Goal: Task Accomplishment & Management: Manage account settings

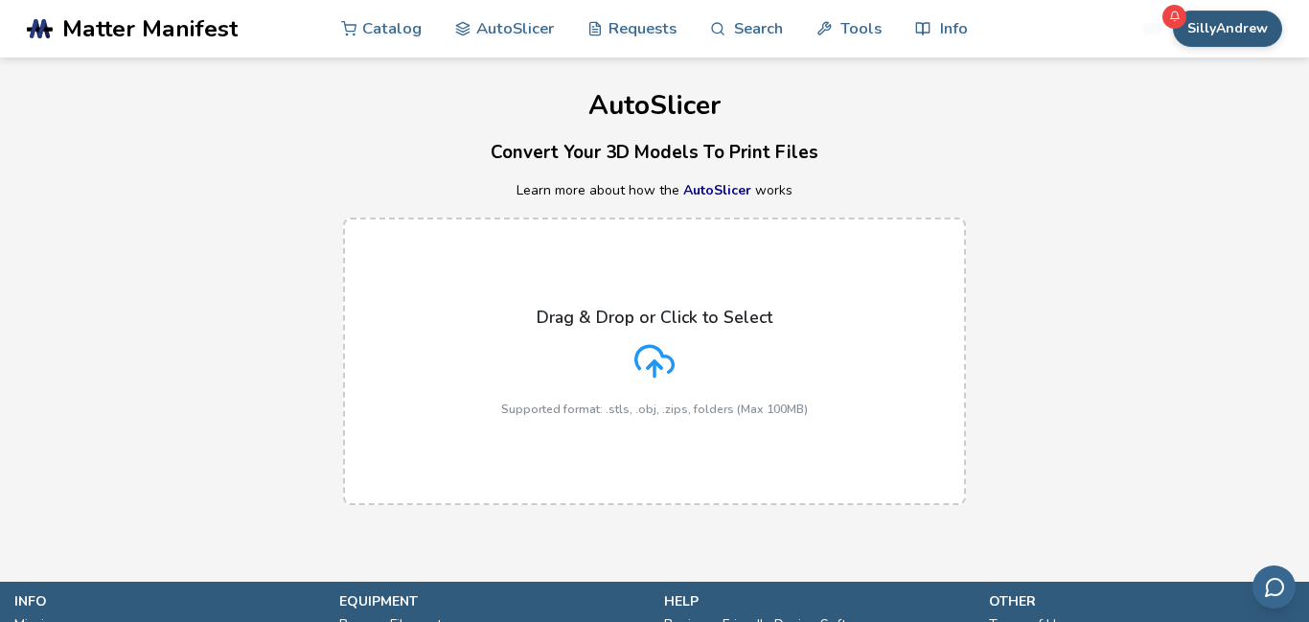
click at [1255, 19] on button "SillyAndrew" at bounding box center [1227, 29] width 109 height 36
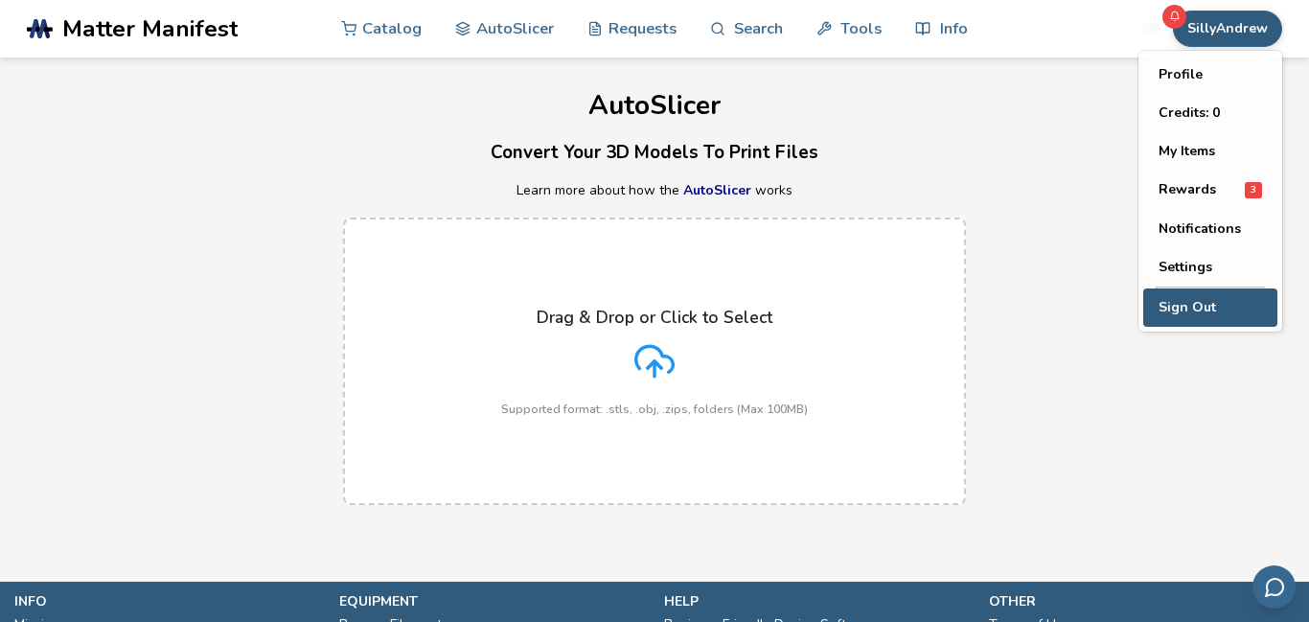
click at [1205, 298] on button "Sign Out" at bounding box center [1210, 307] width 134 height 38
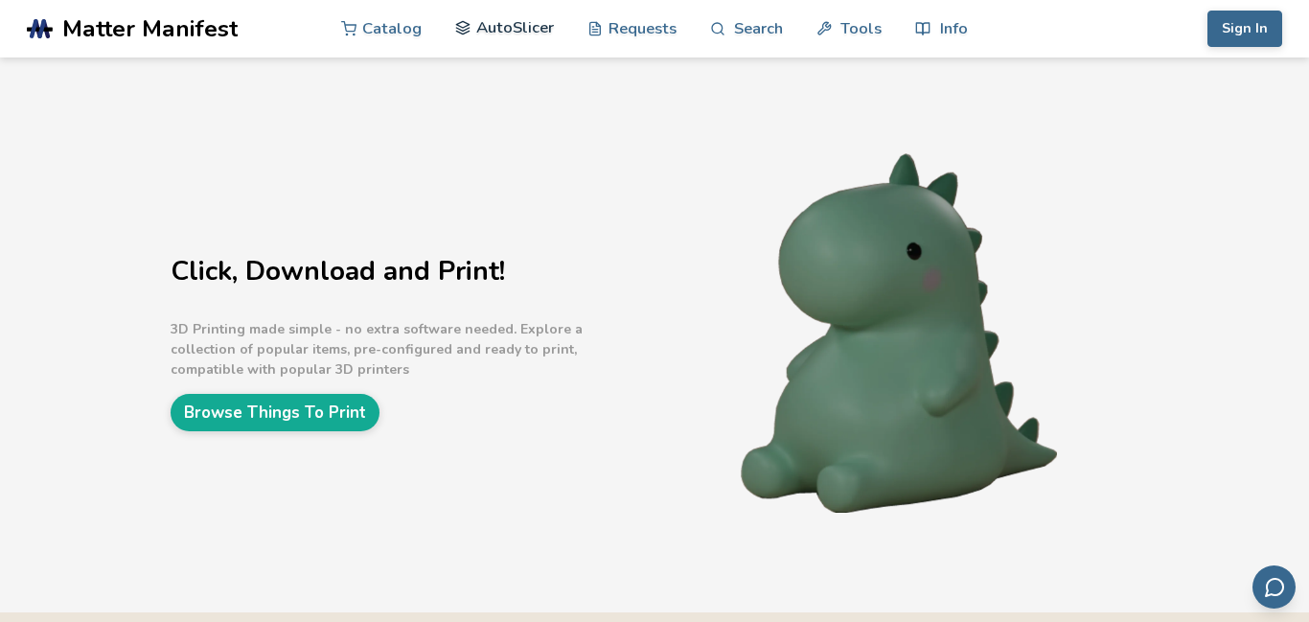
click at [539, 23] on link "AutoSlicer" at bounding box center [504, 28] width 99 height 58
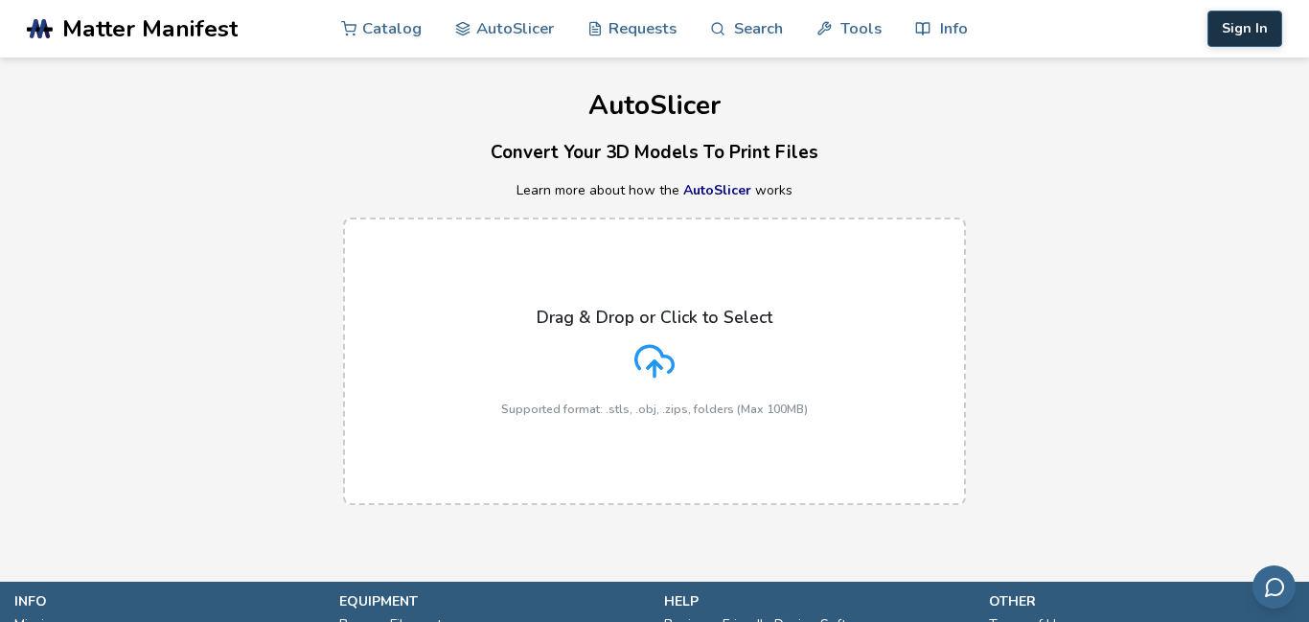
click at [1270, 28] on button "Sign In" at bounding box center [1245, 29] width 75 height 36
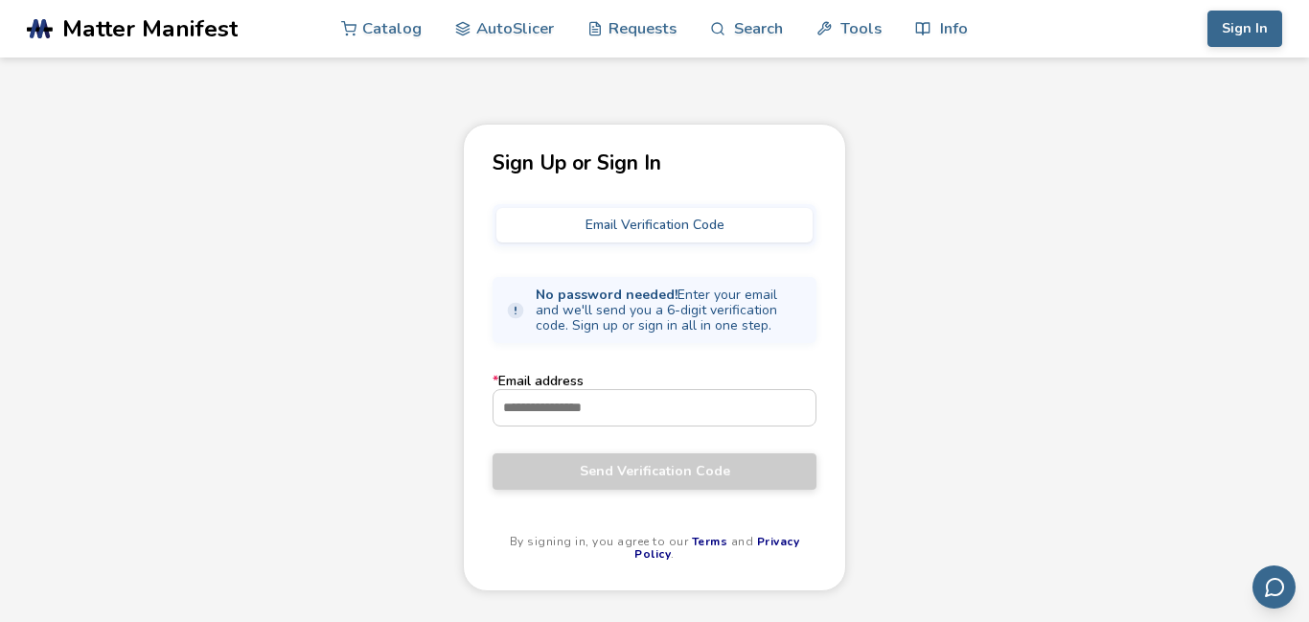
scroll to position [16, 0]
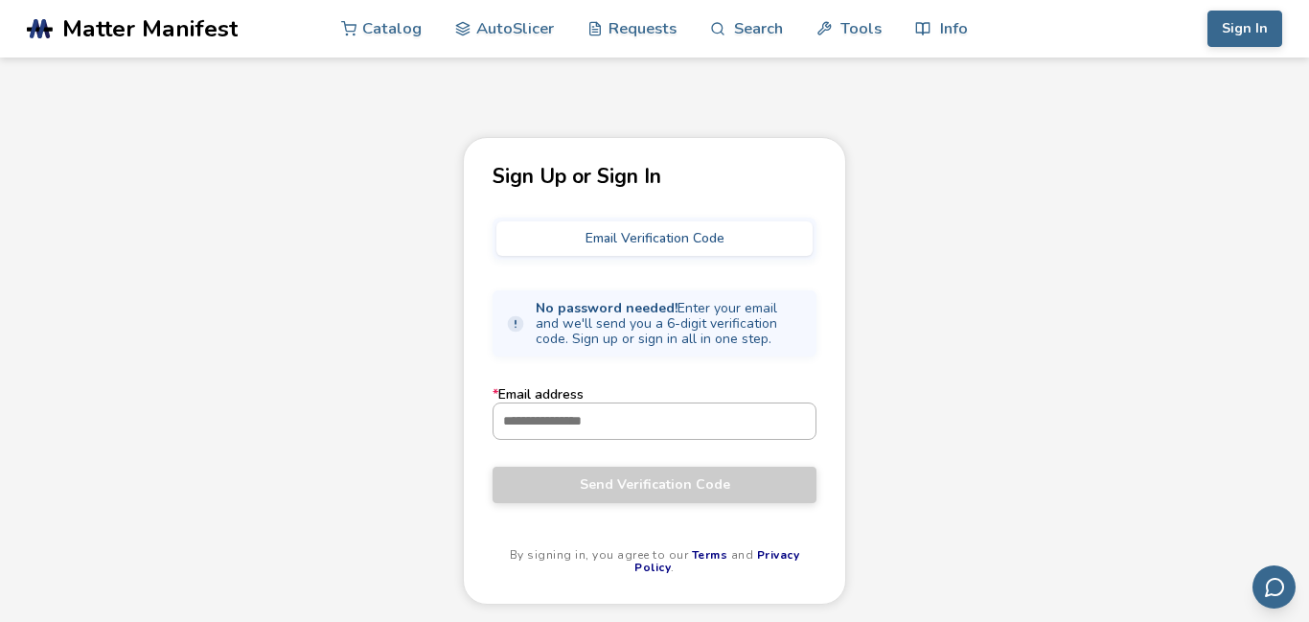
click at [674, 424] on input "* Email address" at bounding box center [655, 421] width 322 height 35
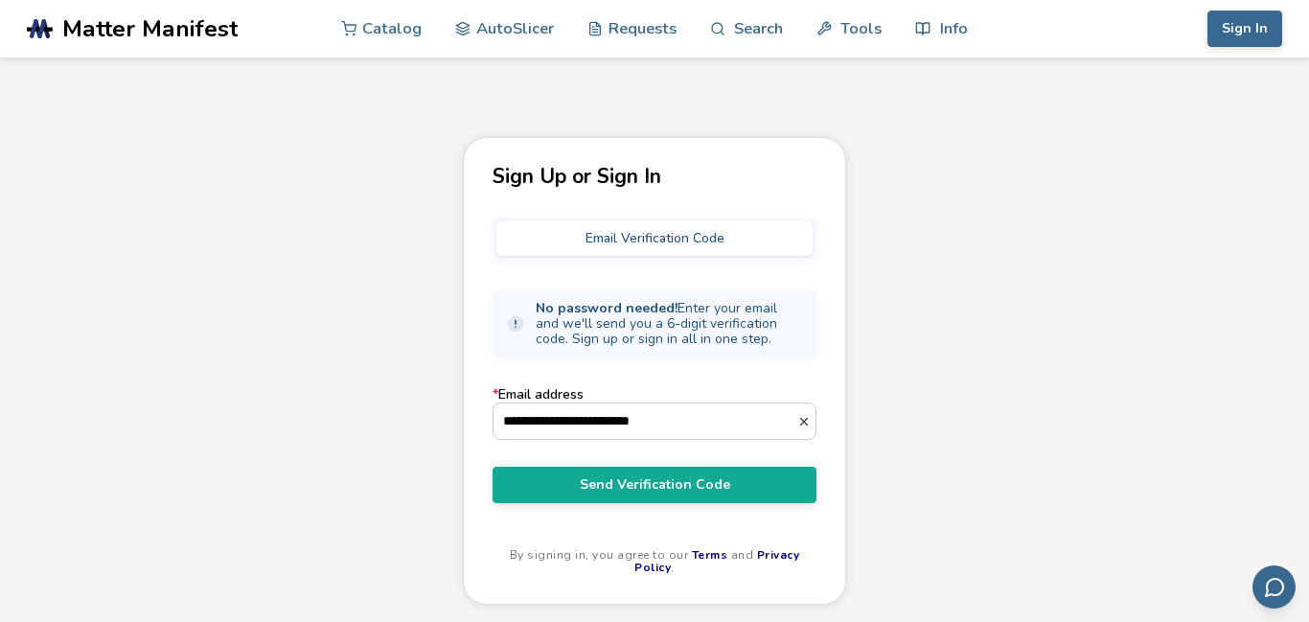
type input "**********"
click at [493, 467] on button "Send Verification Code" at bounding box center [655, 485] width 324 height 36
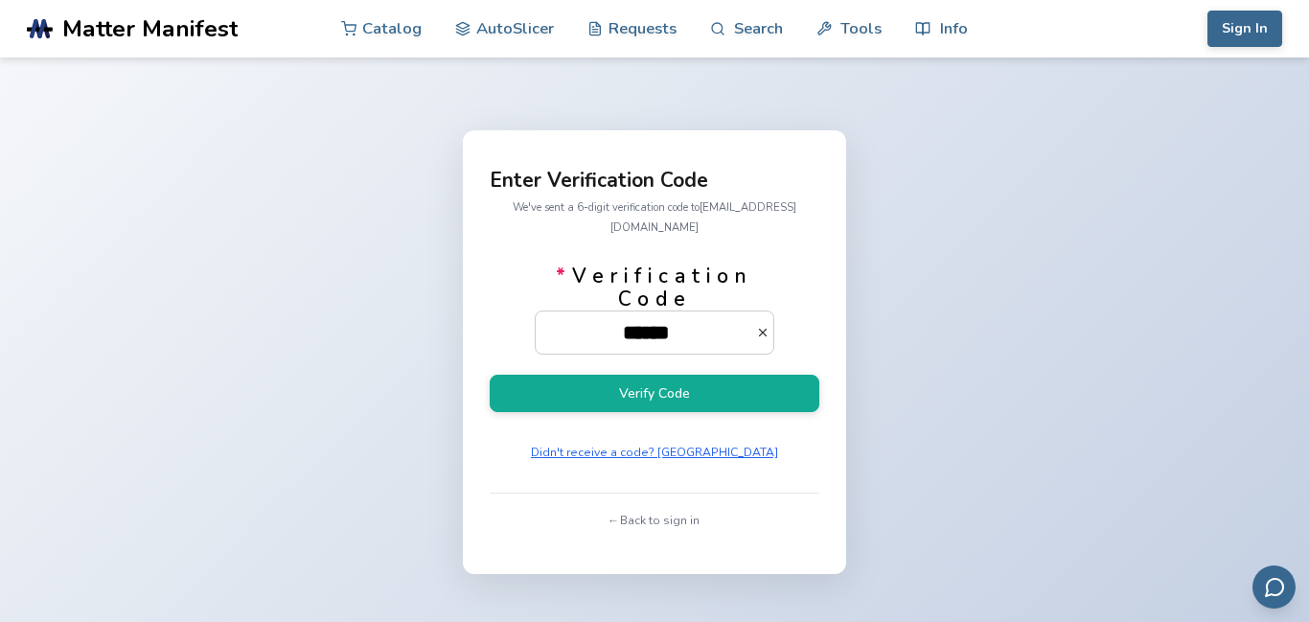
type input "******"
click at [490, 375] on button "Verify Code" at bounding box center [655, 393] width 330 height 37
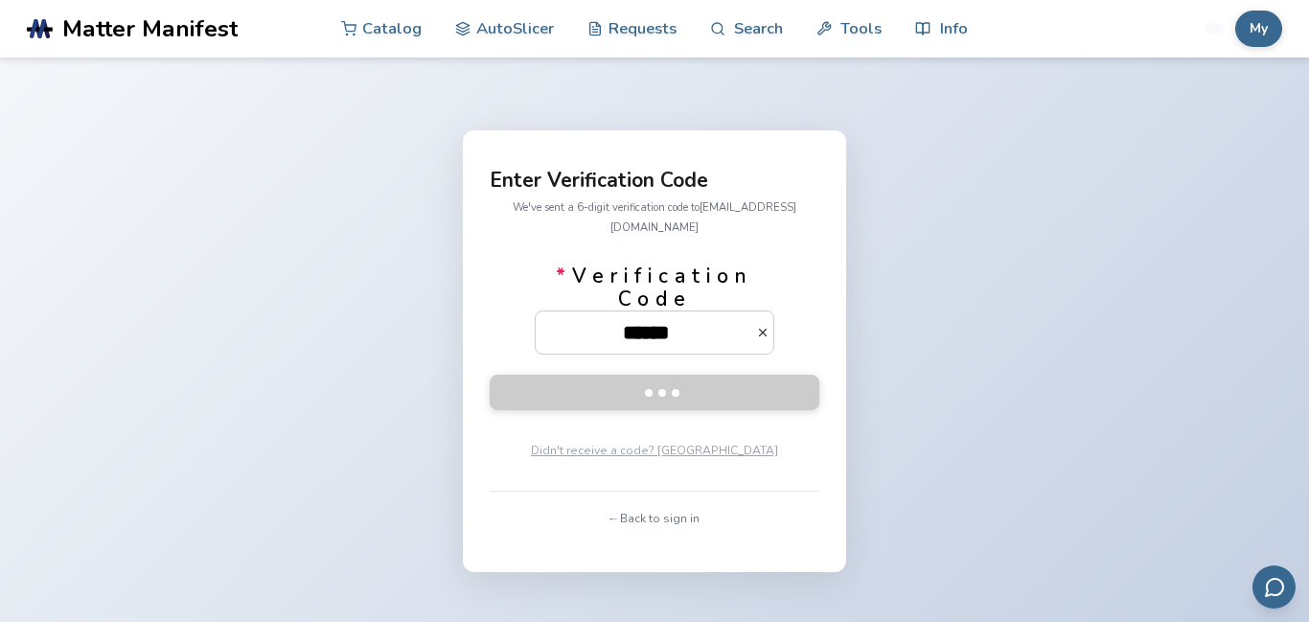
scroll to position [16, 0]
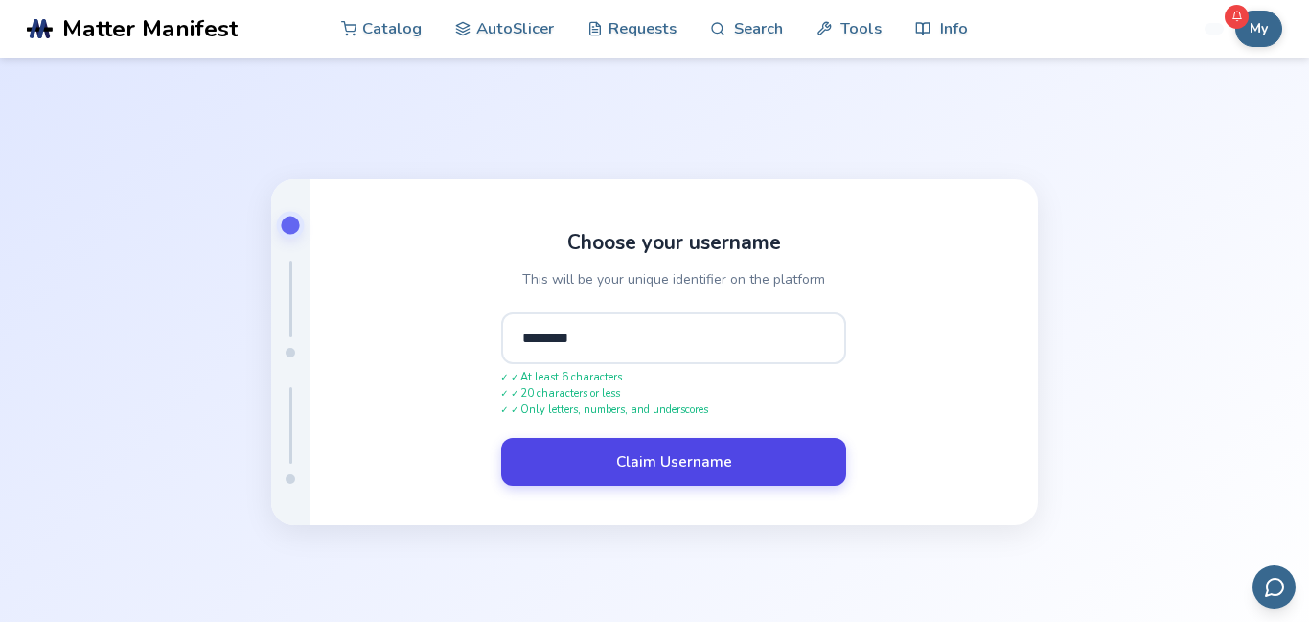
type input "********"
click at [650, 475] on button "Claim Username" at bounding box center [673, 462] width 345 height 48
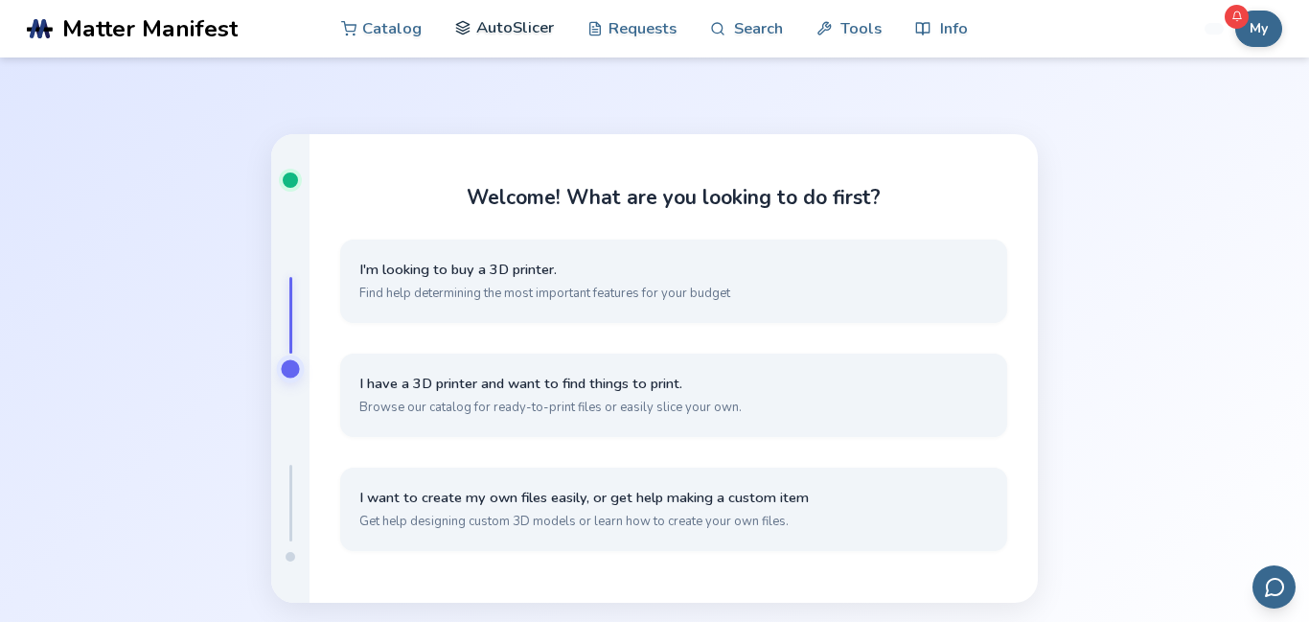
click at [502, 34] on link "AutoSlicer" at bounding box center [504, 28] width 99 height 58
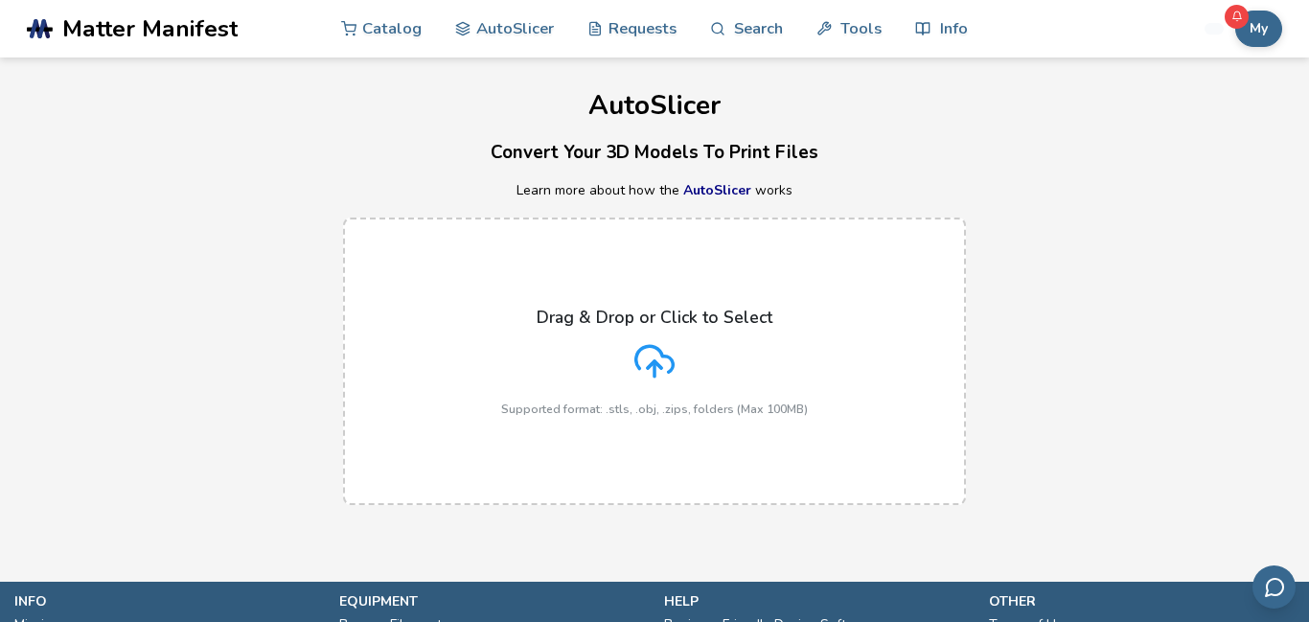
click at [615, 353] on div "Drag & Drop or Click to Select Supported format: .stls, .obj, .zips, folders (M…" at bounding box center [654, 362] width 307 height 108
click at [0, 0] on input "Drag & Drop or Click to Select Supported format: .stls, .obj, .zips, folders (M…" at bounding box center [0, 0] width 0 height 0
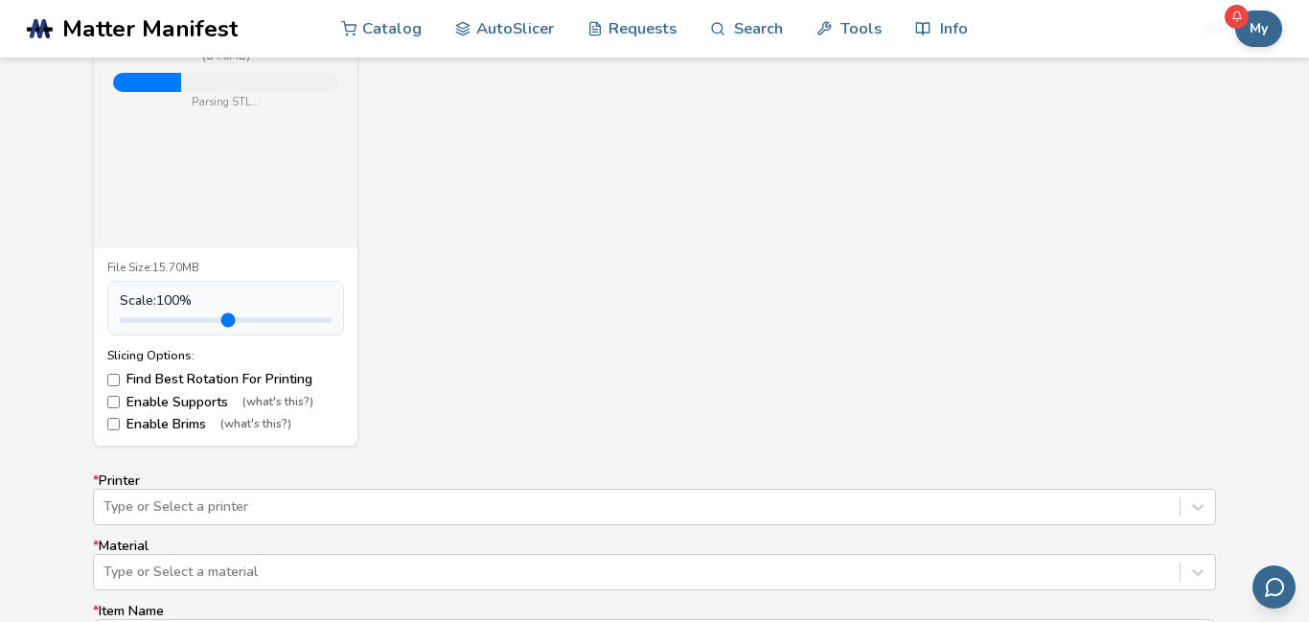
scroll to position [834, 0]
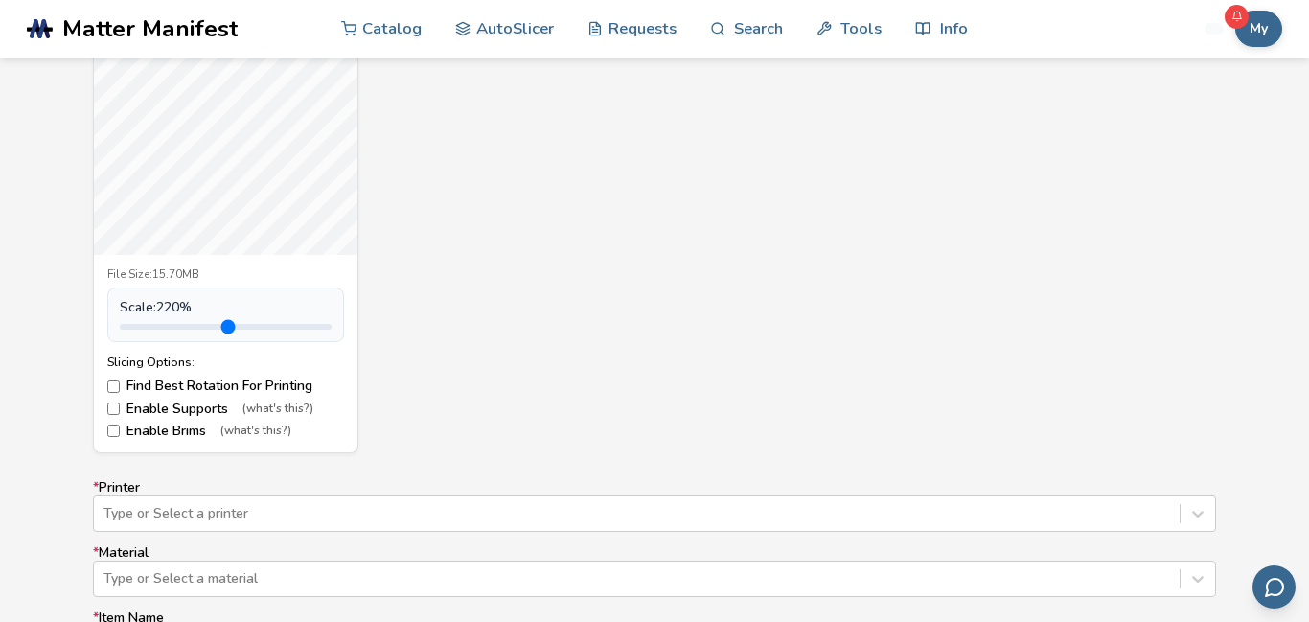
drag, startPoint x: 177, startPoint y: 319, endPoint x: 218, endPoint y: 314, distance: 40.5
click at [218, 324] on input "range" at bounding box center [226, 327] width 212 height 6
click at [209, 324] on input "range" at bounding box center [226, 327] width 212 height 6
drag, startPoint x: 208, startPoint y: 321, endPoint x: 168, endPoint y: 324, distance: 40.4
click at [168, 324] on input "range" at bounding box center [226, 327] width 212 height 6
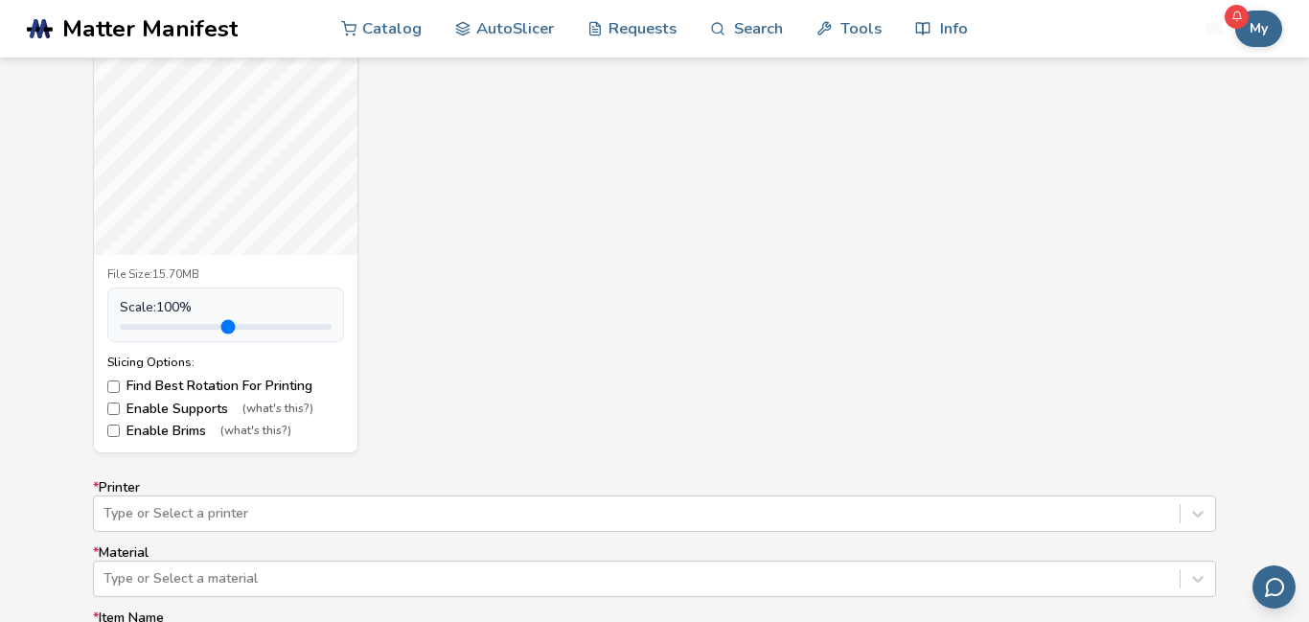
click at [165, 324] on input "range" at bounding box center [226, 327] width 212 height 6
type input "***"
click at [173, 324] on input "range" at bounding box center [226, 327] width 212 height 6
click at [465, 516] on div at bounding box center [637, 513] width 1067 height 19
click at [1209, 512] on div "Type or Select a printer" at bounding box center [654, 514] width 1123 height 36
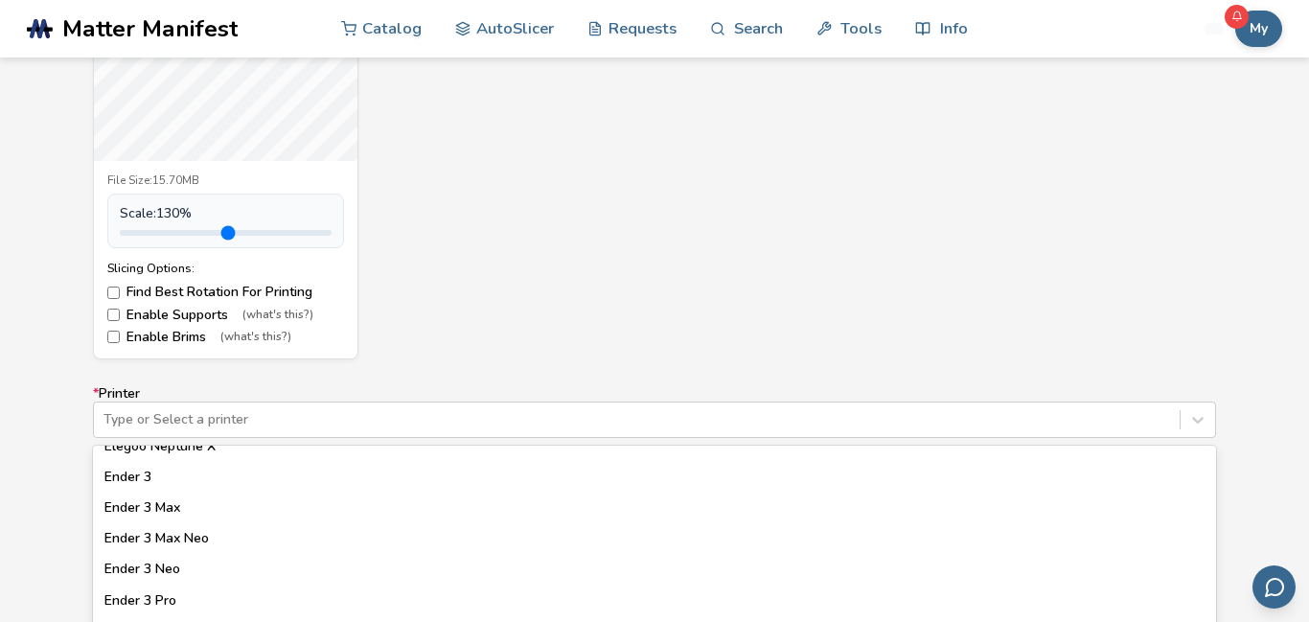
scroll to position [1068, 0]
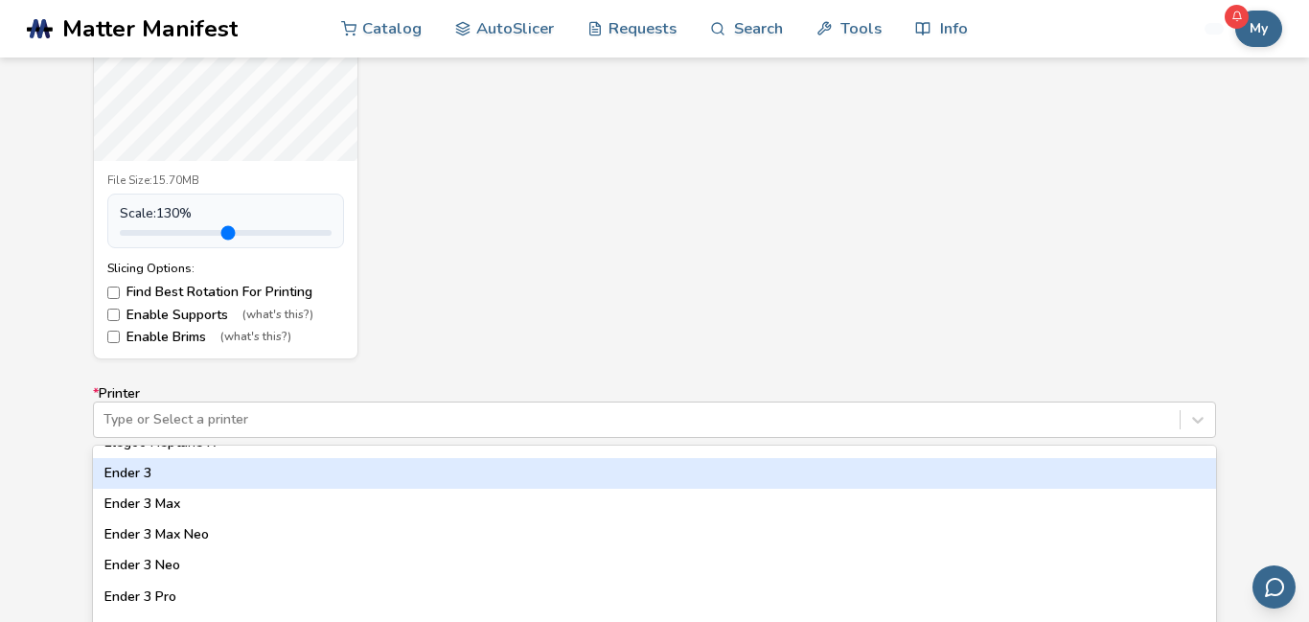
click at [149, 476] on div "Ender 3" at bounding box center [654, 473] width 1123 height 31
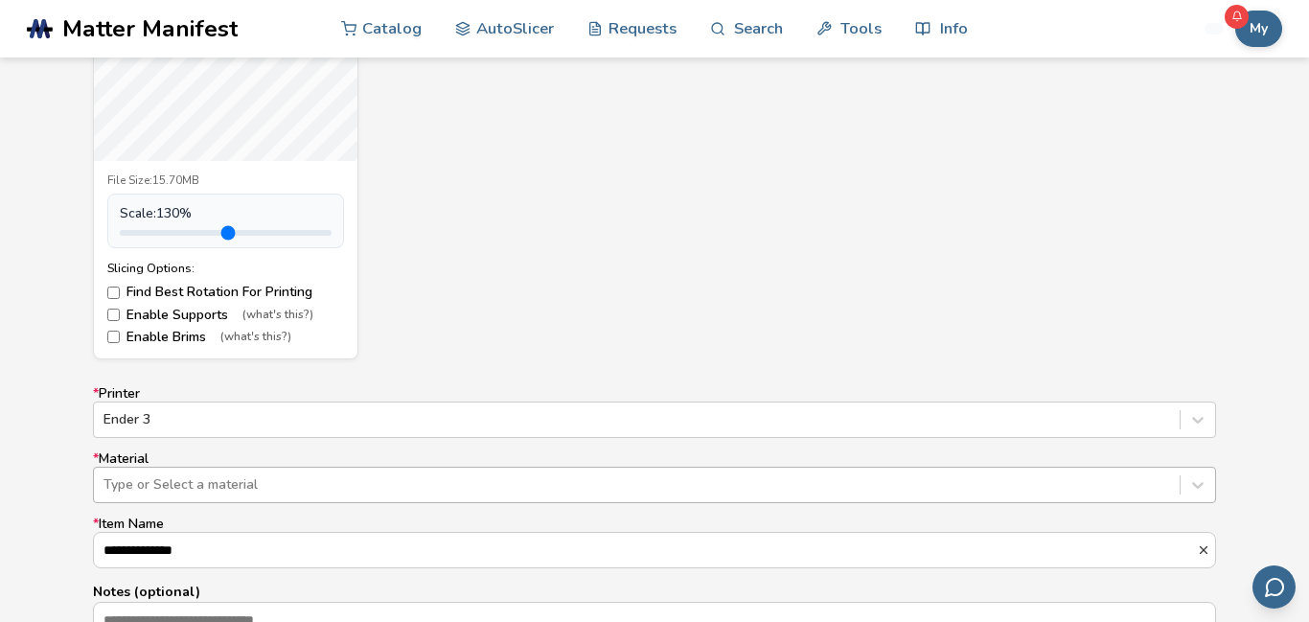
click at [223, 481] on div at bounding box center [637, 484] width 1067 height 19
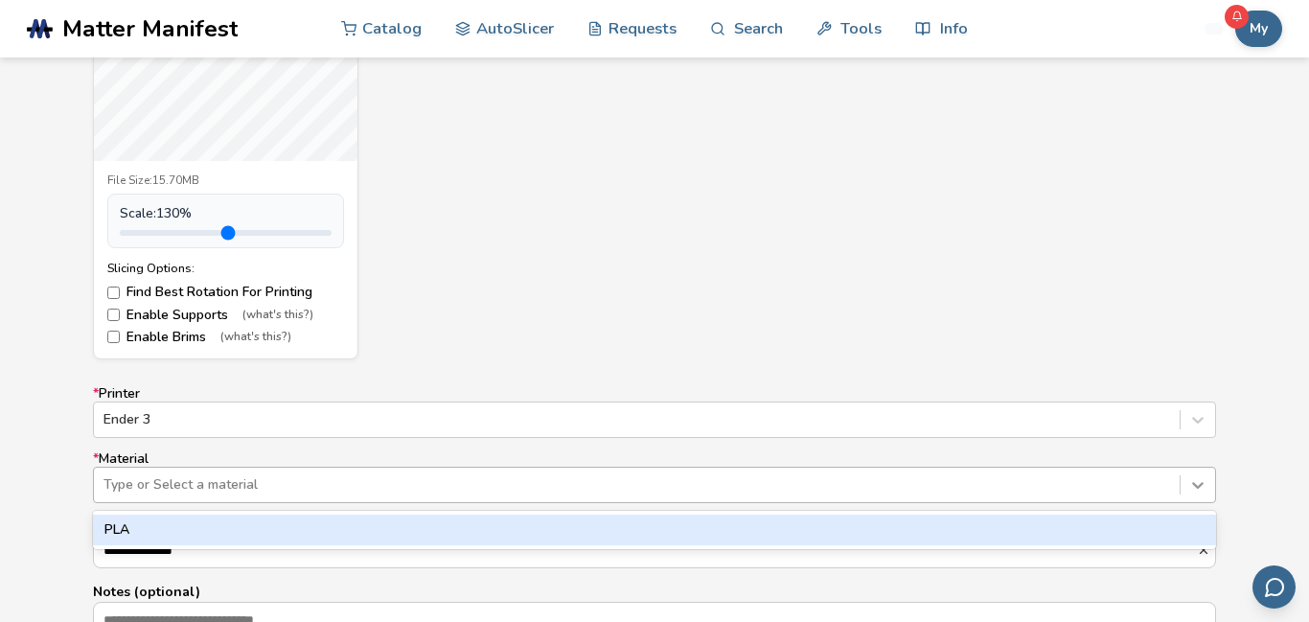
click at [1196, 473] on div at bounding box center [1198, 485] width 35 height 35
click at [639, 540] on div "PLA" at bounding box center [654, 530] width 1123 height 31
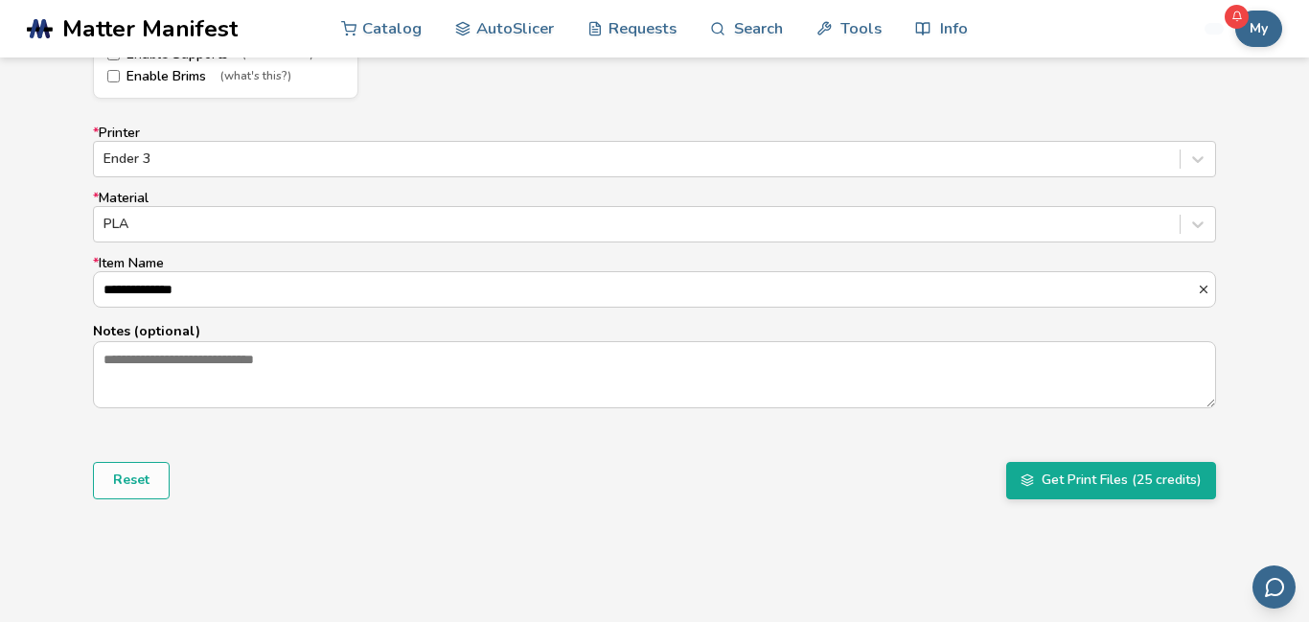
scroll to position [1178, 0]
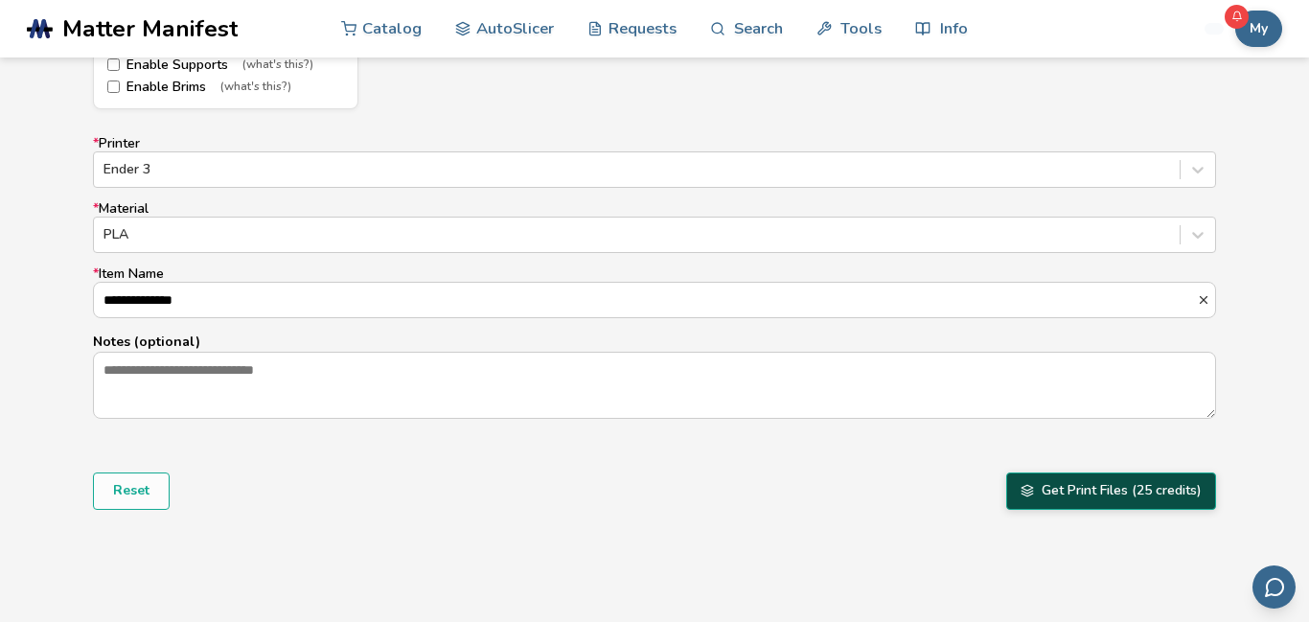
click at [1089, 501] on button "Get Print Files (25 credits)" at bounding box center [1111, 491] width 210 height 36
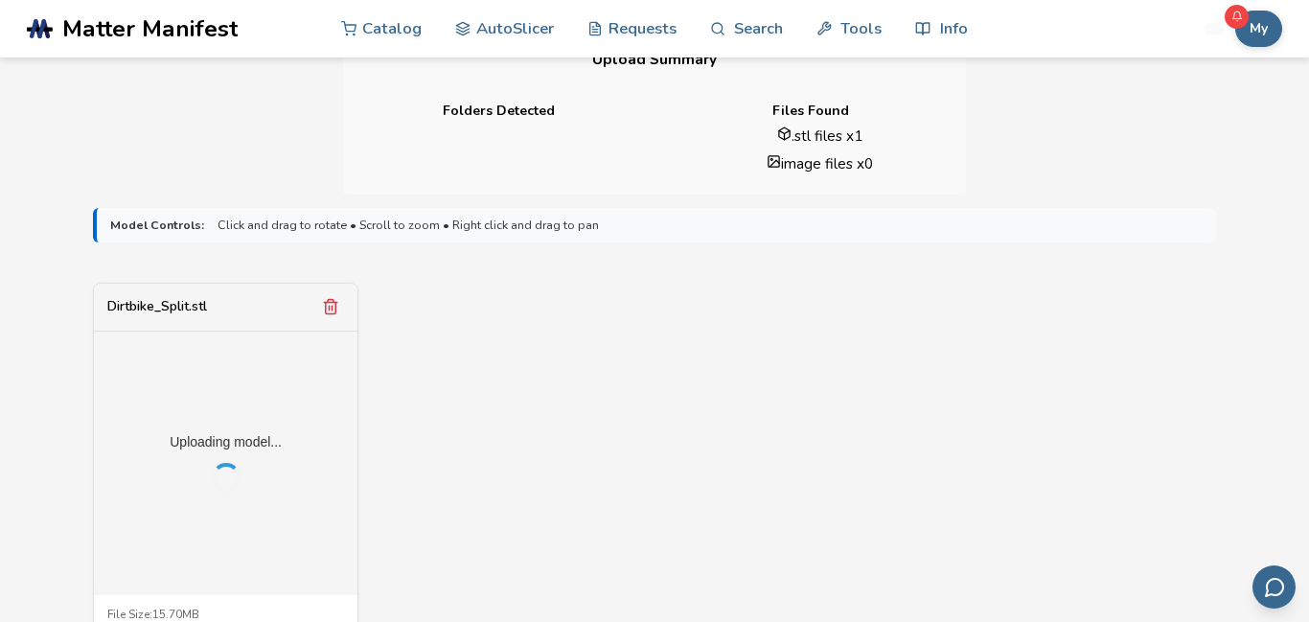
scroll to position [496, 0]
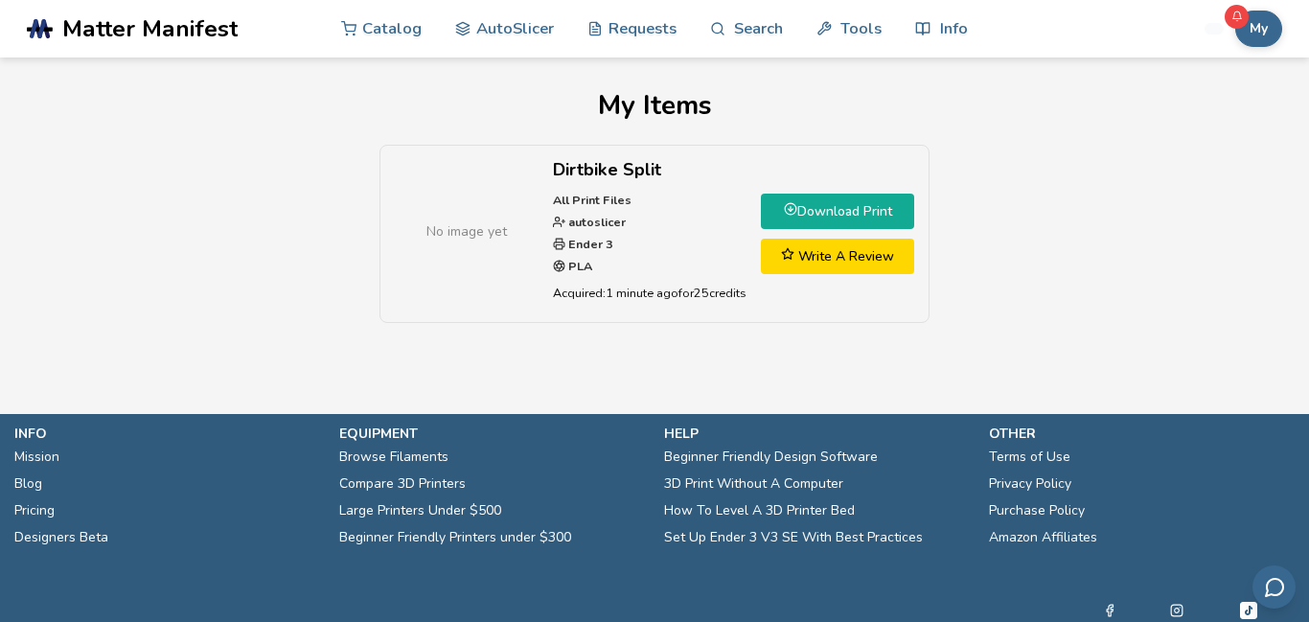
click at [905, 205] on link "Download Print" at bounding box center [837, 211] width 153 height 35
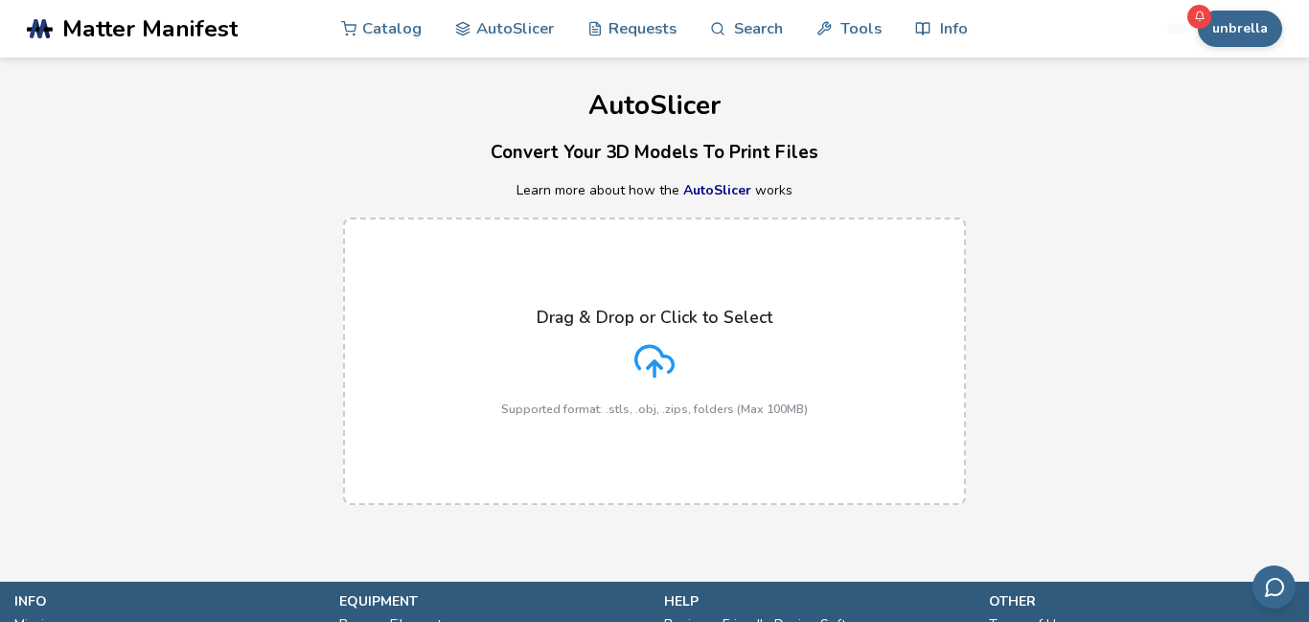
click at [466, 305] on label "Drag & Drop or Click to Select Supported format: .stls, .obj, .zips, folders (M…" at bounding box center [654, 362] width 623 height 288
click at [0, 0] on input "Drag & Drop or Click to Select Supported format: .stls, .obj, .zips, folders (M…" at bounding box center [0, 0] width 0 height 0
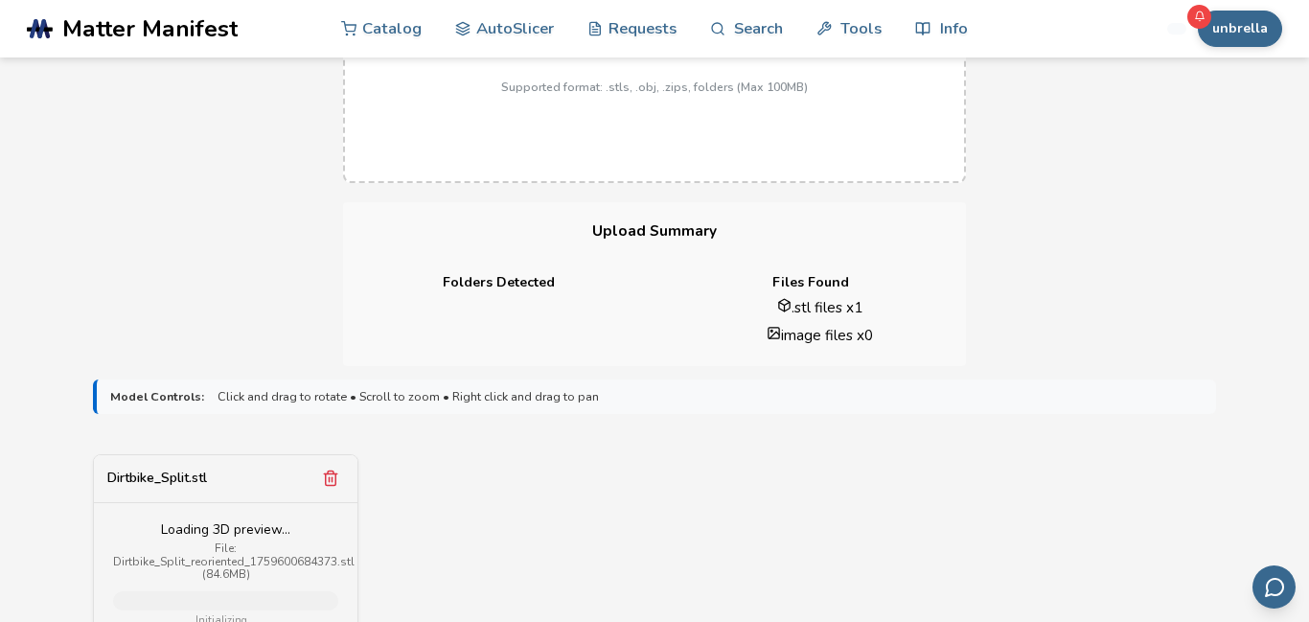
scroll to position [714, 0]
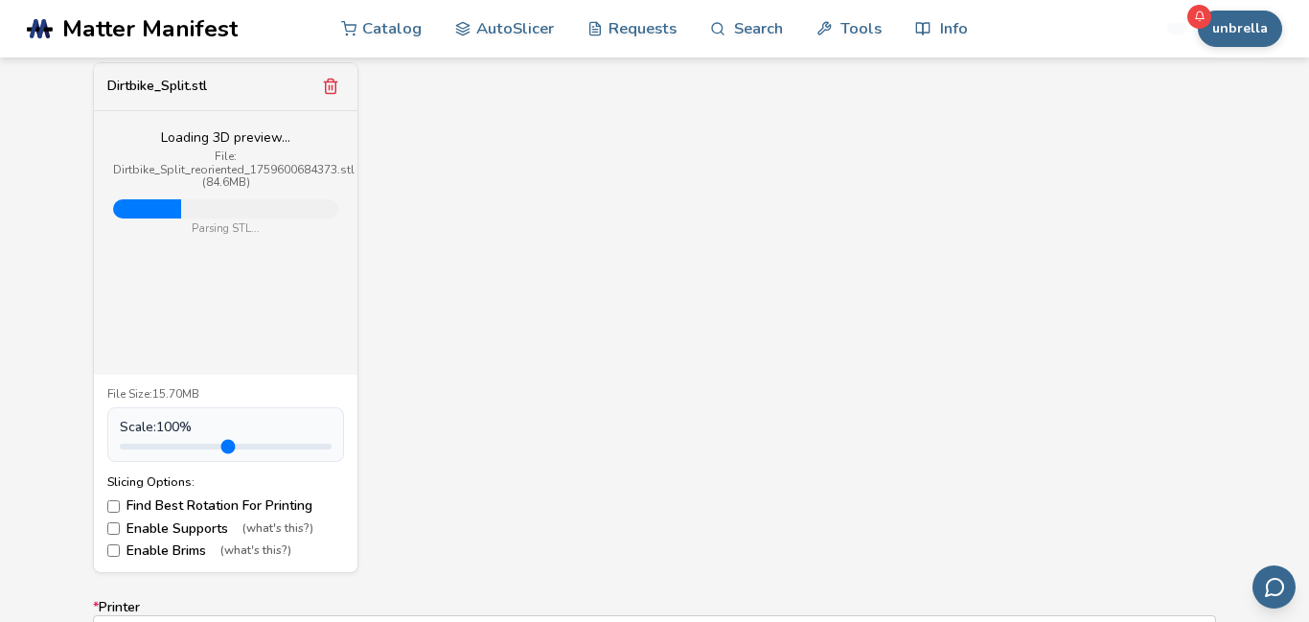
click at [1076, 393] on div "Dirtbike_Split.stl Loading 3D preview... File: Dirtbike_Split_reoriented_175960…" at bounding box center [654, 317] width 1123 height 511
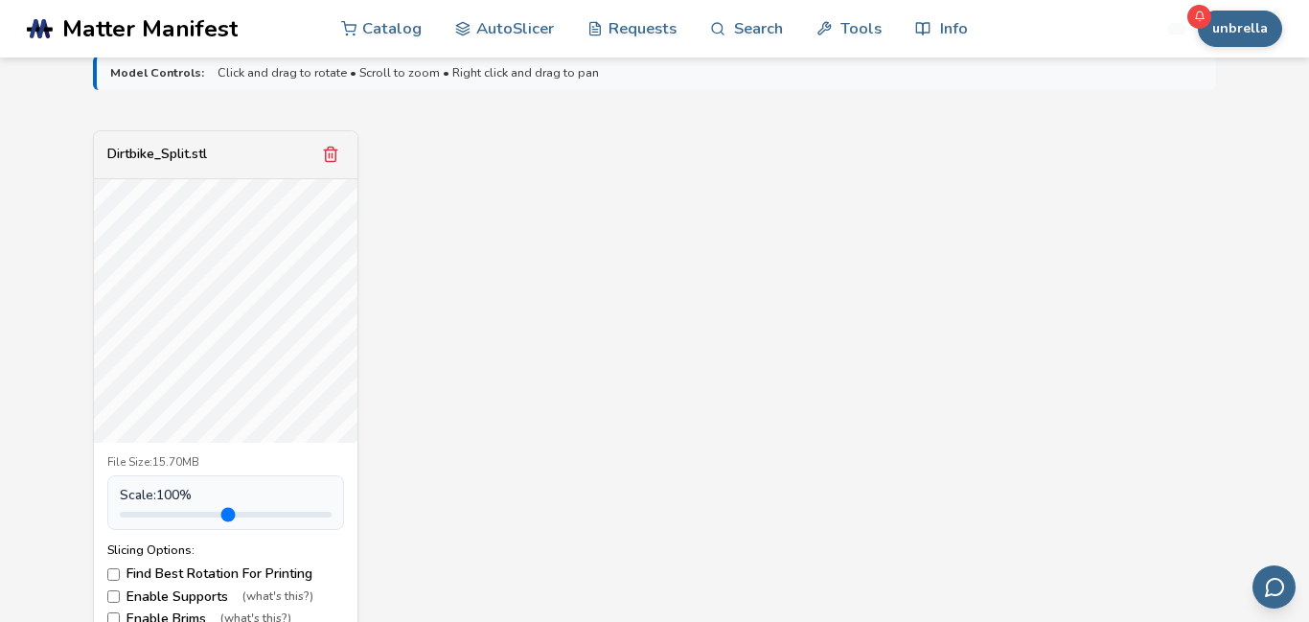
scroll to position [658, 0]
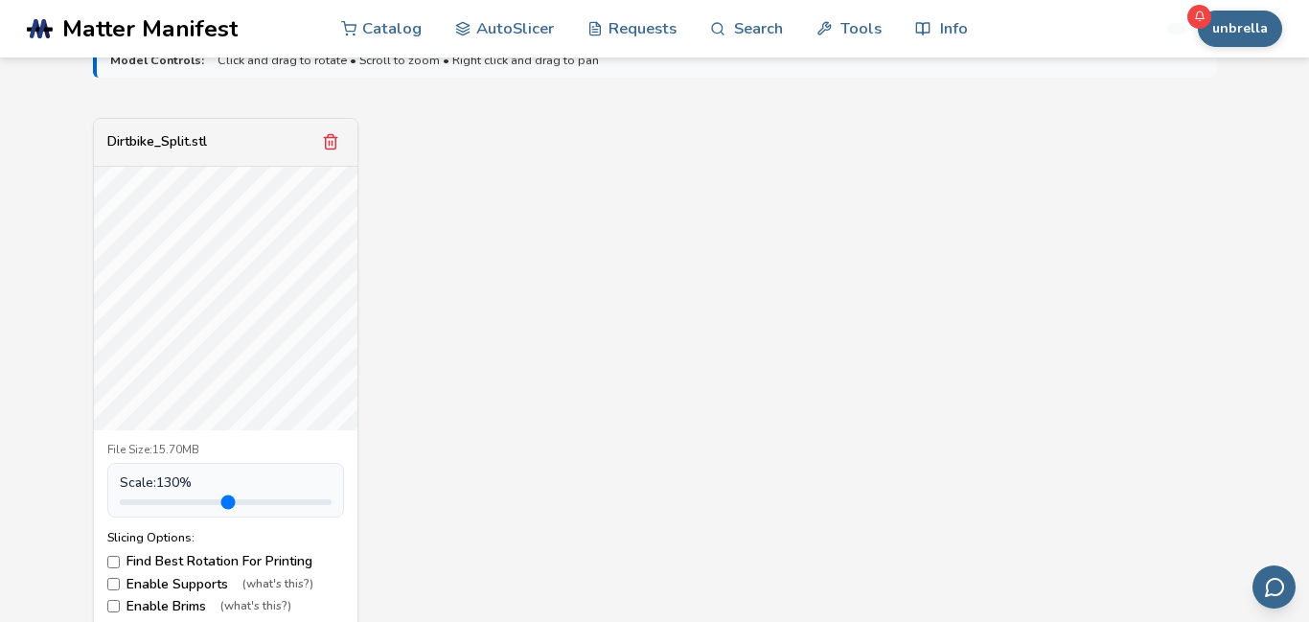
type input "***"
click at [174, 501] on input "range" at bounding box center [226, 502] width 212 height 6
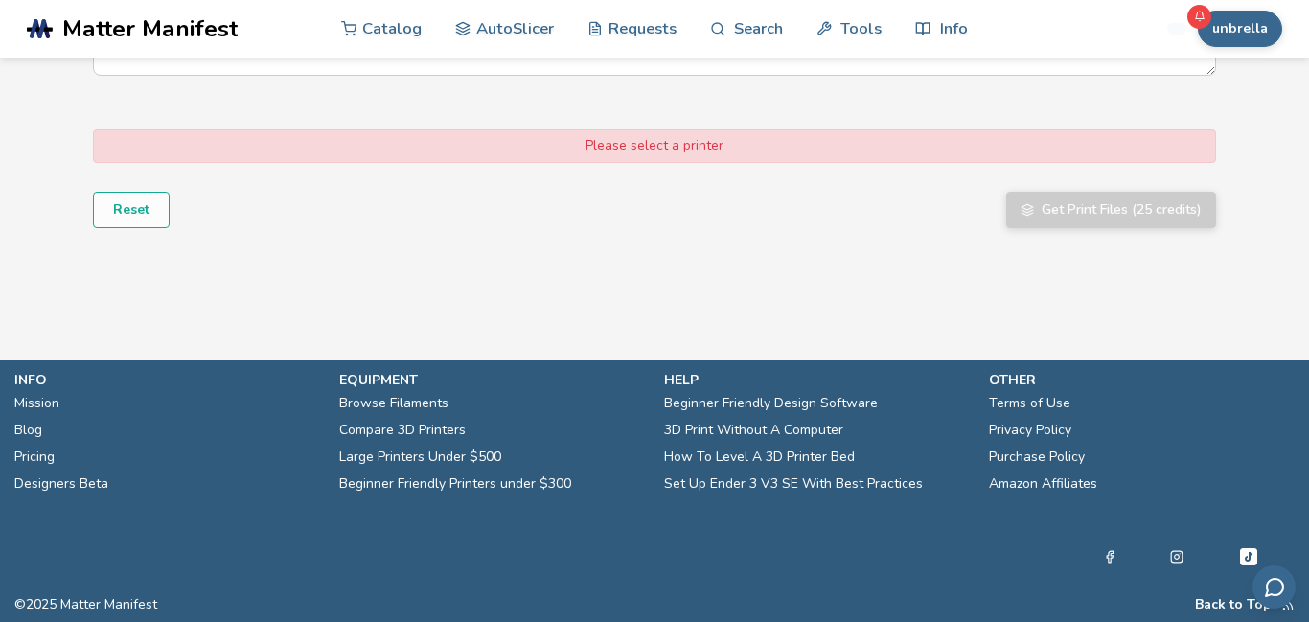
scroll to position [1296, 0]
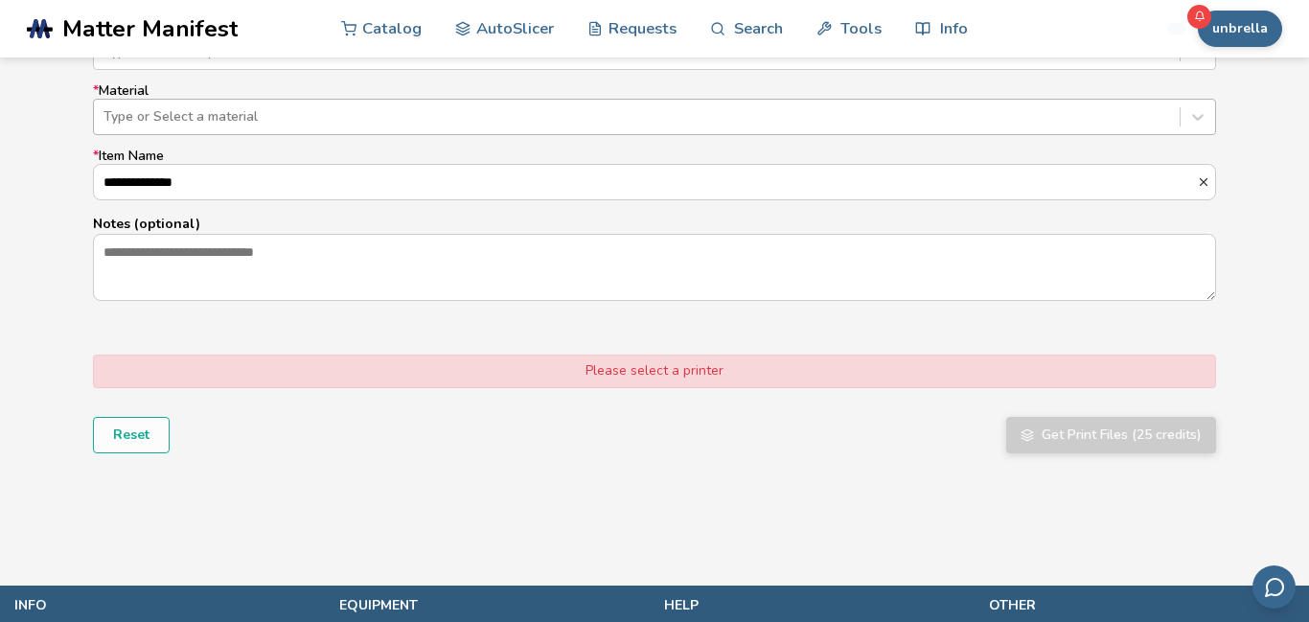
click at [537, 111] on div at bounding box center [637, 116] width 1067 height 19
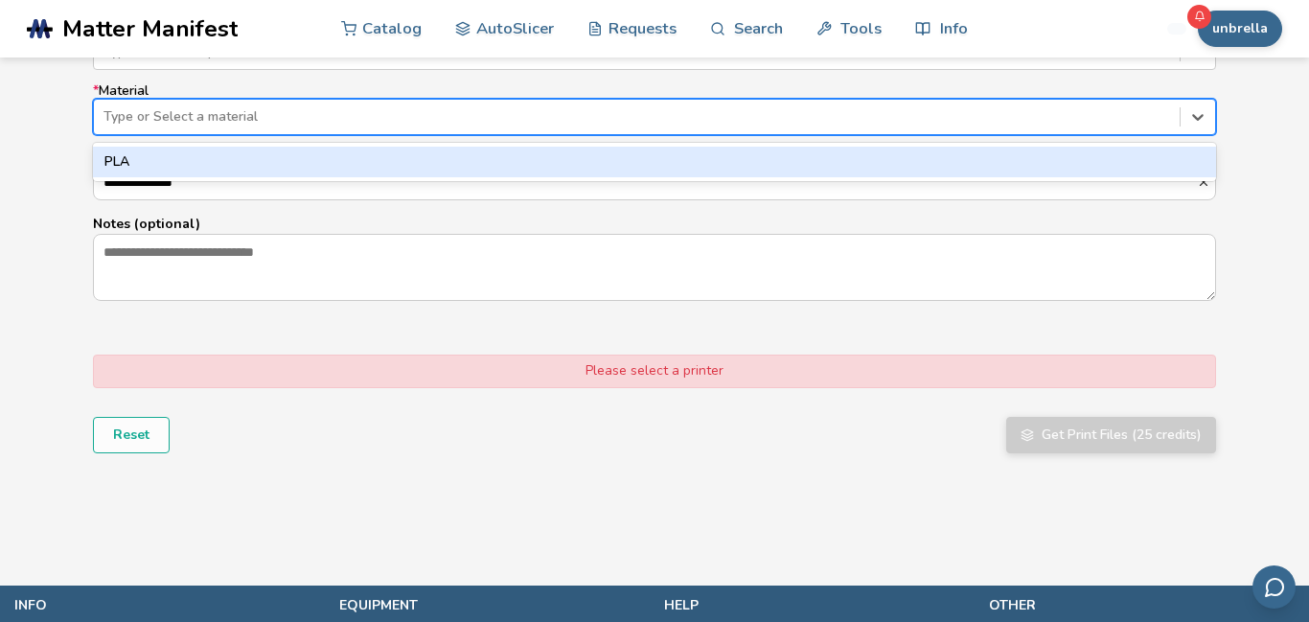
click at [1063, 156] on div "PLA" at bounding box center [654, 162] width 1123 height 31
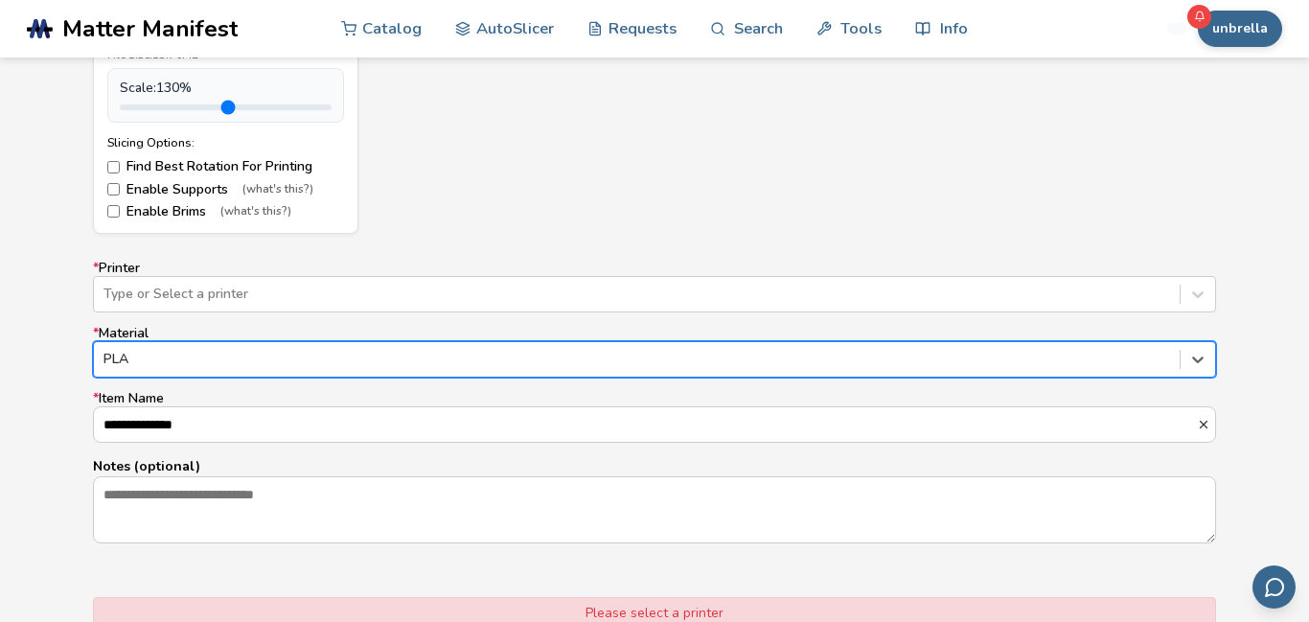
scroll to position [1051, 0]
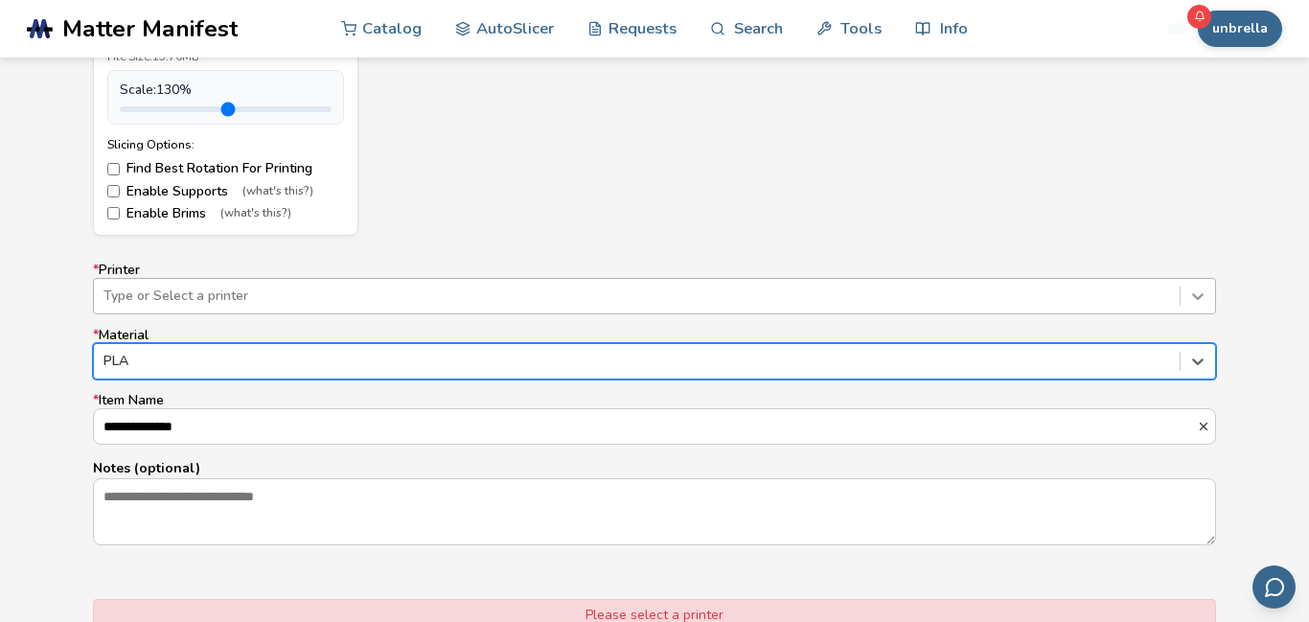
click at [1211, 300] on div at bounding box center [1198, 296] width 35 height 35
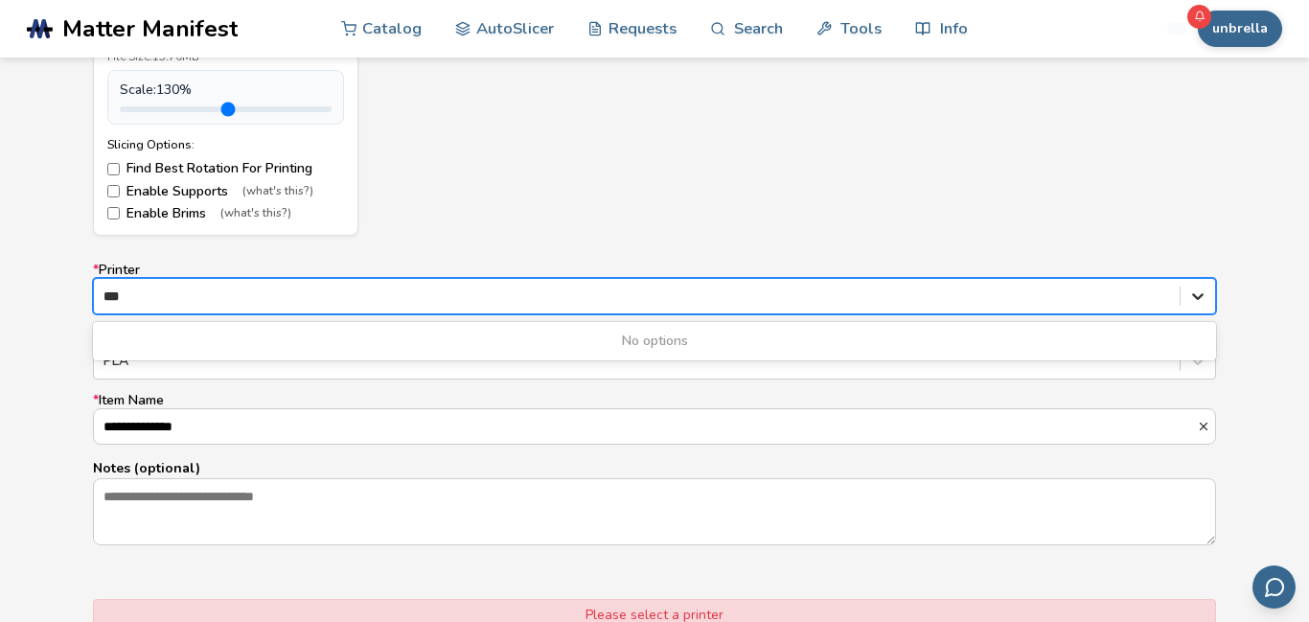
type input "**"
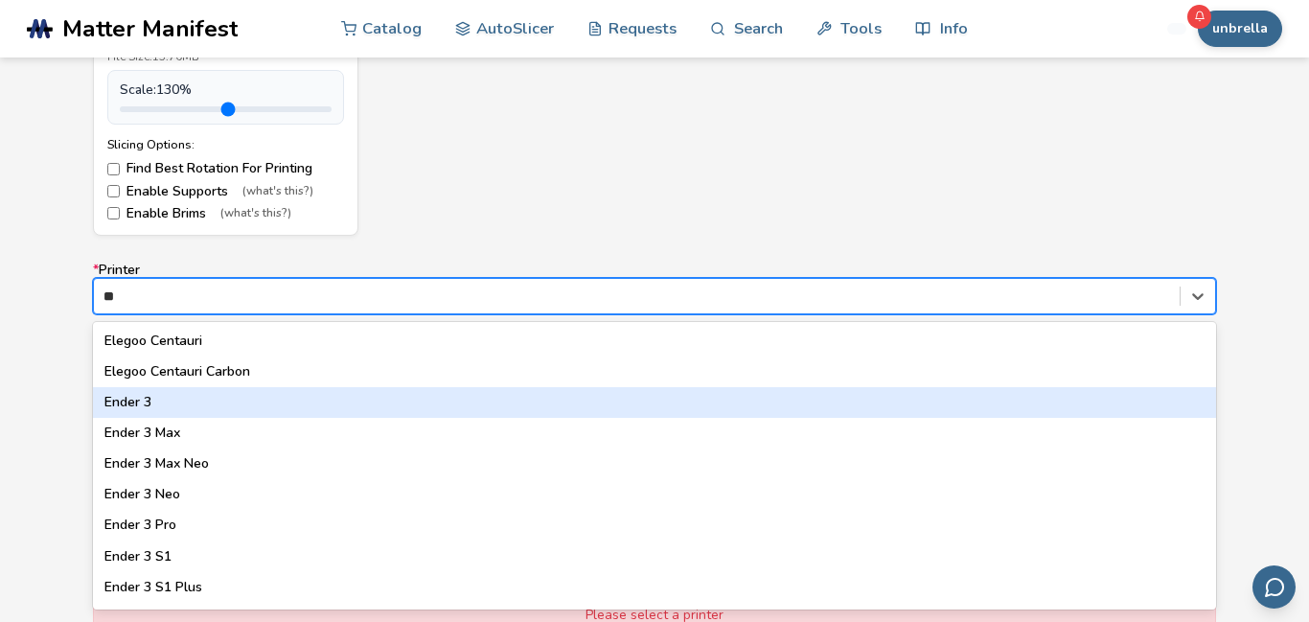
click at [927, 400] on div "Ender 3" at bounding box center [654, 402] width 1123 height 31
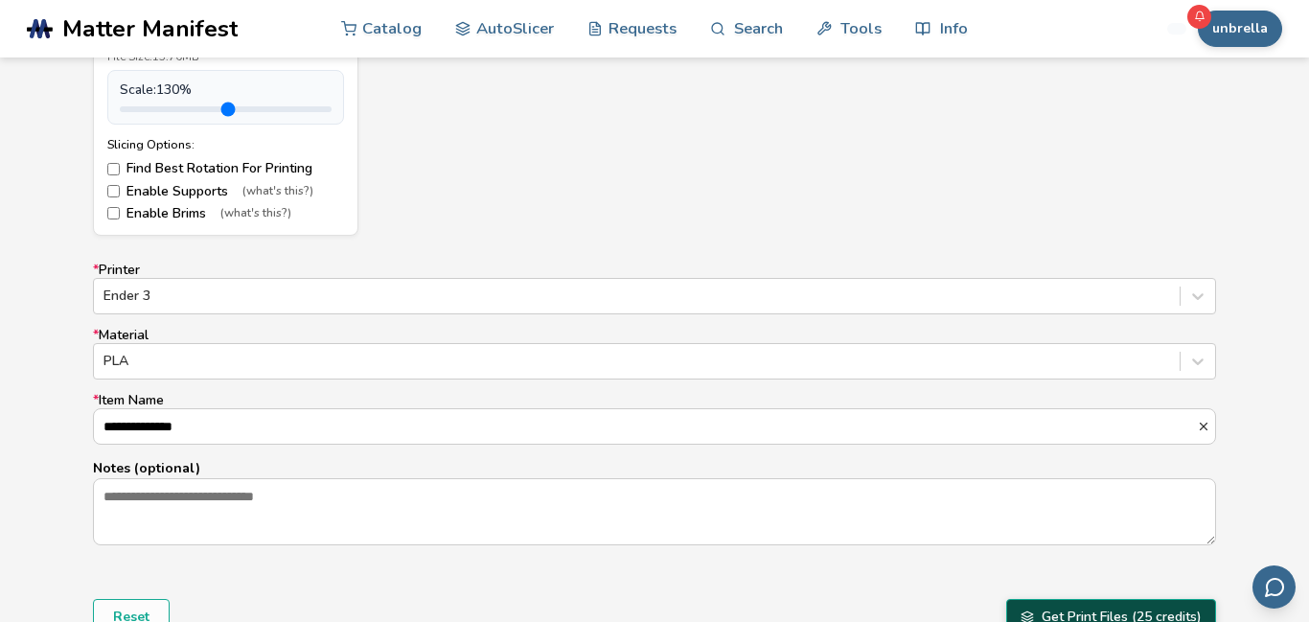
click at [1175, 604] on button "Get Print Files (25 credits)" at bounding box center [1111, 617] width 210 height 36
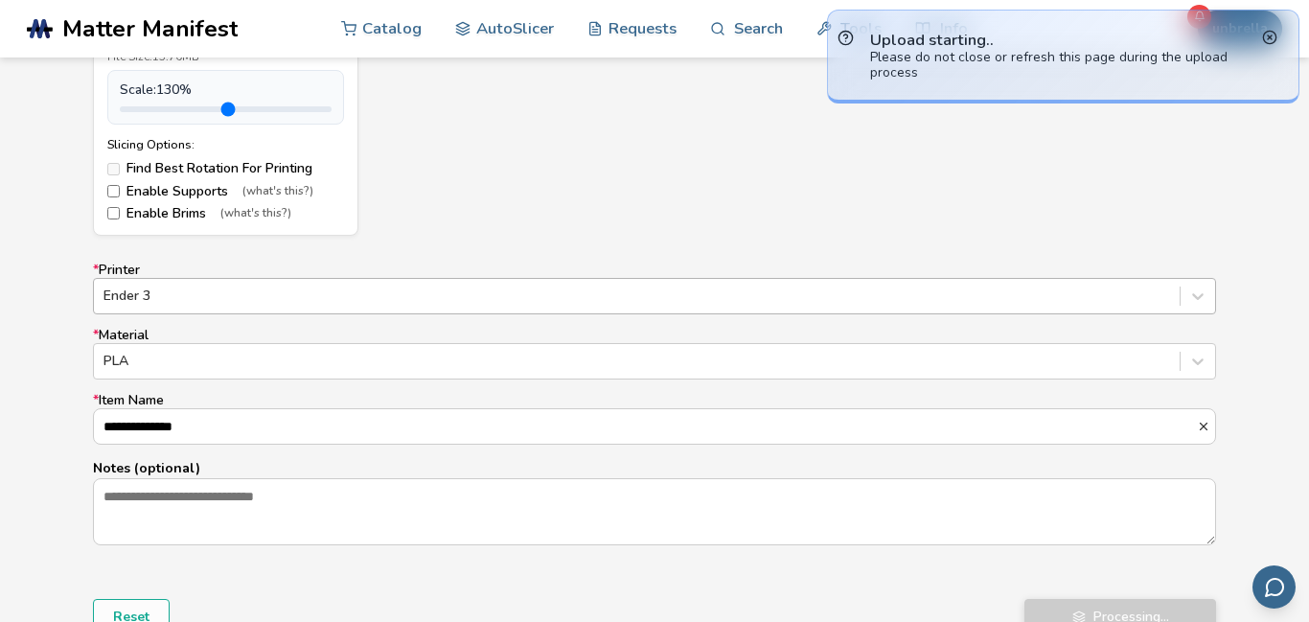
scroll to position [1151, 0]
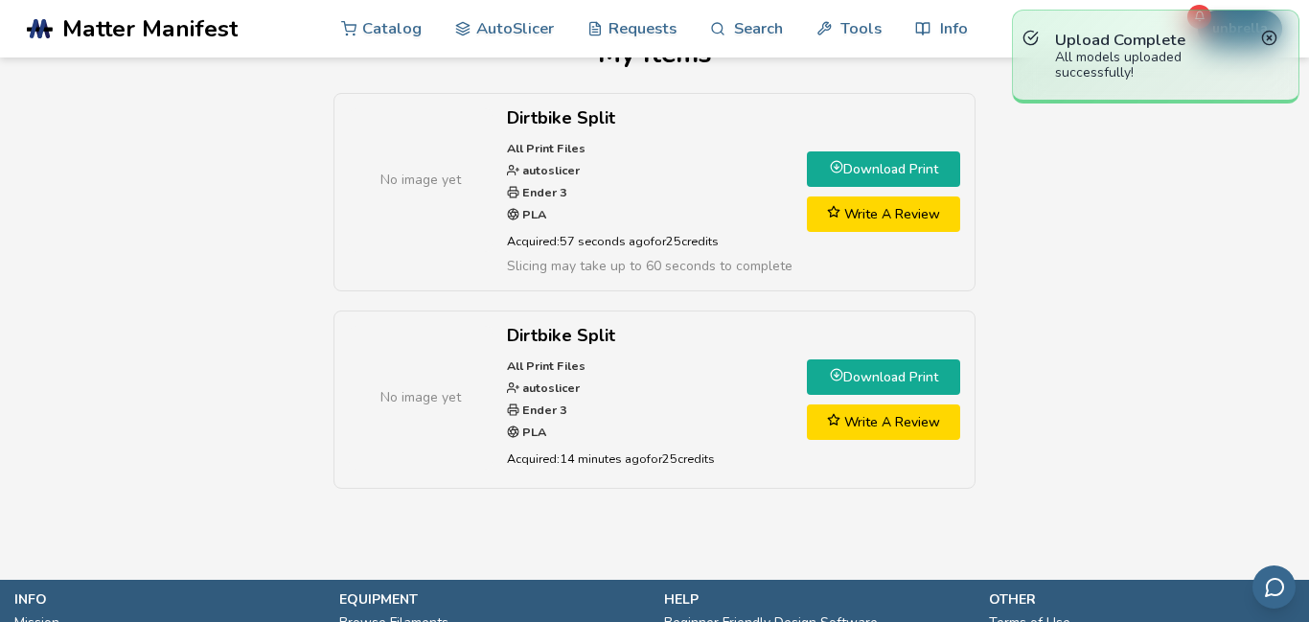
scroll to position [271, 0]
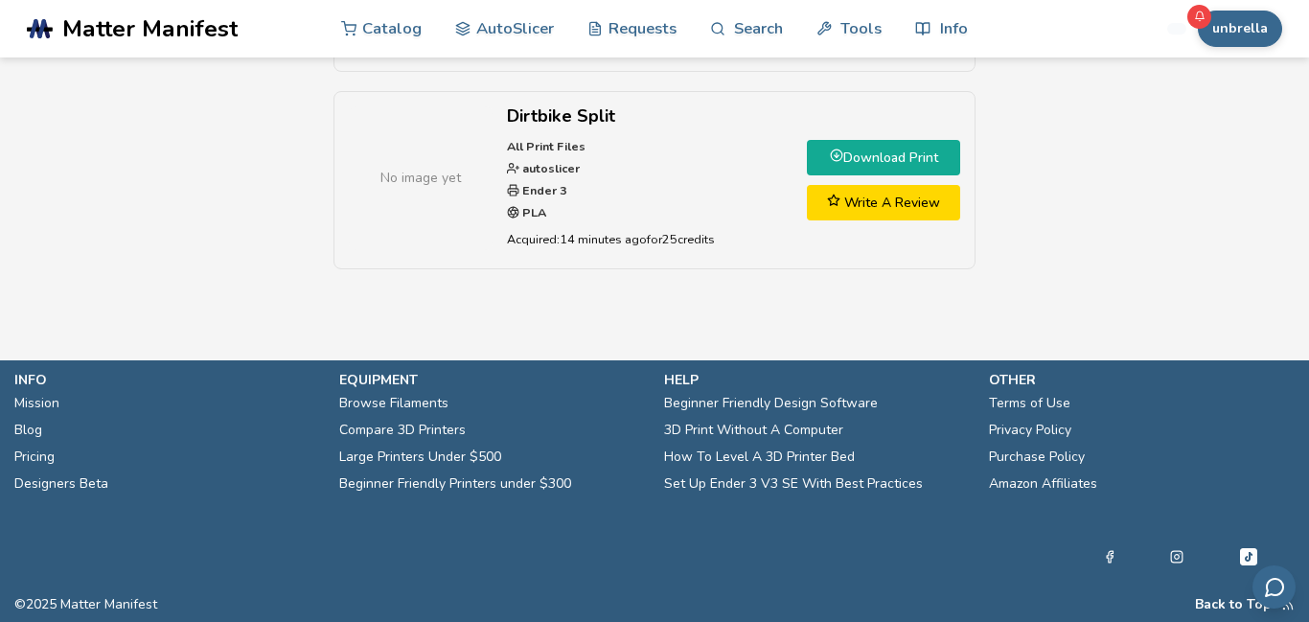
click at [923, 161] on link "Download Print" at bounding box center [883, 157] width 153 height 35
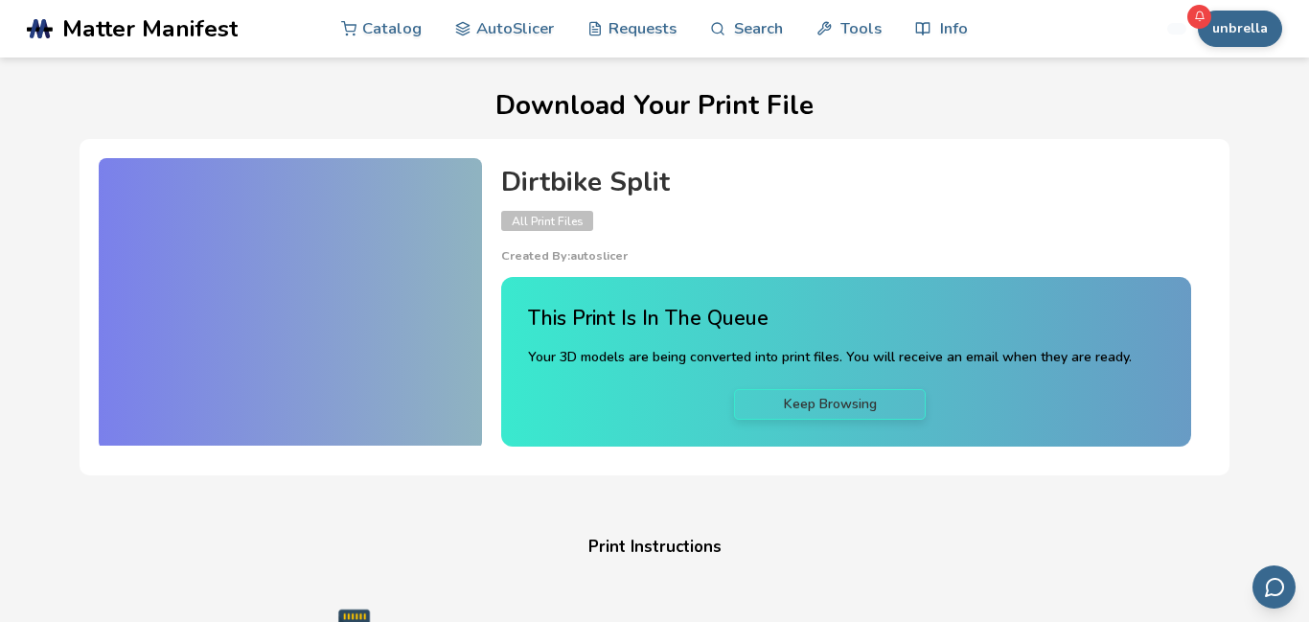
click at [1246, 48] on div "unbrella Catalog AutoSlicer Requests Search Tools Info Catalog AutoSlicer Reque…" at bounding box center [1139, 29] width 288 height 58
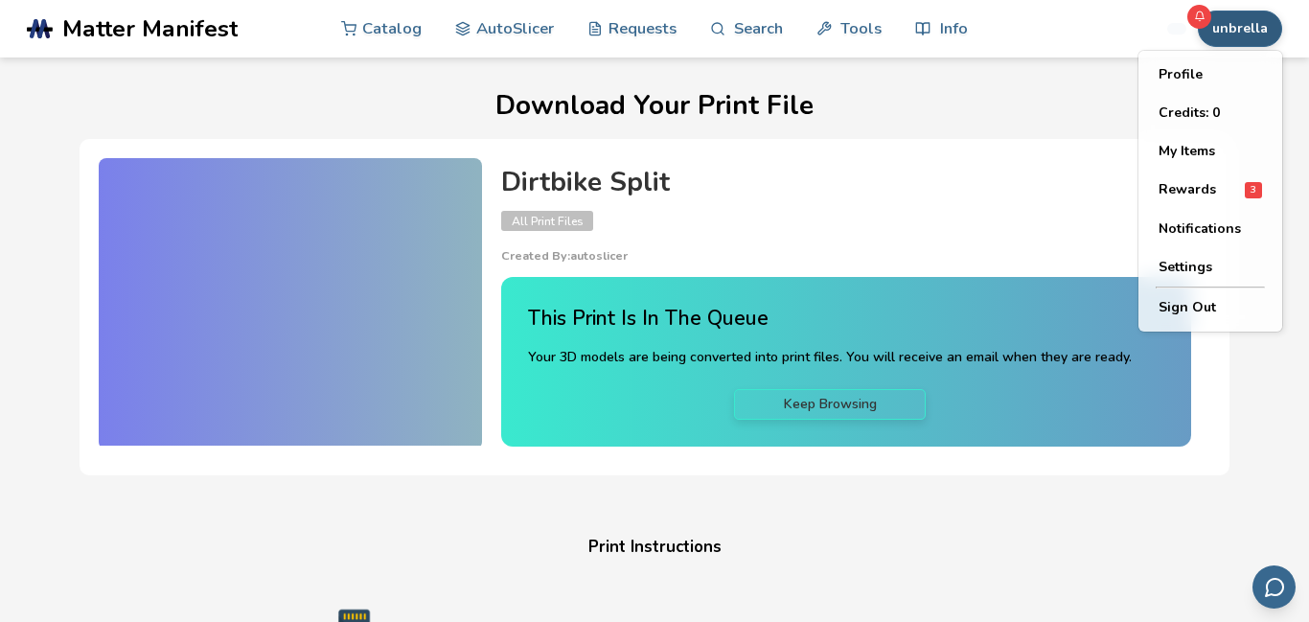
click at [1236, 36] on button "unbrella" at bounding box center [1240, 29] width 84 height 36
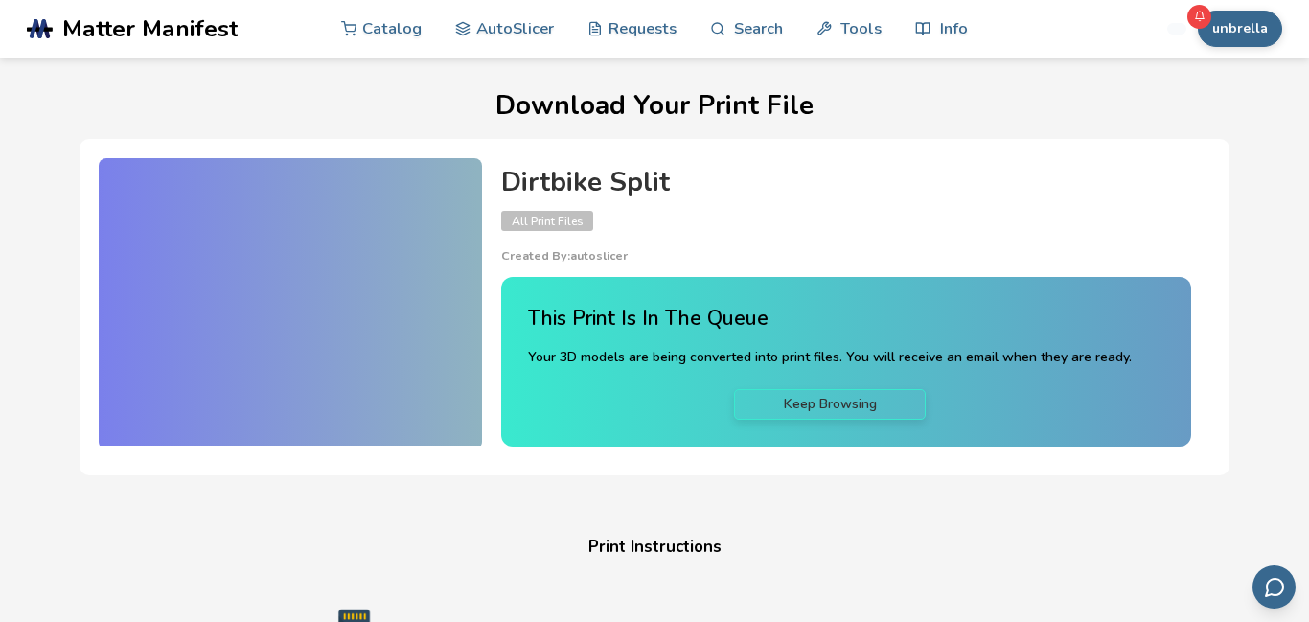
click at [1072, 110] on h1 "Download Your Print File" at bounding box center [655, 106] width 1256 height 30
click at [362, 268] on div at bounding box center [290, 302] width 383 height 288
click at [364, 218] on div at bounding box center [290, 302] width 383 height 288
click at [1258, 26] on button "unbrella" at bounding box center [1240, 29] width 84 height 36
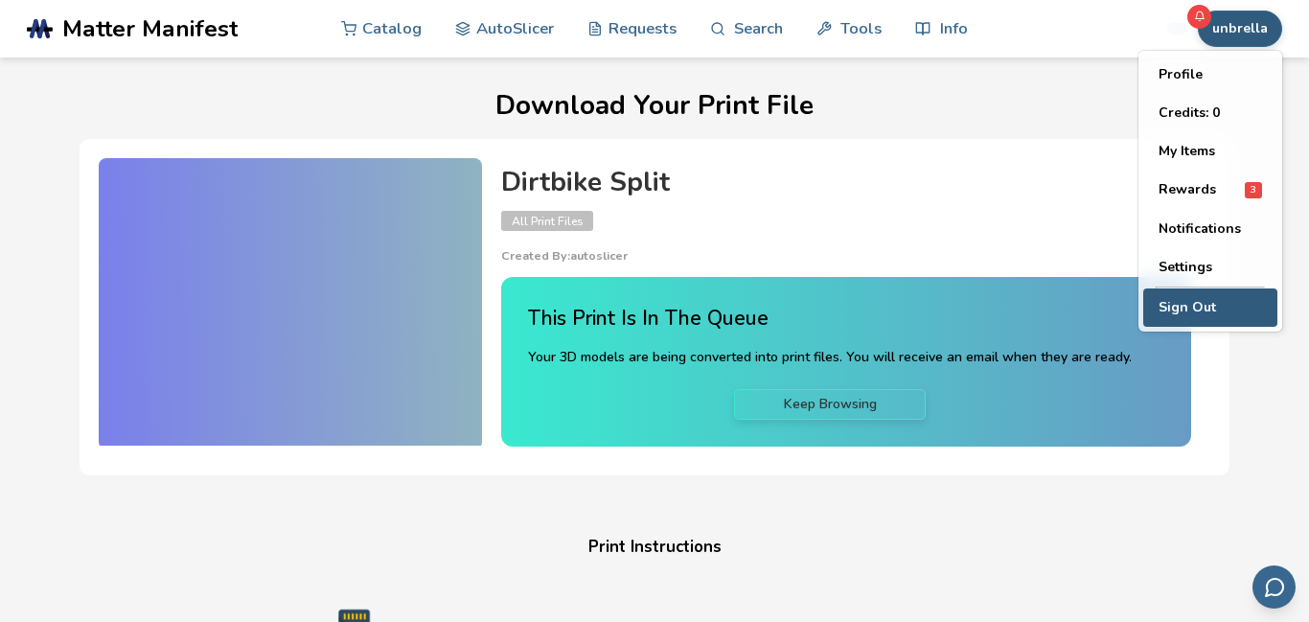
click at [1206, 302] on button "Sign Out" at bounding box center [1210, 307] width 134 height 38
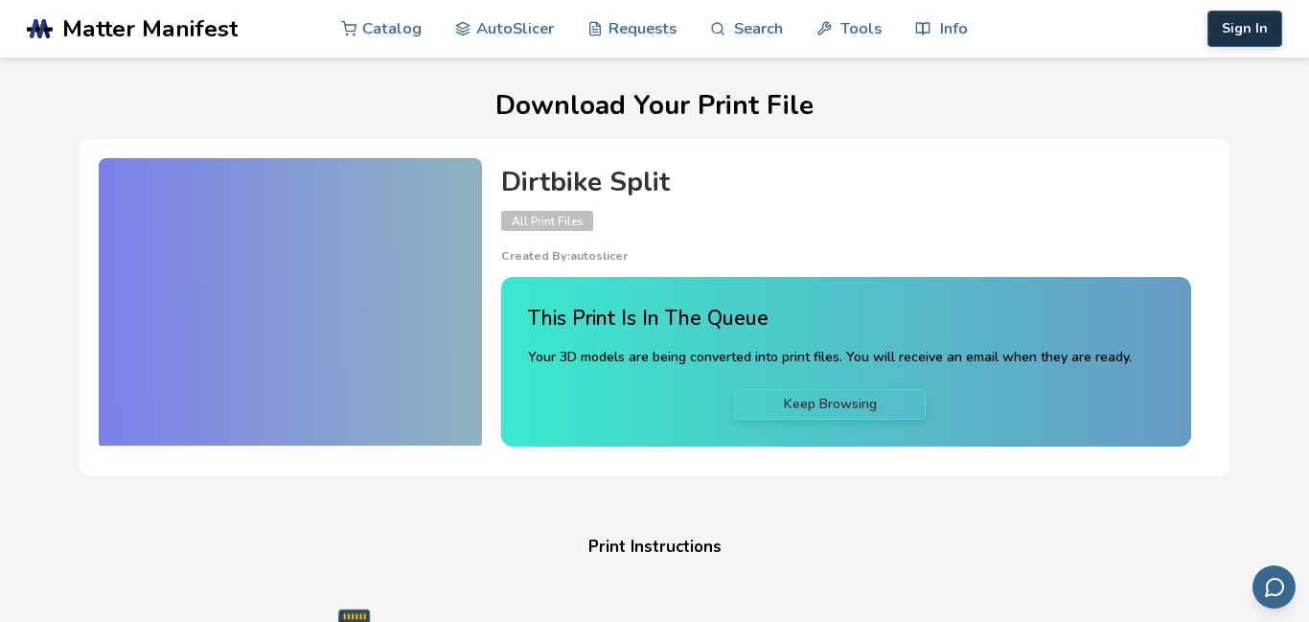
click at [1250, 29] on button "Sign In" at bounding box center [1245, 29] width 75 height 36
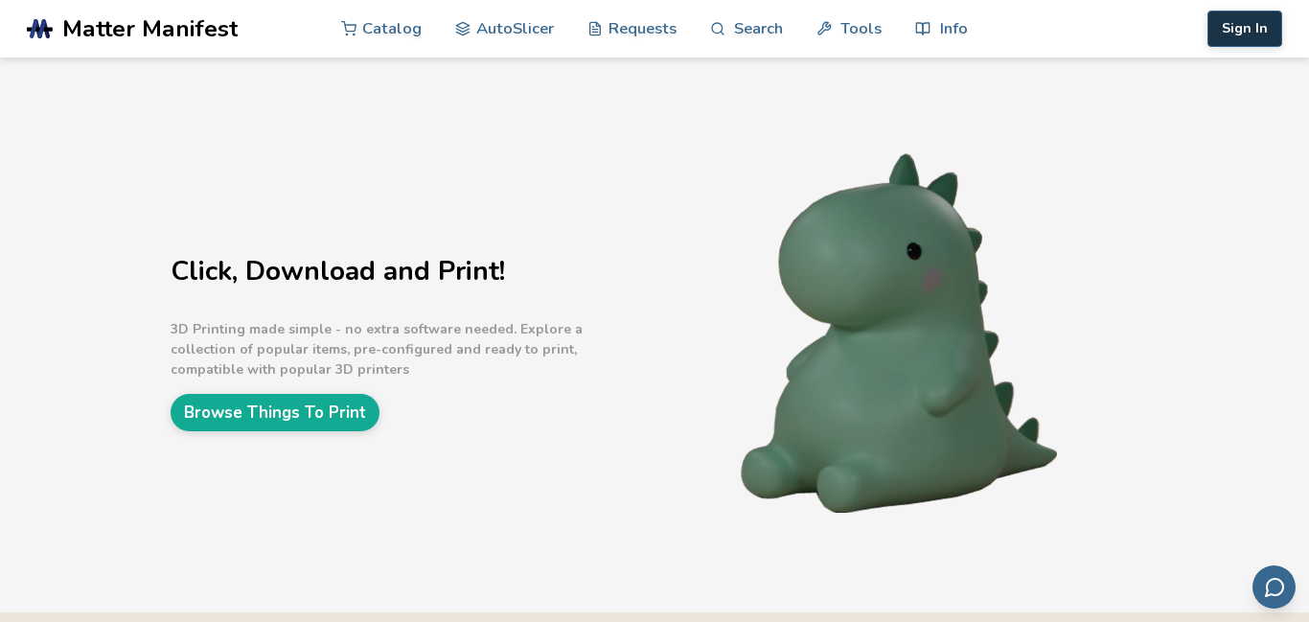
click at [1254, 24] on button "Sign In" at bounding box center [1245, 29] width 75 height 36
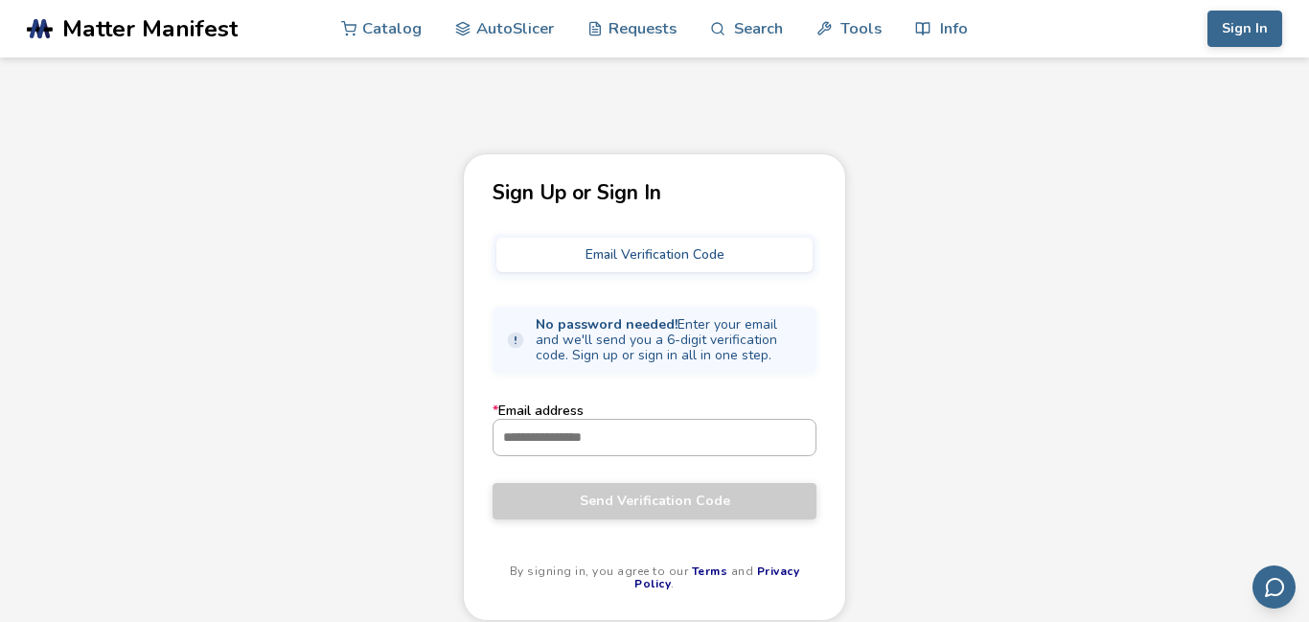
click at [593, 446] on input "* Email address" at bounding box center [655, 437] width 322 height 35
type input "**********"
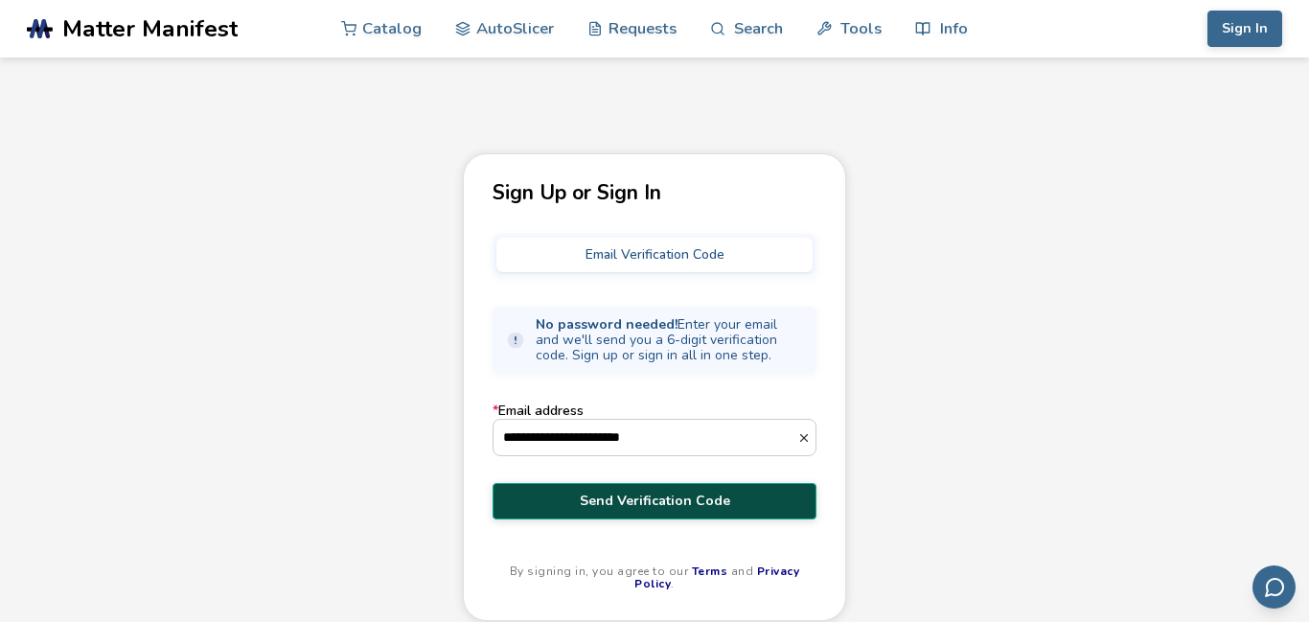
click at [617, 489] on button "Send Verification Code" at bounding box center [655, 501] width 324 height 36
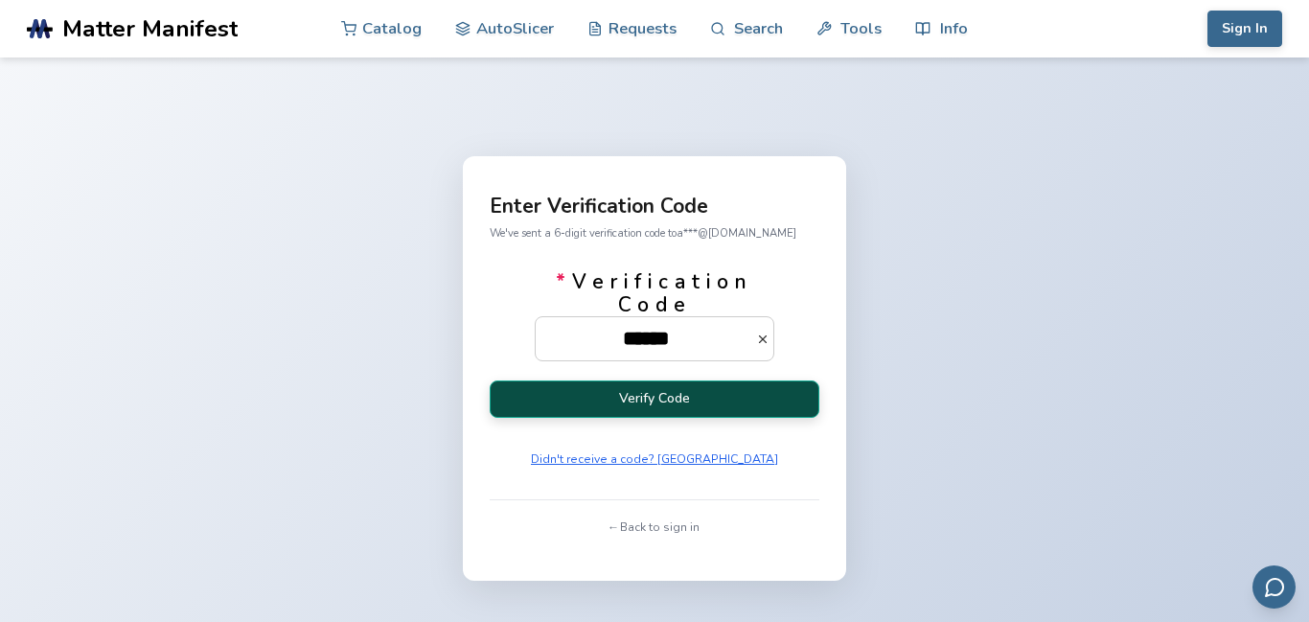
click at [630, 408] on button "Verify Code" at bounding box center [655, 399] width 330 height 37
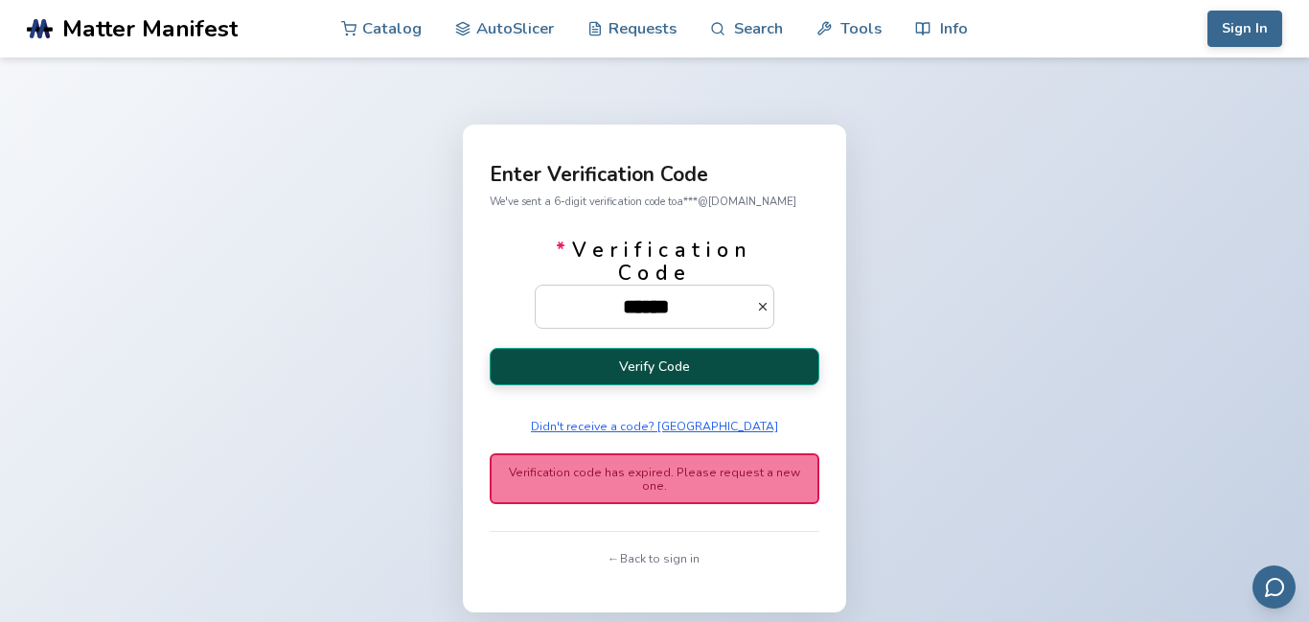
click at [654, 374] on button "Verify Code" at bounding box center [655, 366] width 330 height 37
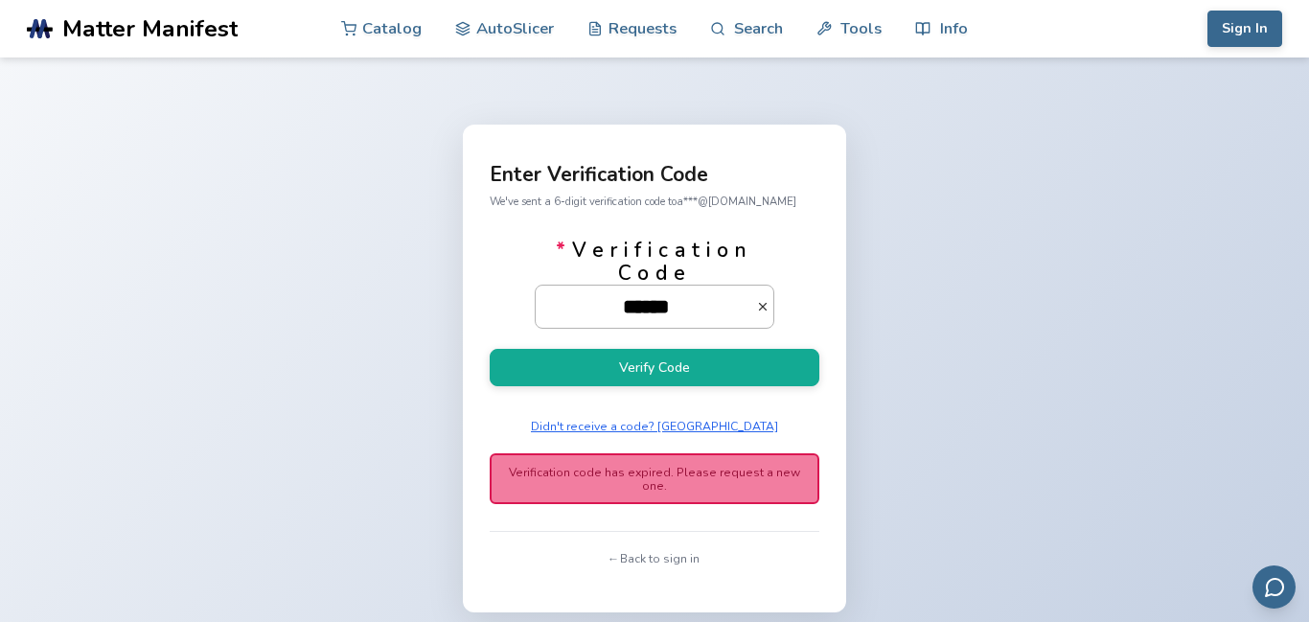
click at [633, 309] on input "******" at bounding box center [646, 307] width 220 height 42
type input "******"
click at [490, 349] on button "Verify Code" at bounding box center [655, 367] width 330 height 37
click at [656, 547] on button "← Back to sign in" at bounding box center [654, 558] width 103 height 27
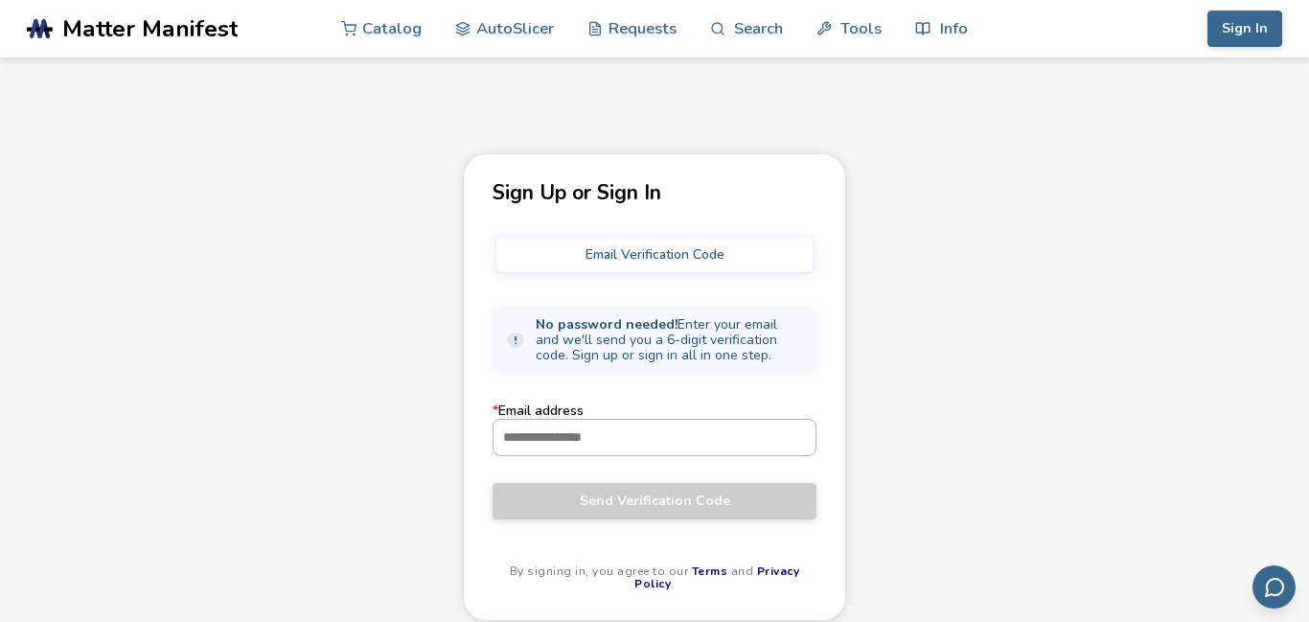
click at [701, 440] on input "* Email address" at bounding box center [655, 437] width 322 height 35
type input "**********"
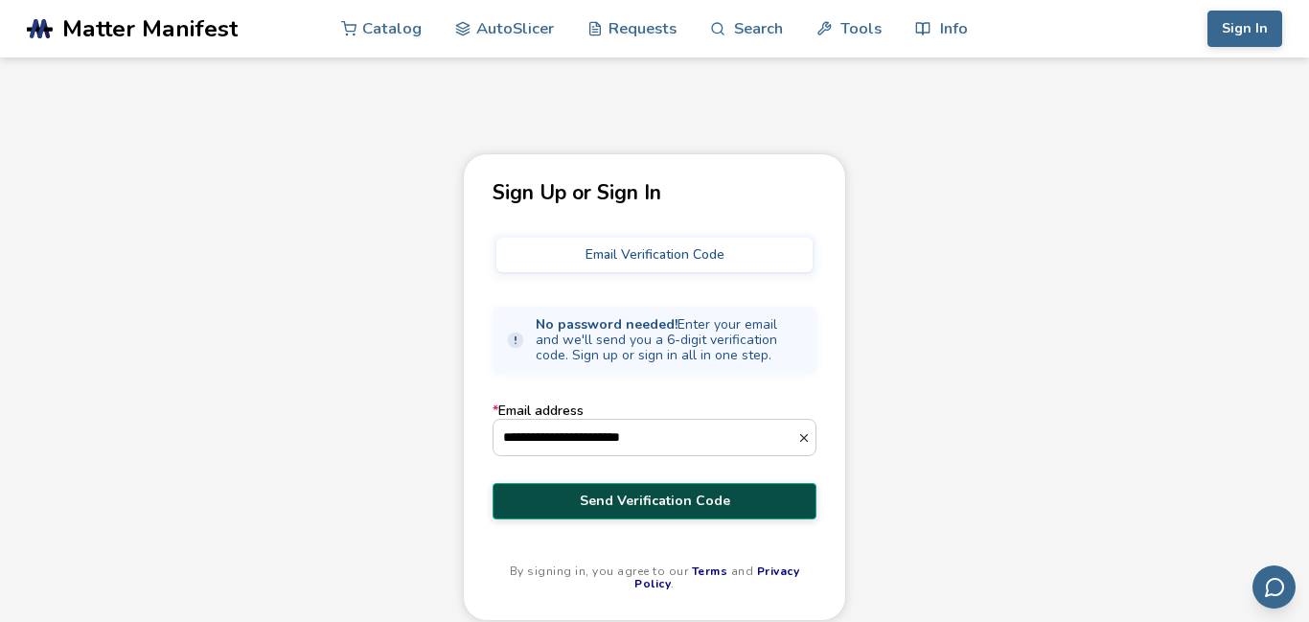
click at [704, 489] on button "Send Verification Code" at bounding box center [655, 501] width 324 height 36
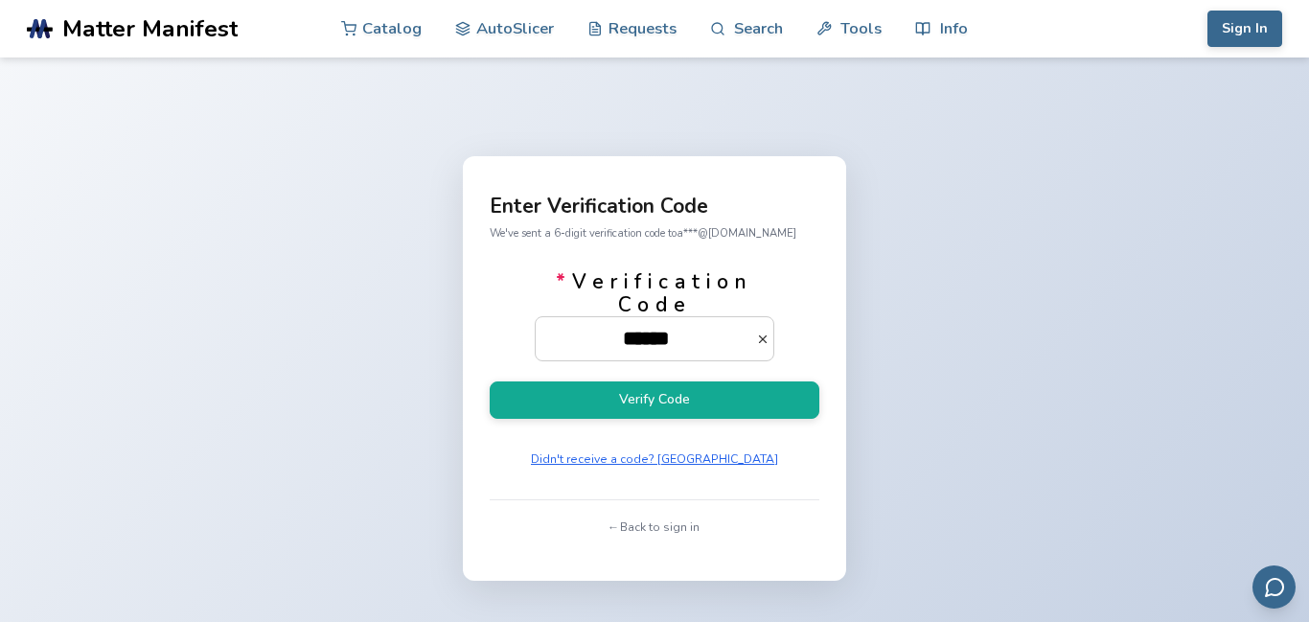
click at [490, 381] on button "Verify Code" at bounding box center [655, 399] width 330 height 37
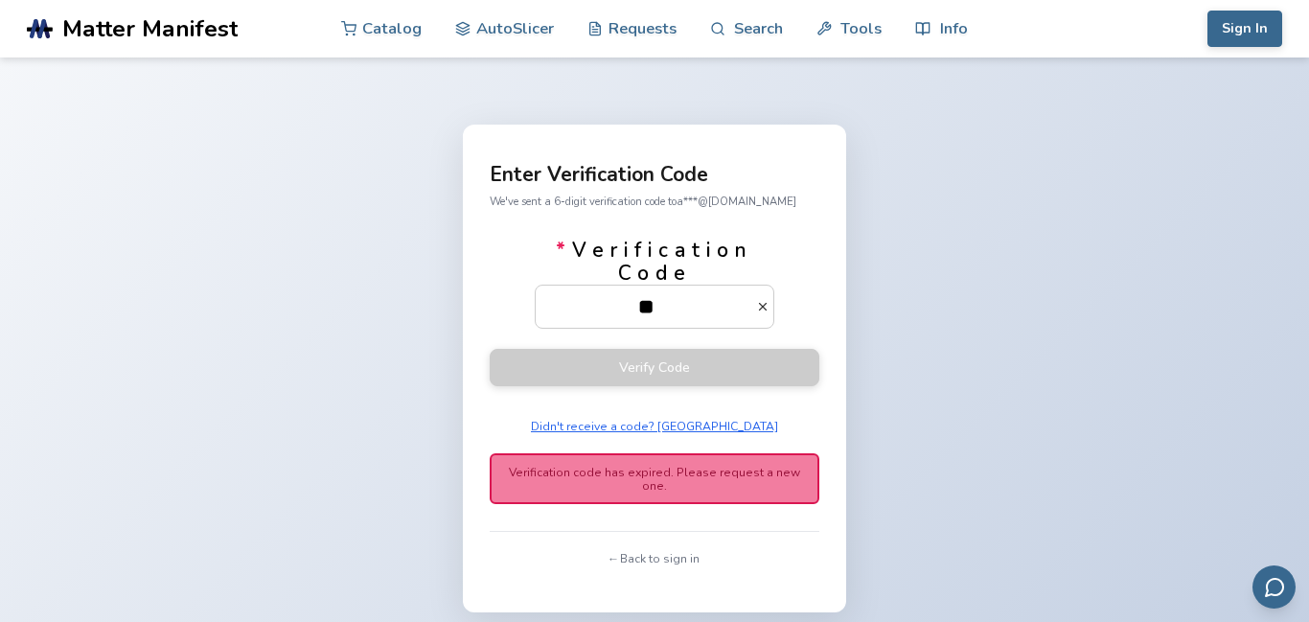
type input "*"
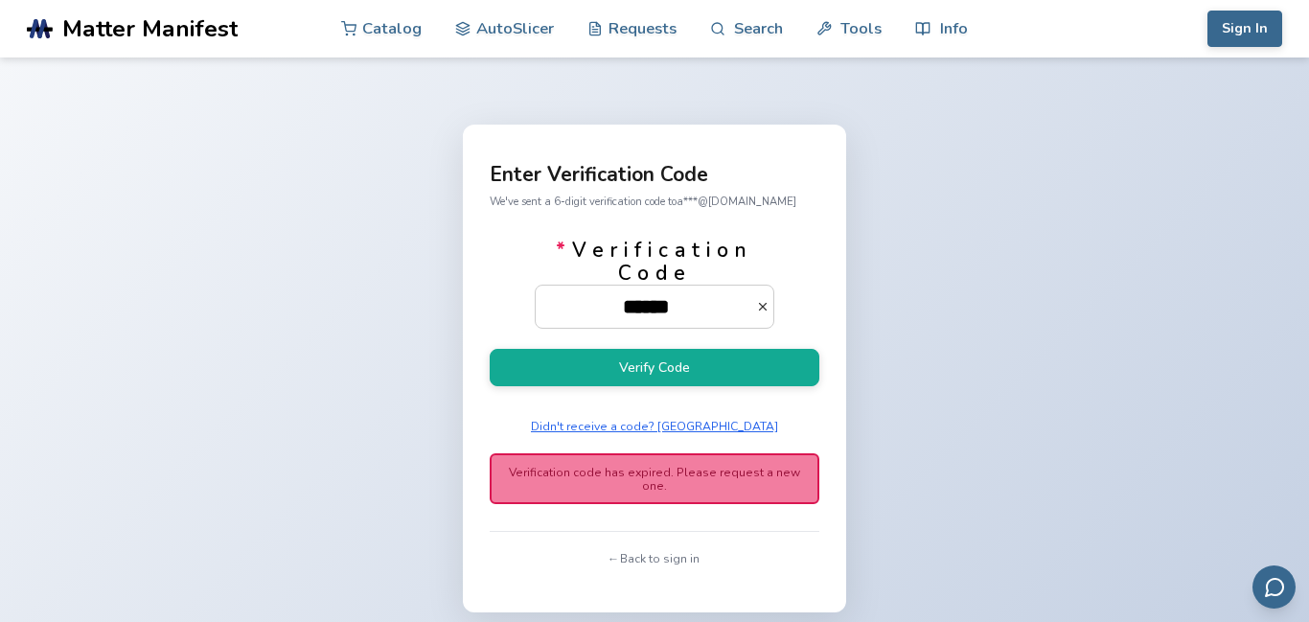
type input "******"
click at [490, 349] on button "Verify Code" at bounding box center [655, 367] width 330 height 37
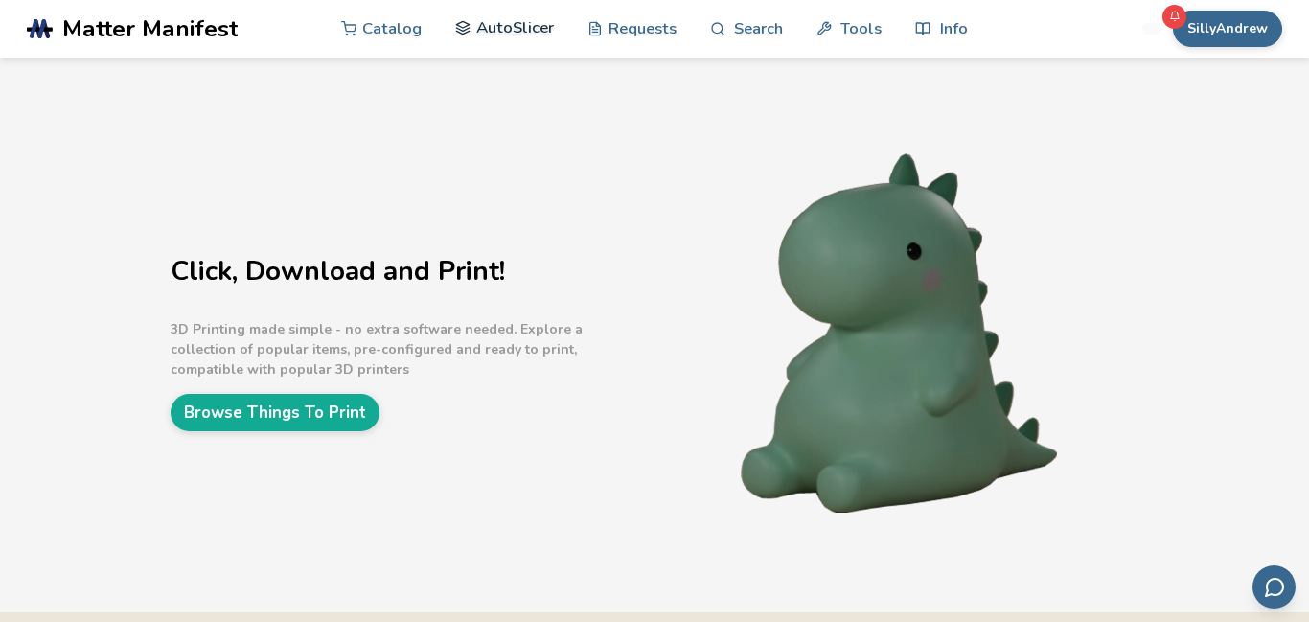
click at [465, 8] on link "AutoSlicer" at bounding box center [504, 28] width 99 height 58
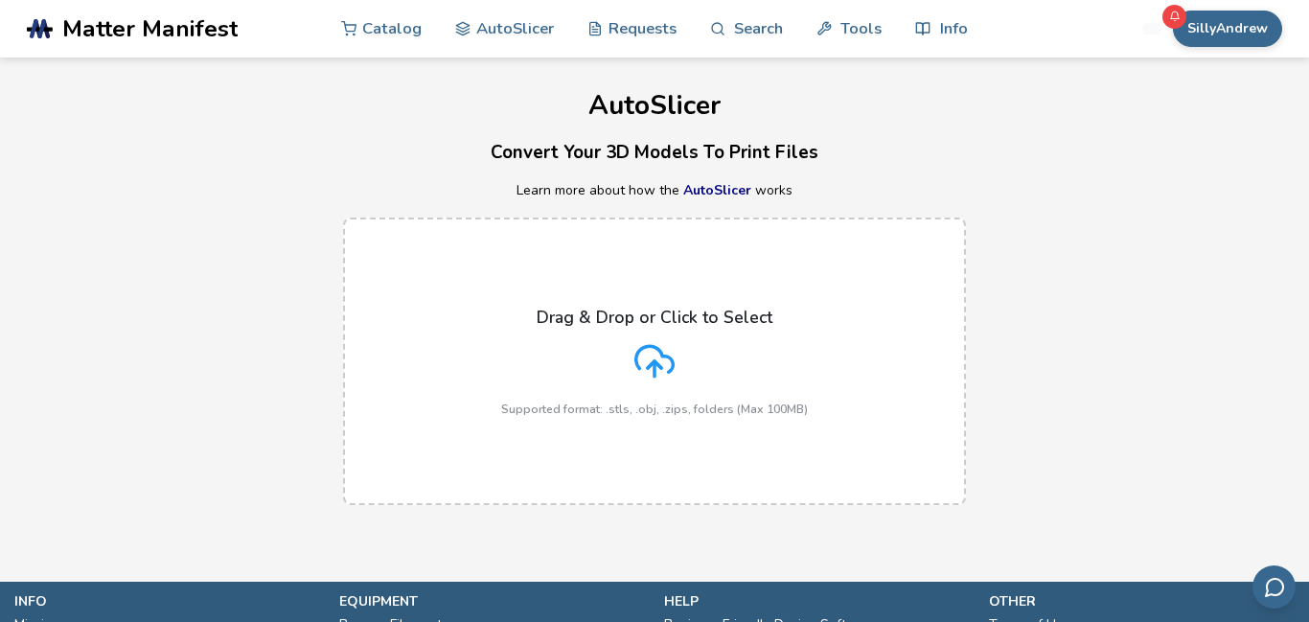
click at [381, 341] on label "Drag & Drop or Click to Select Supported format: .stls, .obj, .zips, folders (M…" at bounding box center [654, 362] width 623 height 288
click at [0, 0] on input "Drag & Drop or Click to Select Supported format: .stls, .obj, .zips, folders (M…" at bounding box center [0, 0] width 0 height 0
click at [1073, 524] on div "AutoSlicer Convert Your 3D Models To Print Files Learn more about how the AutoS…" at bounding box center [654, 291] width 1309 height 467
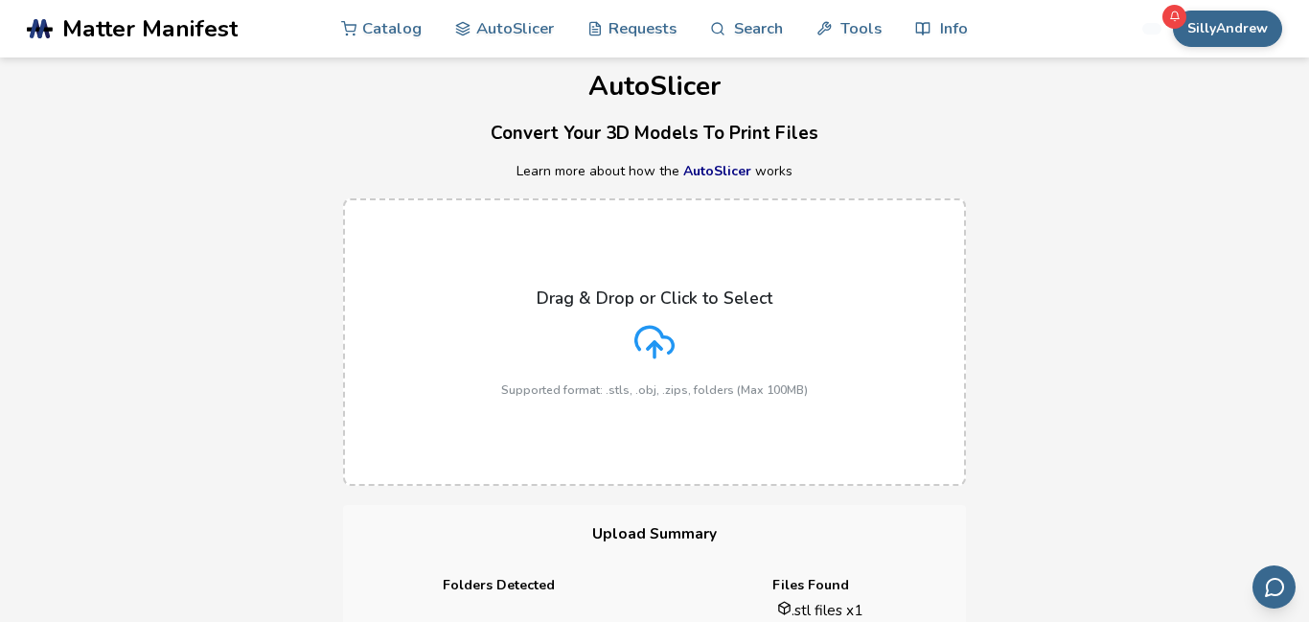
scroll to position [745, 0]
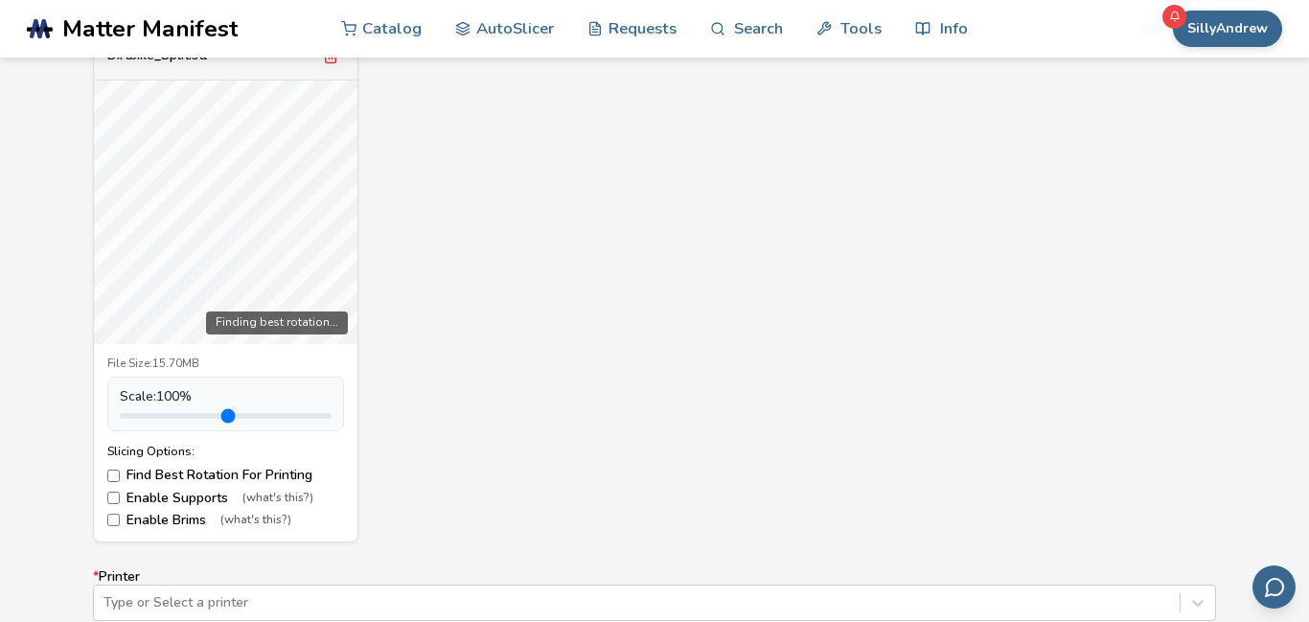
click at [259, 237] on div "Finding best rotation..." at bounding box center [226, 213] width 264 height 264
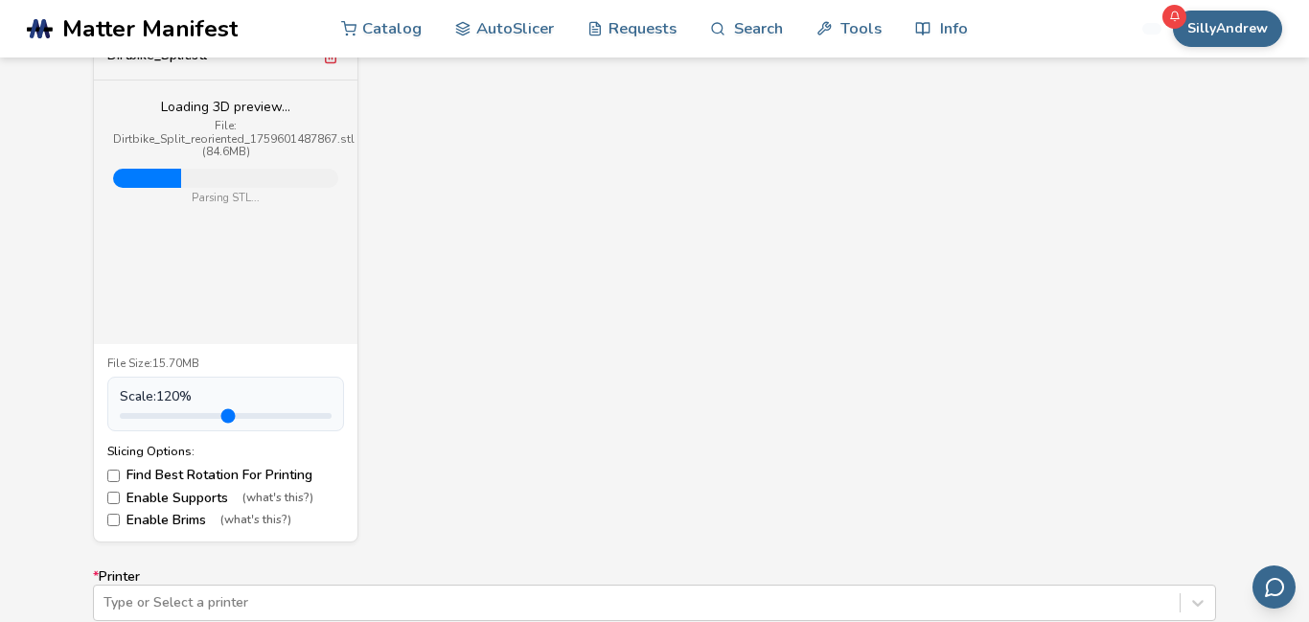
click at [173, 416] on input "range" at bounding box center [226, 416] width 212 height 6
click at [177, 415] on input "range" at bounding box center [226, 416] width 212 height 6
drag, startPoint x: 174, startPoint y: 415, endPoint x: 184, endPoint y: 399, distance: 18.9
click at [173, 415] on input "range" at bounding box center [226, 416] width 212 height 6
click at [160, 415] on input "range" at bounding box center [226, 416] width 212 height 6
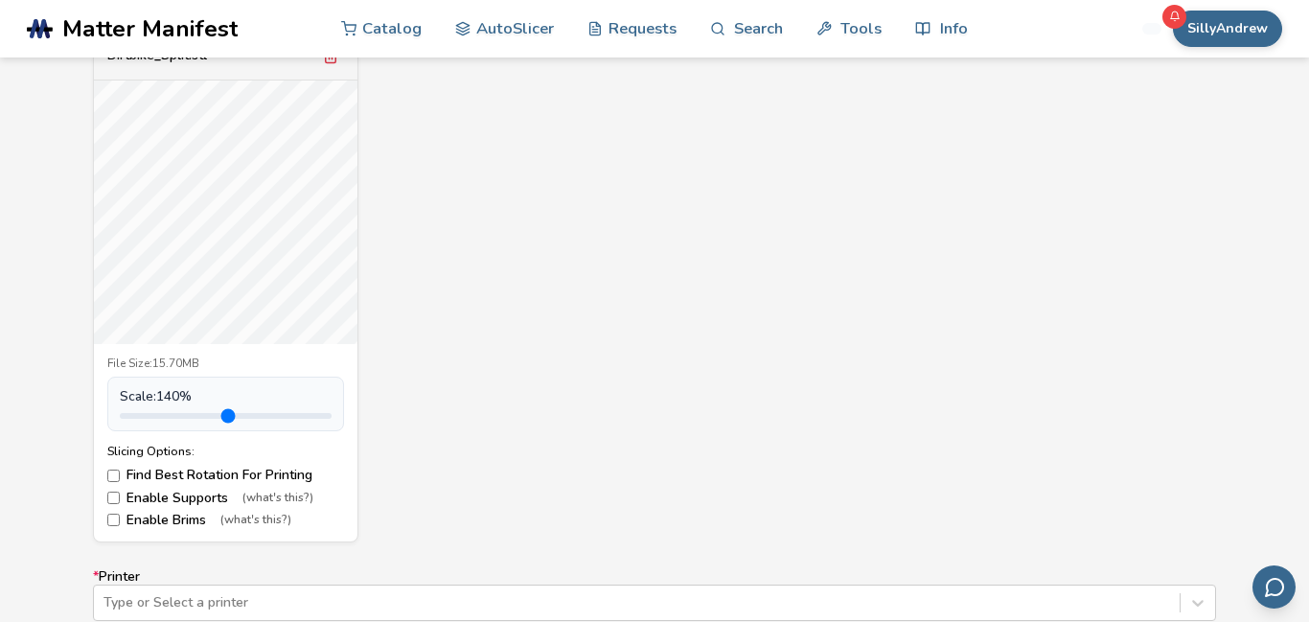
drag, startPoint x: 169, startPoint y: 411, endPoint x: 177, endPoint y: 416, distance: 9.9
click at [177, 416] on input "range" at bounding box center [226, 416] width 212 height 6
click at [177, 414] on input "range" at bounding box center [226, 416] width 212 height 6
type input "***"
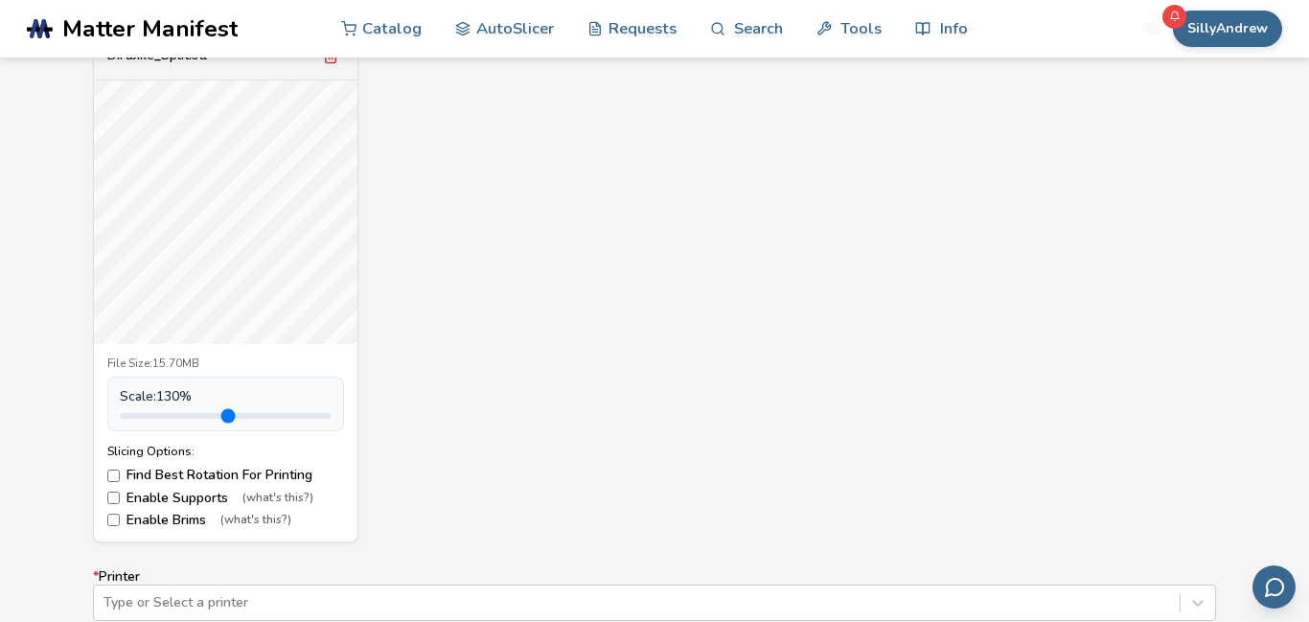
click at [173, 414] on input "range" at bounding box center [226, 416] width 212 height 6
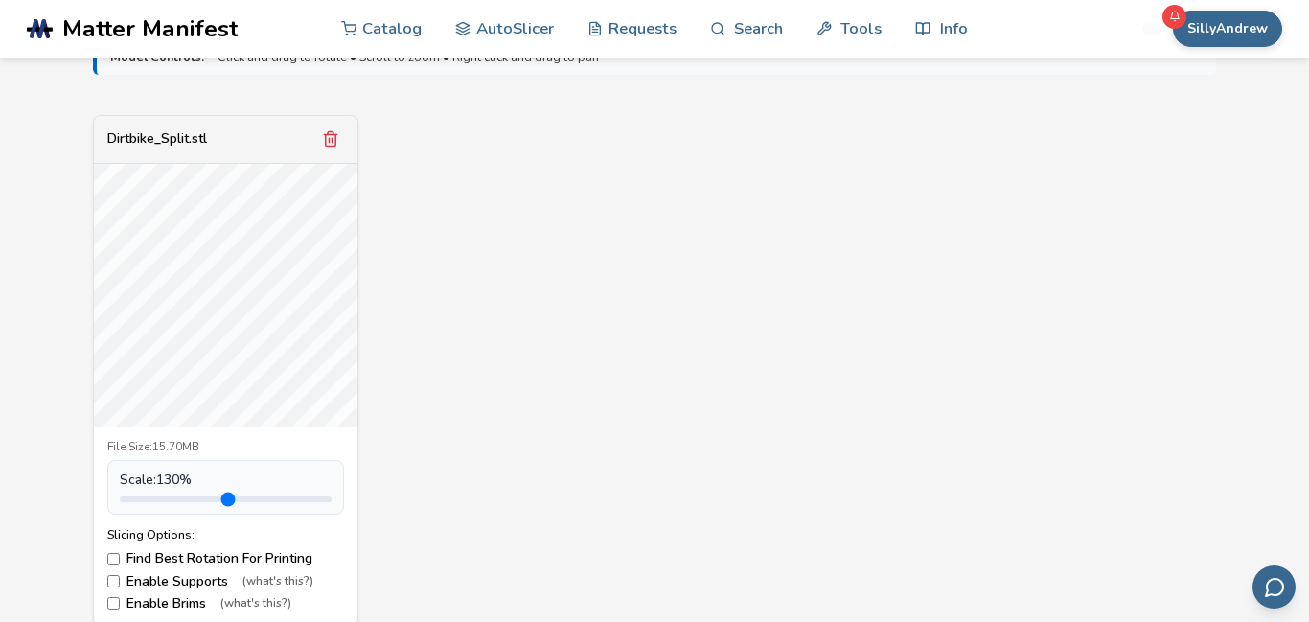
scroll to position [1152, 0]
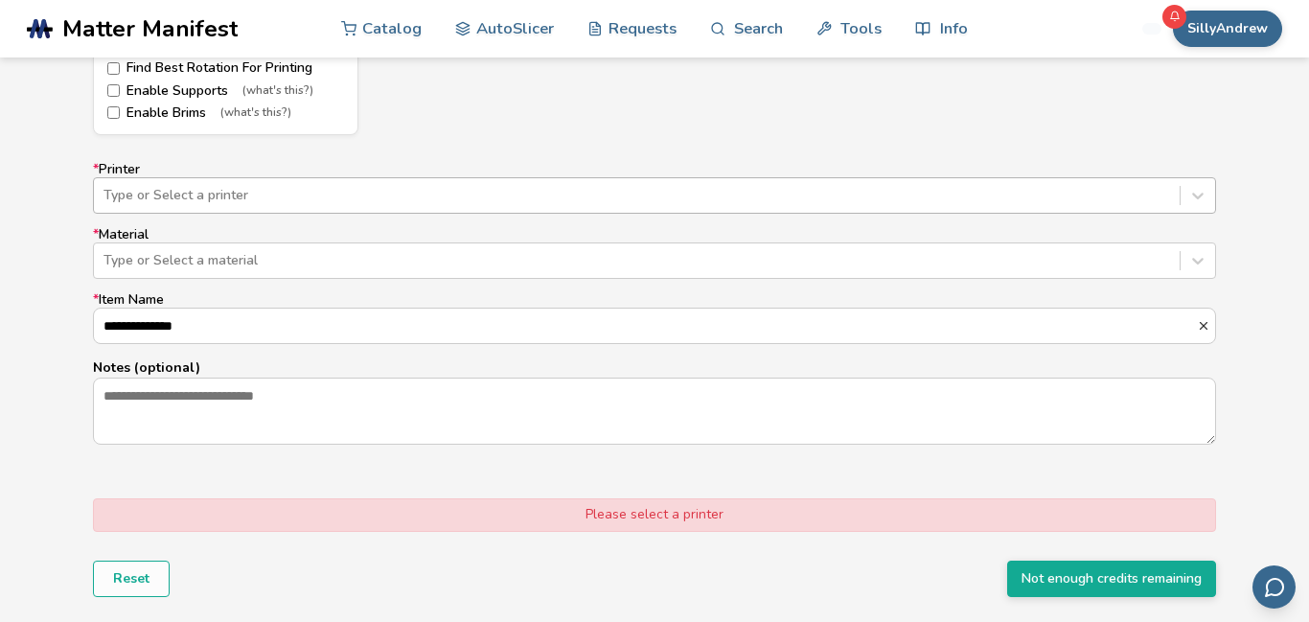
click at [426, 191] on div at bounding box center [637, 195] width 1067 height 19
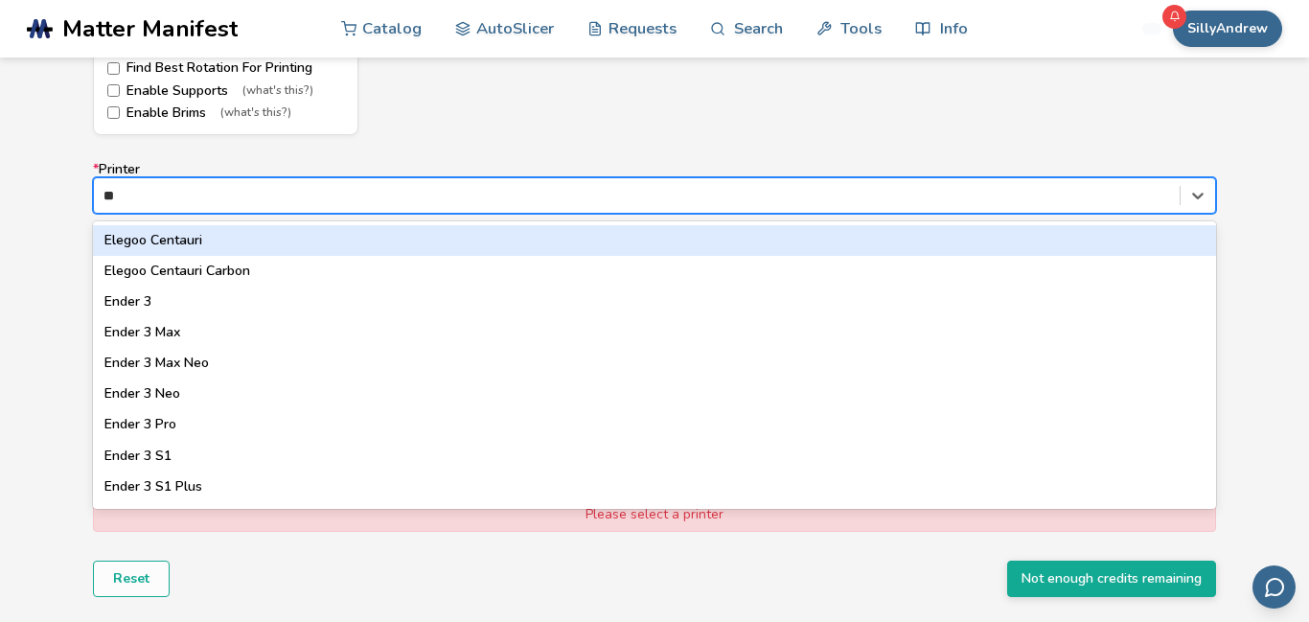
type input "***"
click at [245, 237] on div "Ender 3" at bounding box center [654, 240] width 1123 height 31
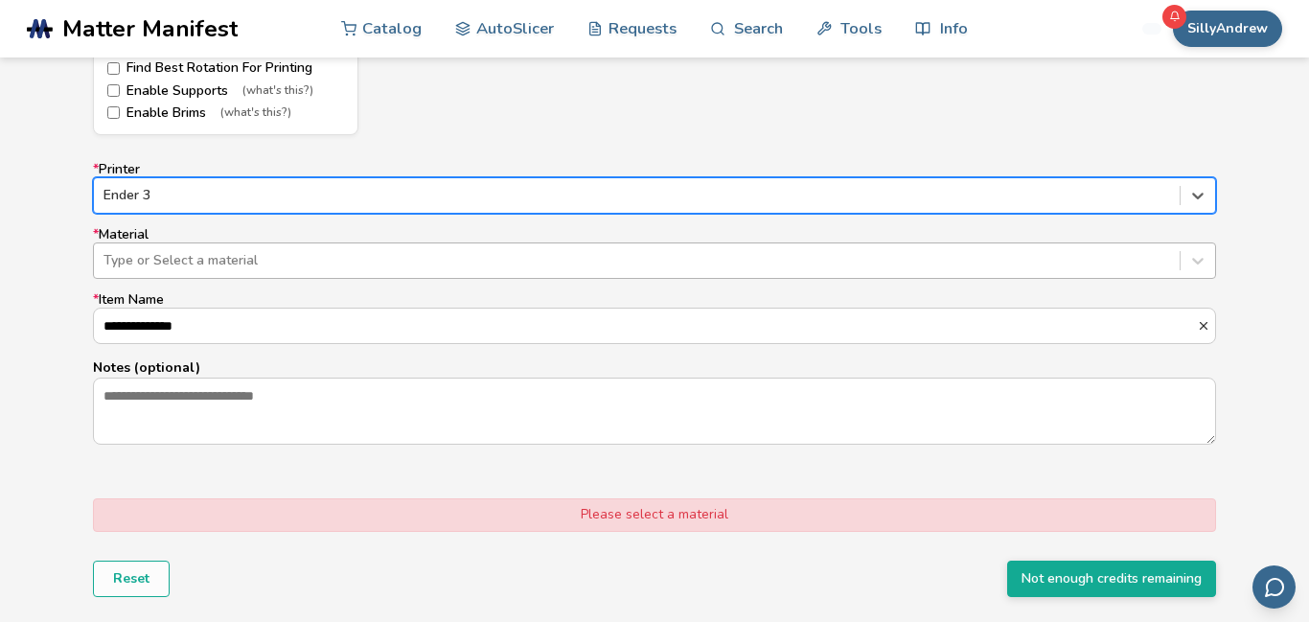
click at [246, 249] on div "Type or Select a material" at bounding box center [637, 260] width 1086 height 27
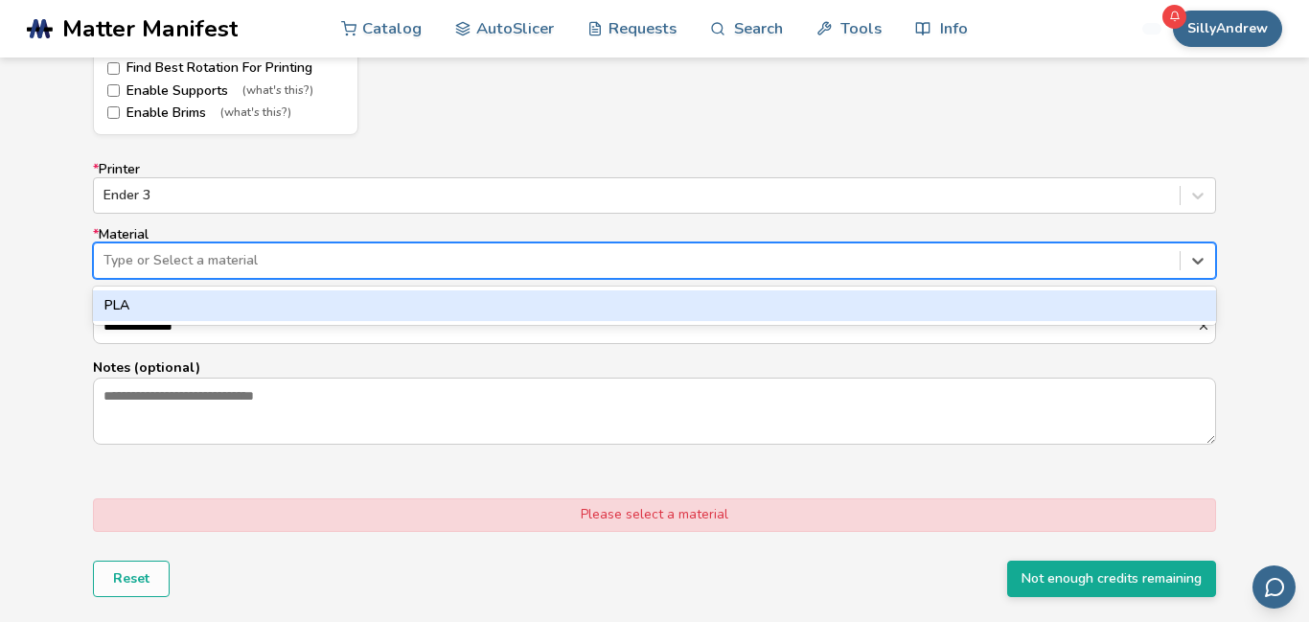
click at [237, 309] on div "PLA" at bounding box center [654, 305] width 1123 height 31
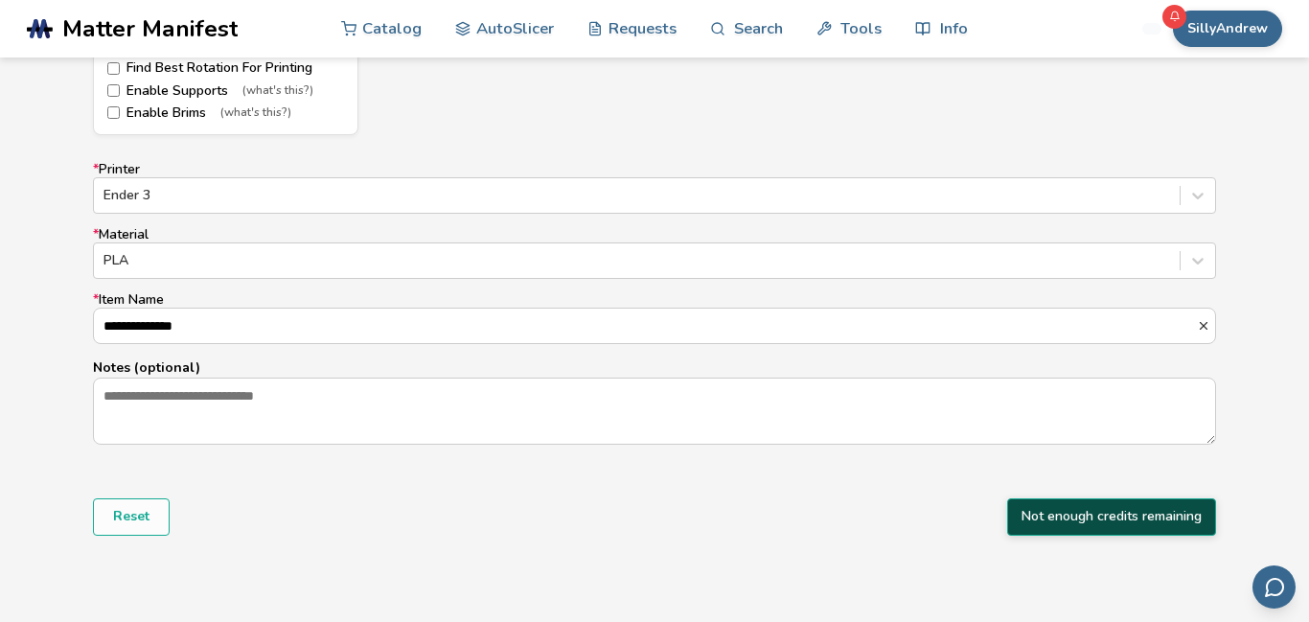
click at [1177, 519] on button "Not enough credits remaining" at bounding box center [1111, 516] width 209 height 36
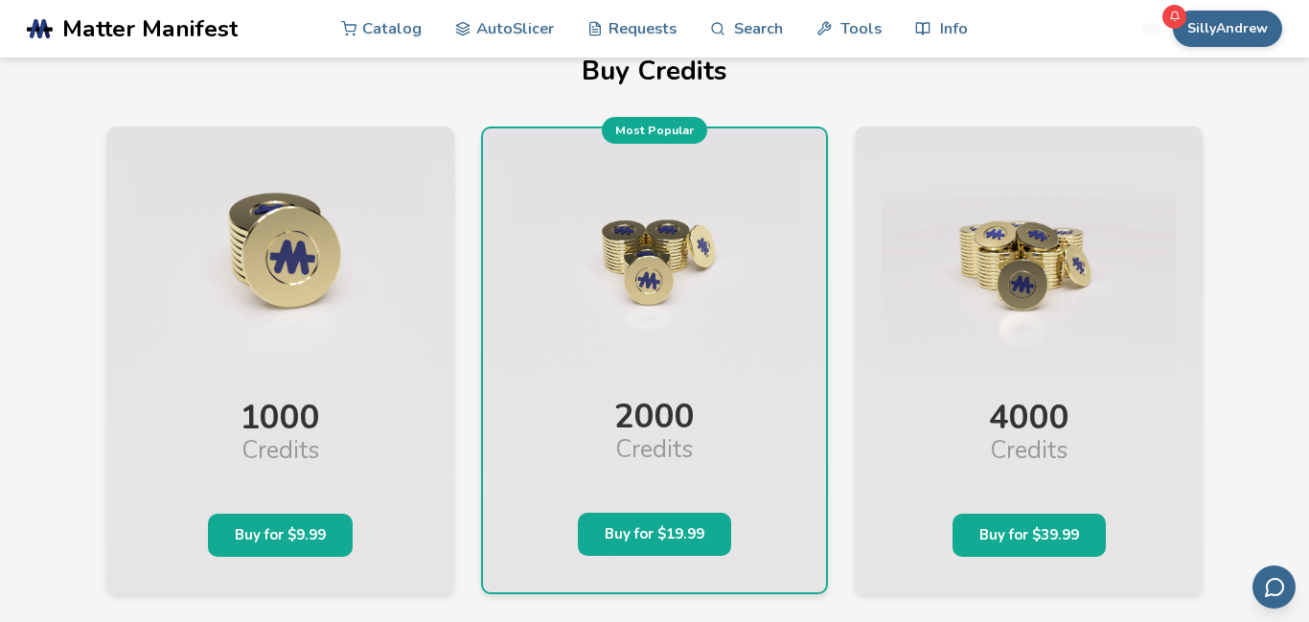
scroll to position [48, 0]
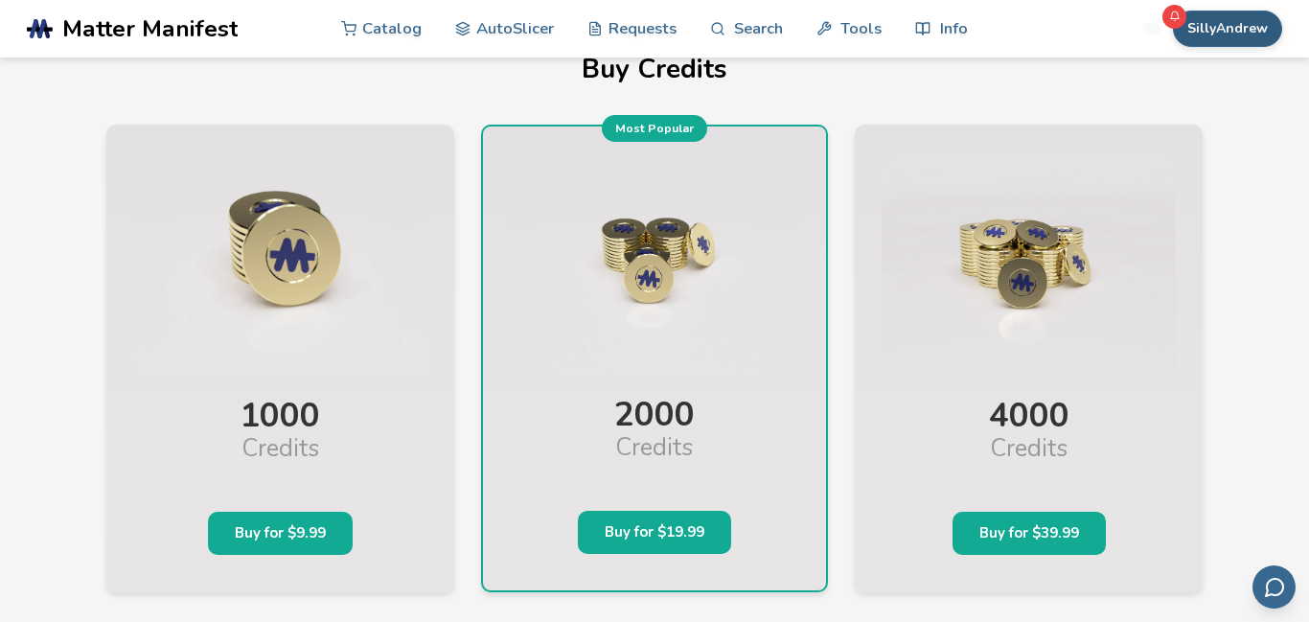
click at [1255, 12] on button "SillyAndrew" at bounding box center [1227, 29] width 109 height 36
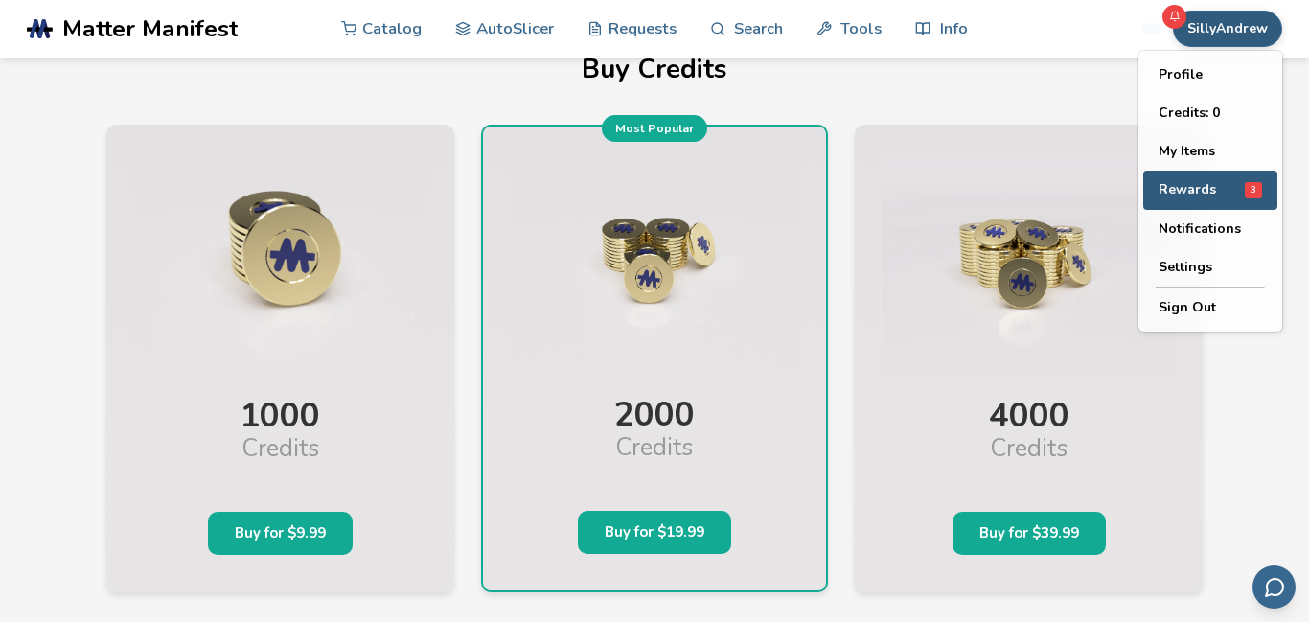
click at [1210, 184] on span "Rewards" at bounding box center [1188, 189] width 58 height 15
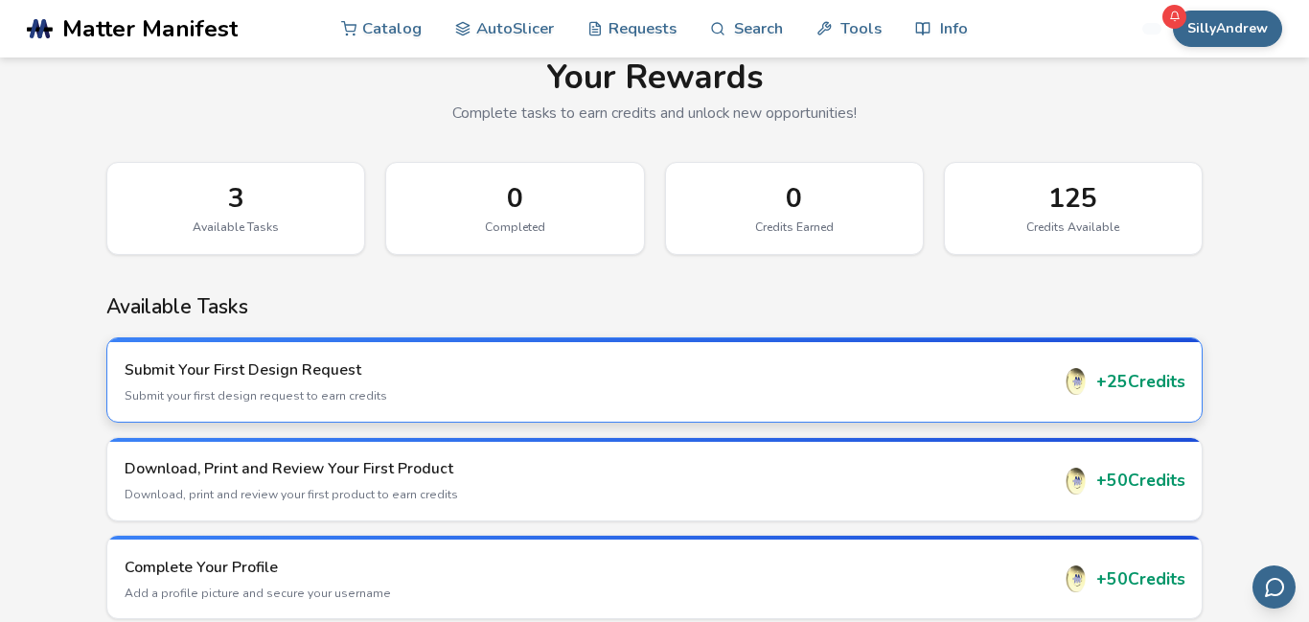
click at [1122, 378] on div "+ 25 Credits" at bounding box center [1124, 381] width 123 height 27
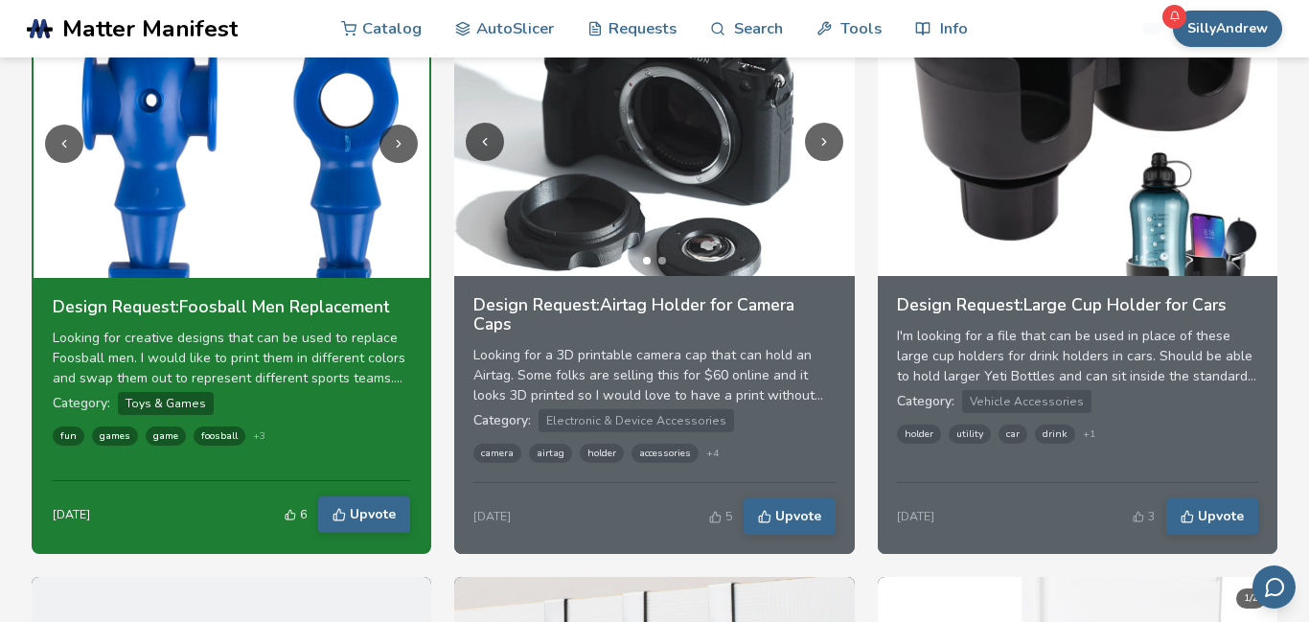
scroll to position [477, 0]
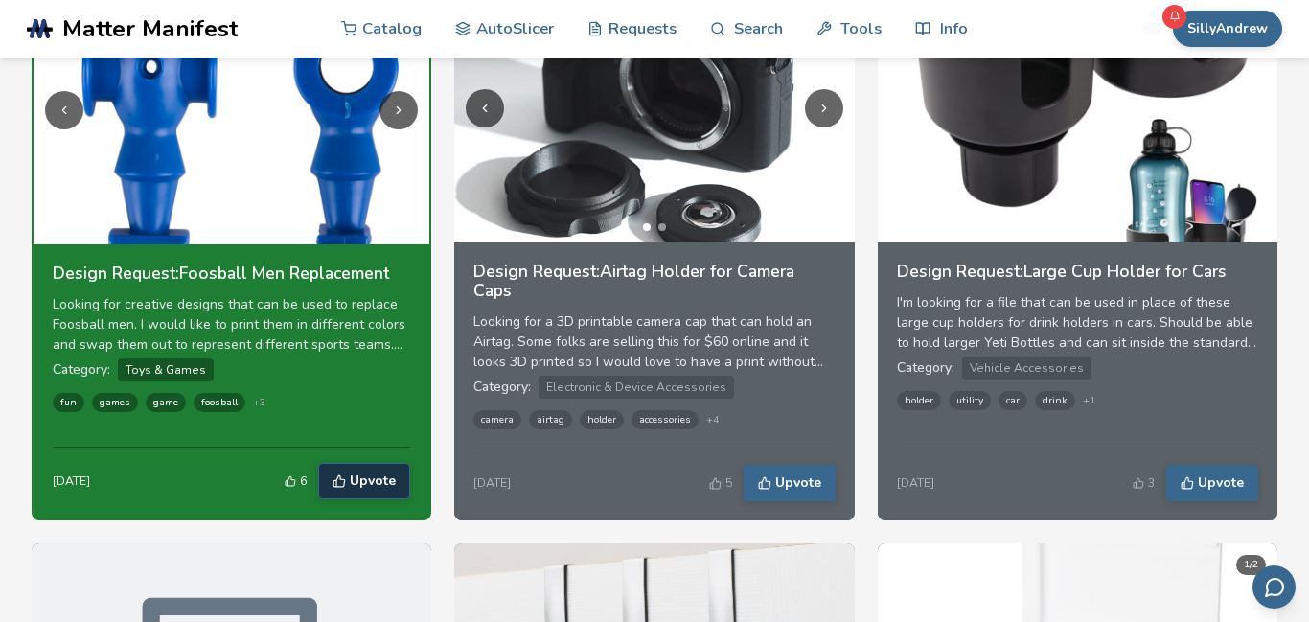
click at [404, 492] on button "Upvote" at bounding box center [364, 481] width 92 height 36
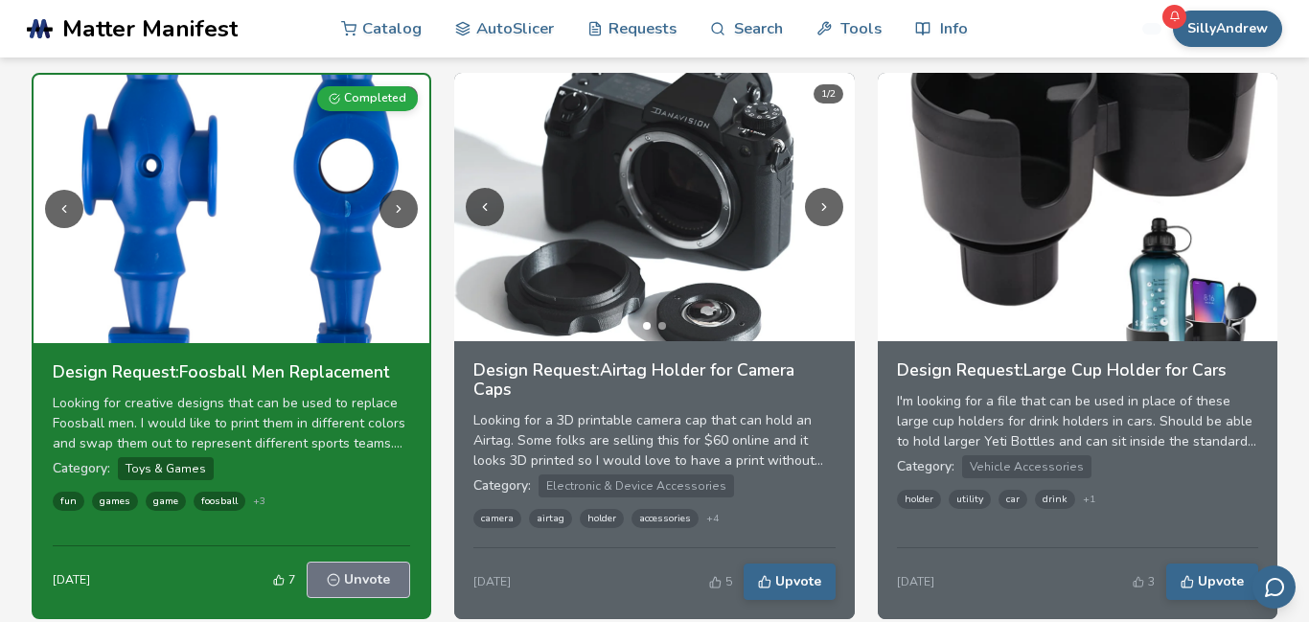
scroll to position [0, 0]
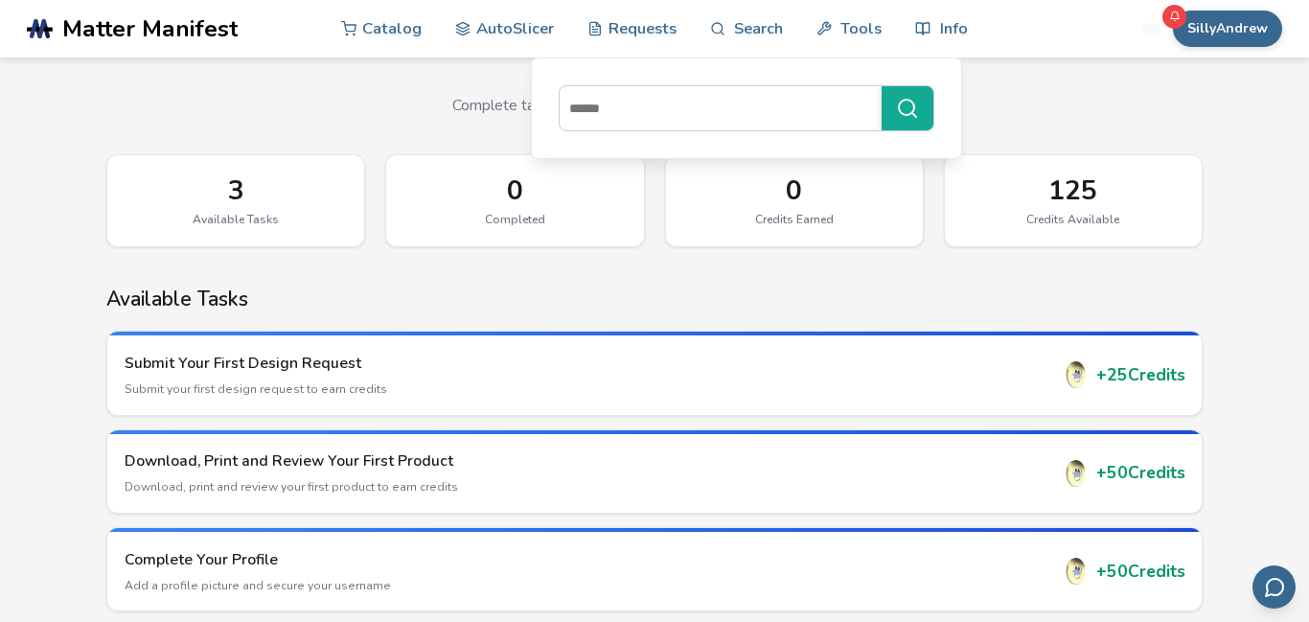
scroll to position [64, 0]
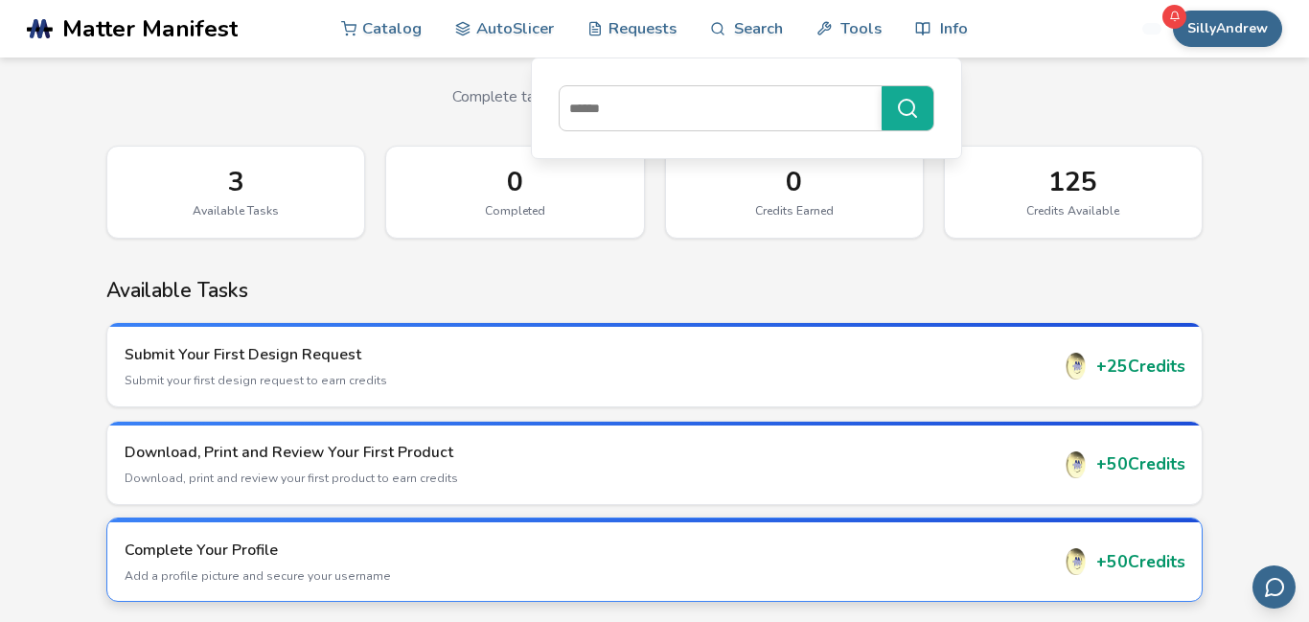
click at [988, 537] on div "Complete Your Profile Add a profile picture and secure your username + 50 Credi…" at bounding box center [654, 561] width 1095 height 79
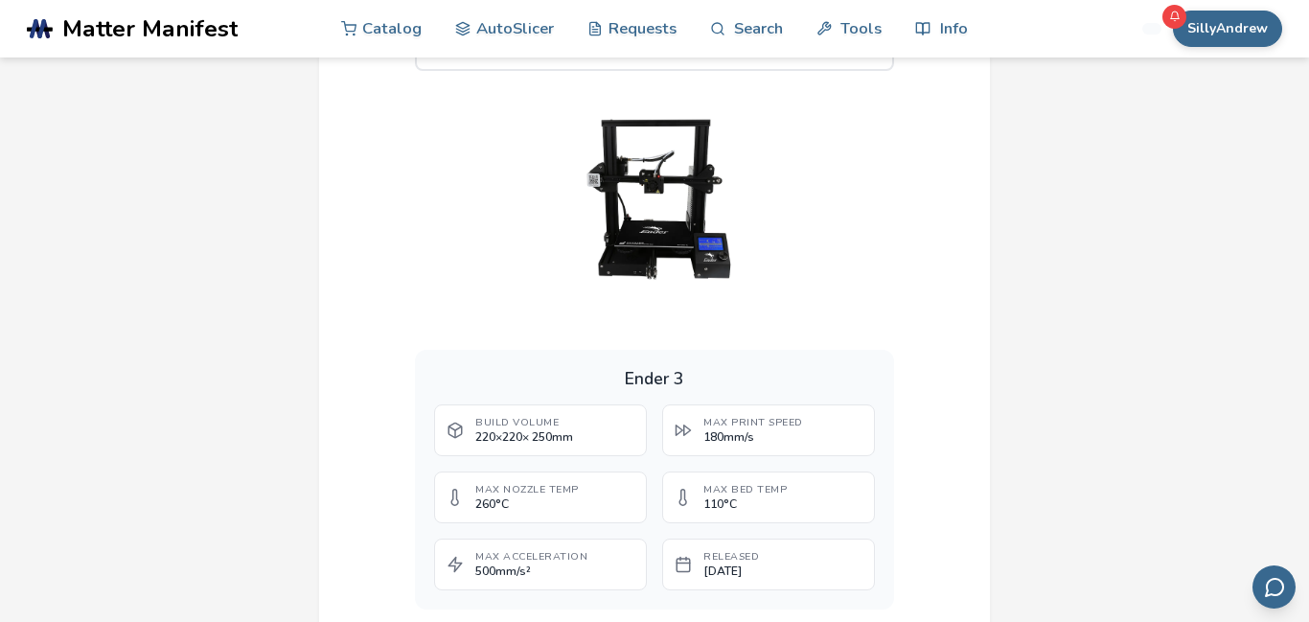
scroll to position [1290, 0]
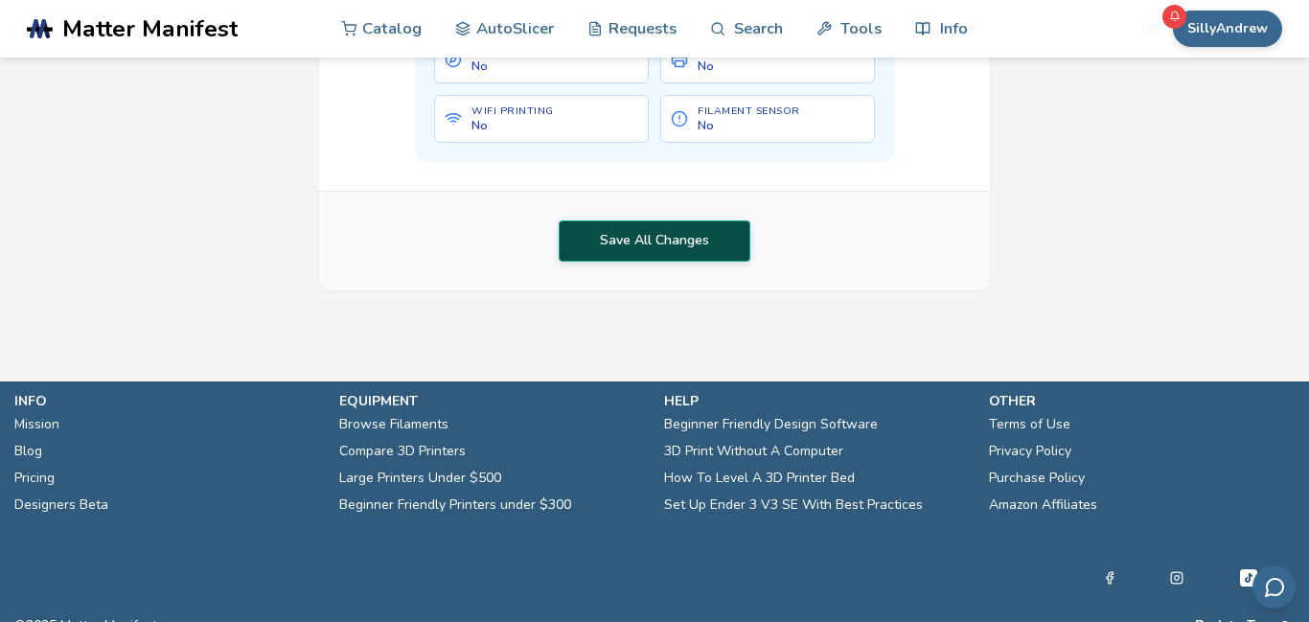
type input "**********"
click at [689, 260] on button "Save All Changes" at bounding box center [655, 240] width 192 height 40
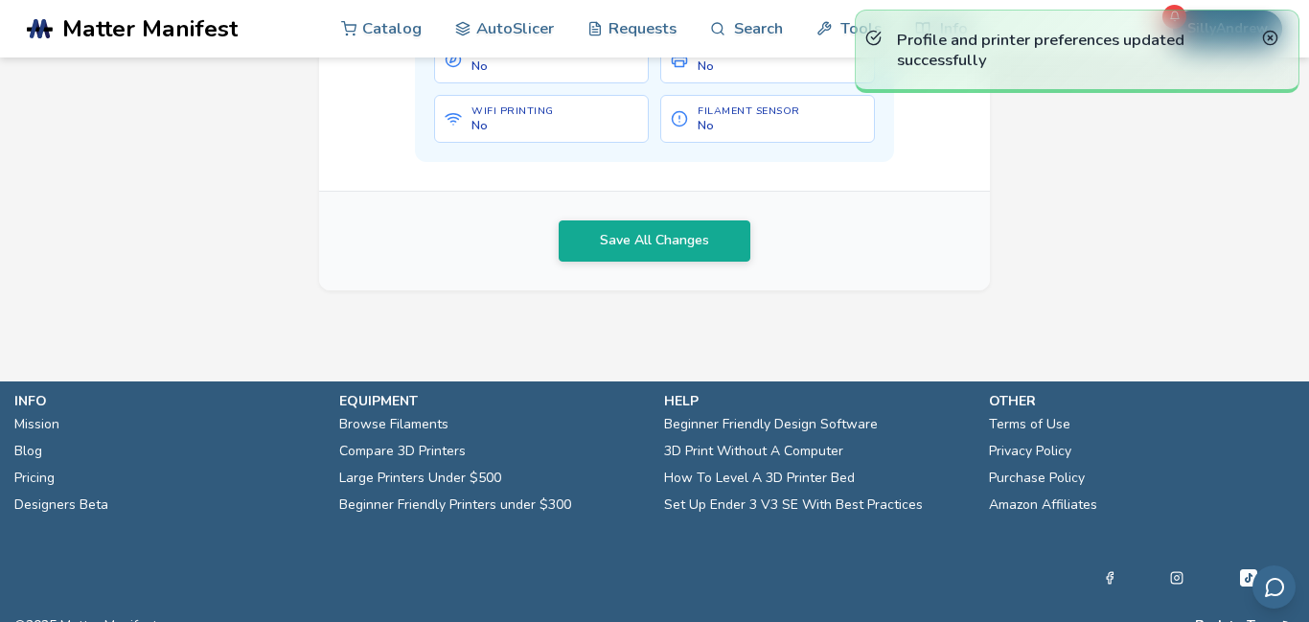
scroll to position [0, 0]
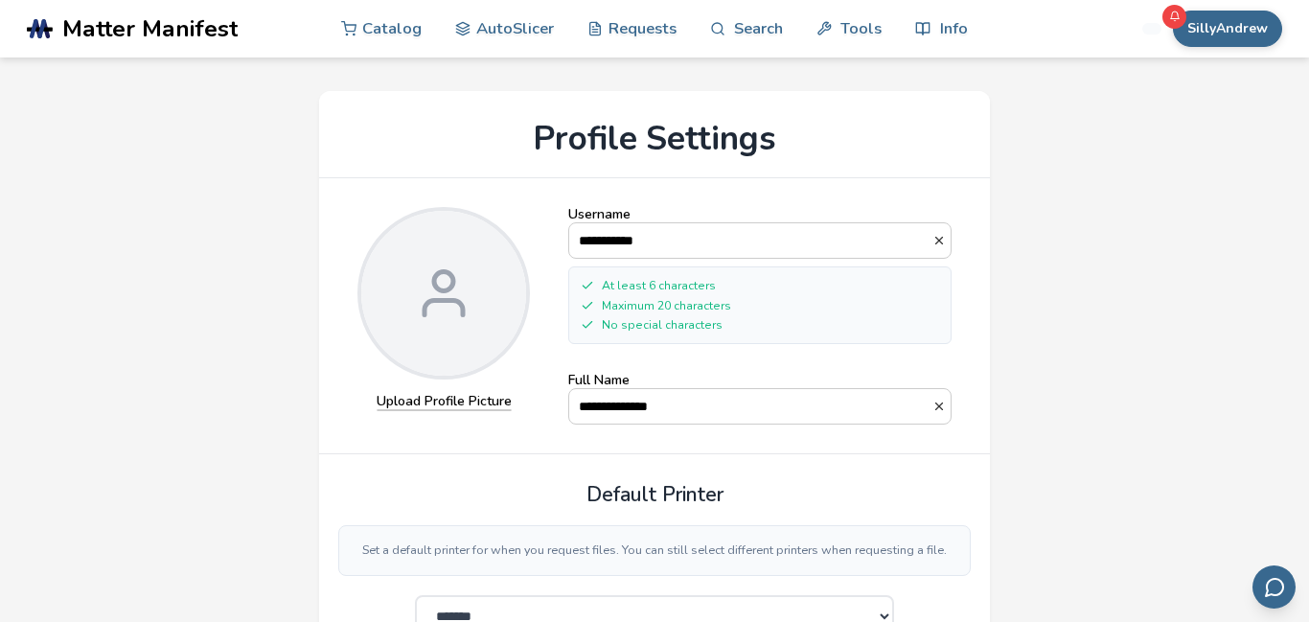
click at [1287, 23] on div "Profile and printer preferences updated successfully" at bounding box center [1077, 51] width 445 height 83
click at [1253, 26] on div "Profile and printer preferences updated successfully" at bounding box center [1077, 51] width 445 height 83
click at [1259, 28] on div "Profile and printer preferences updated successfully" at bounding box center [1077, 51] width 445 height 83
click at [1270, 42] on icon at bounding box center [1270, 38] width 16 height 16
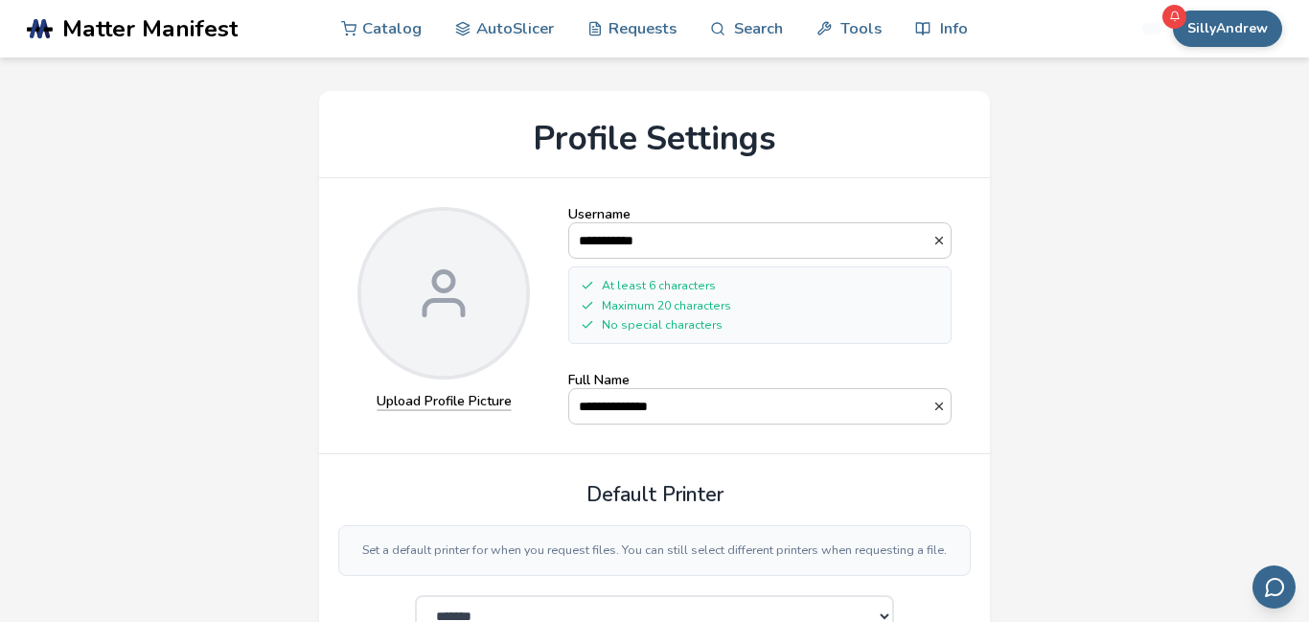
click at [1273, 43] on circle at bounding box center [1269, 37] width 13 height 13
click at [1271, 35] on icon at bounding box center [1270, 38] width 16 height 16
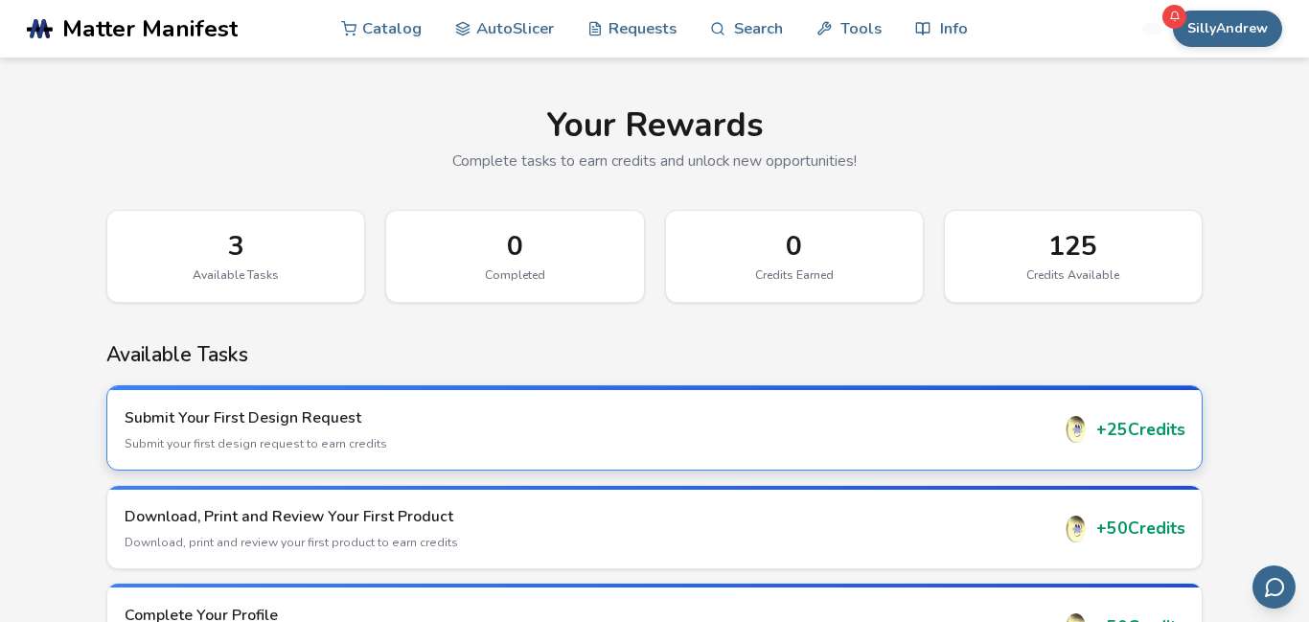
click at [624, 435] on p "Submit your first design request to earn credits" at bounding box center [587, 443] width 925 height 17
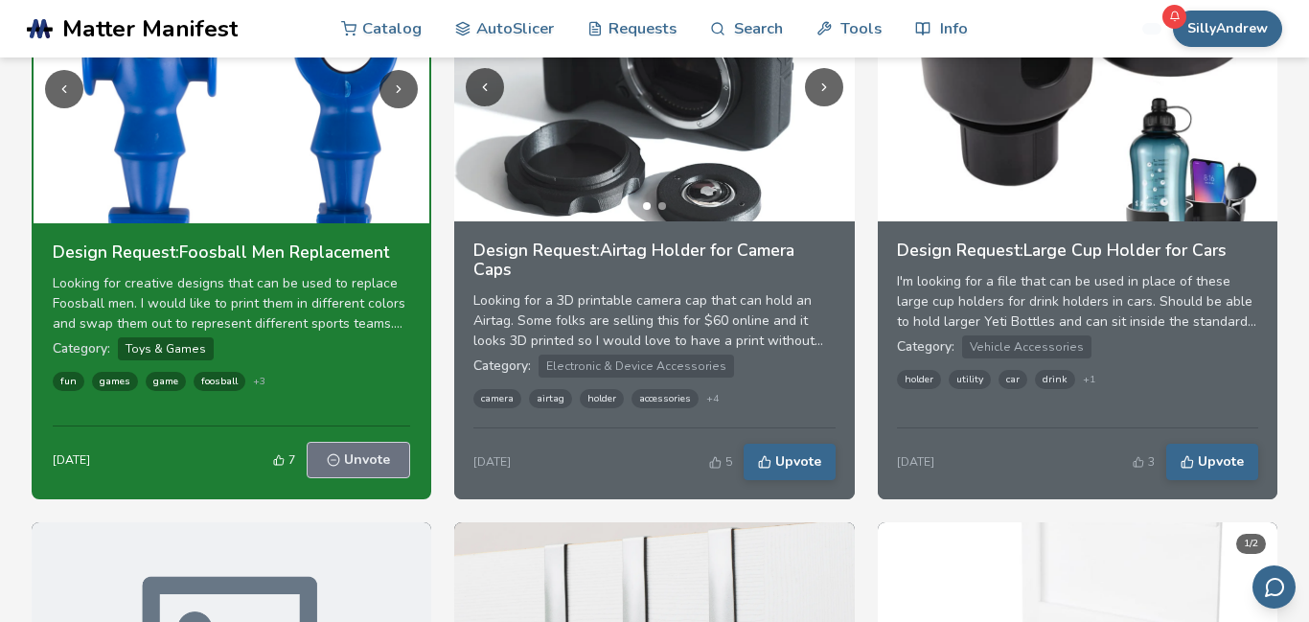
scroll to position [511, 0]
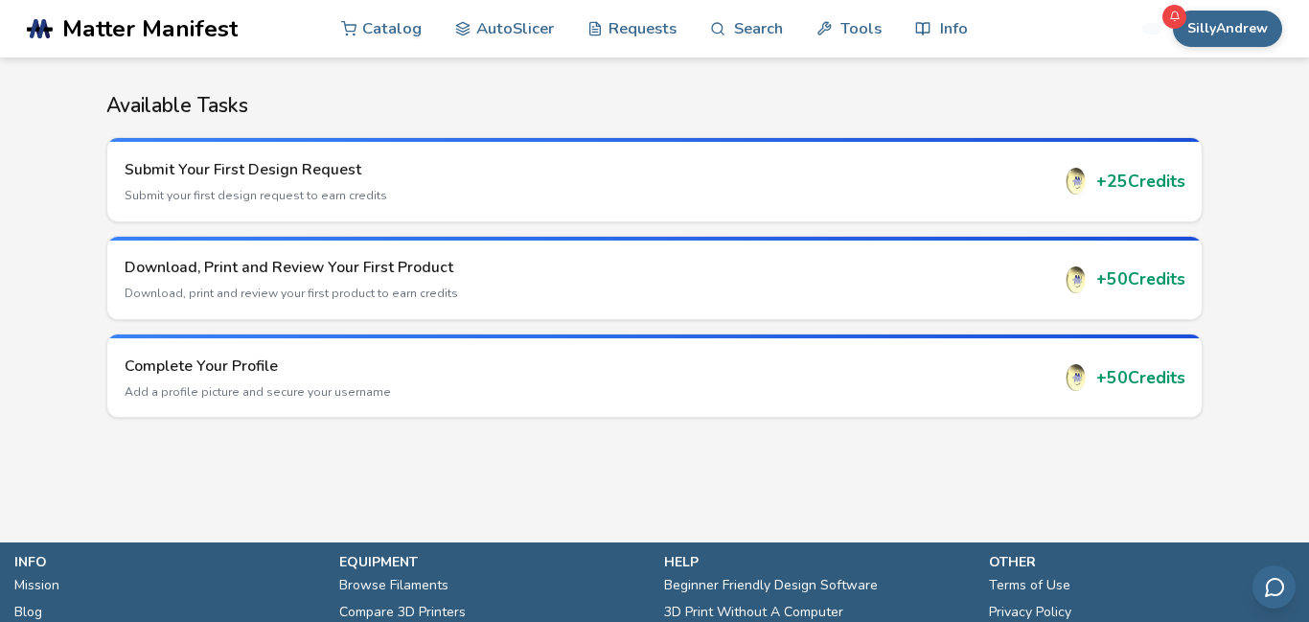
scroll to position [255, 0]
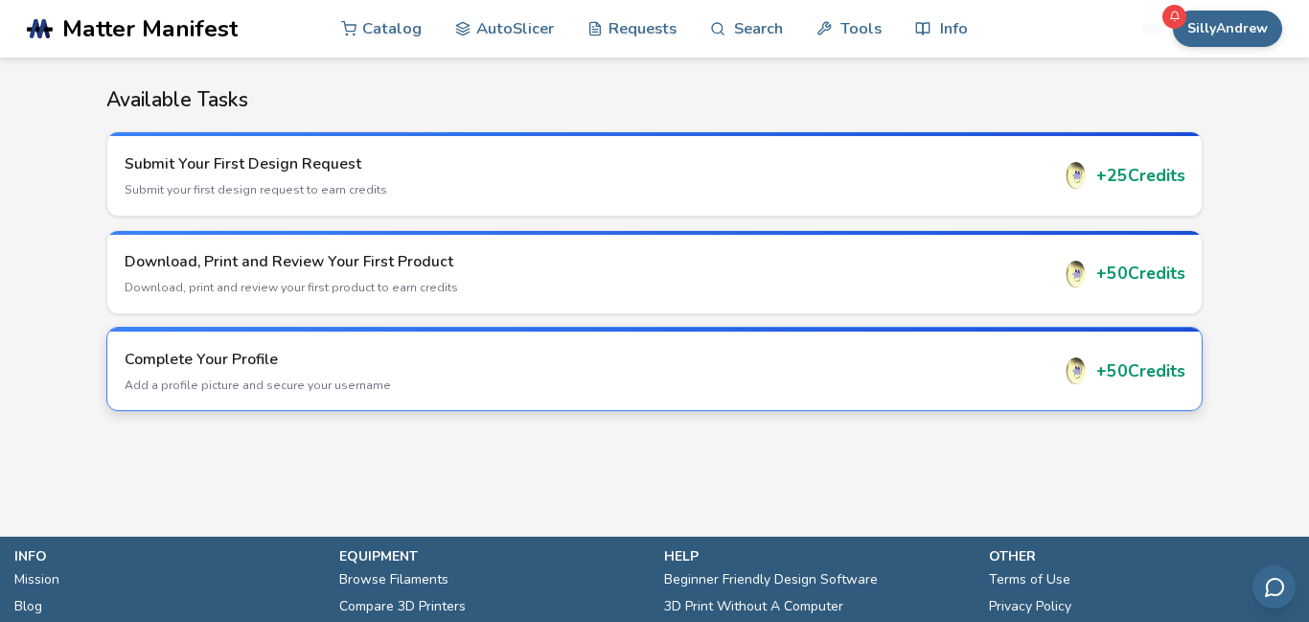
click at [1034, 351] on h3 "Complete Your Profile" at bounding box center [587, 359] width 925 height 21
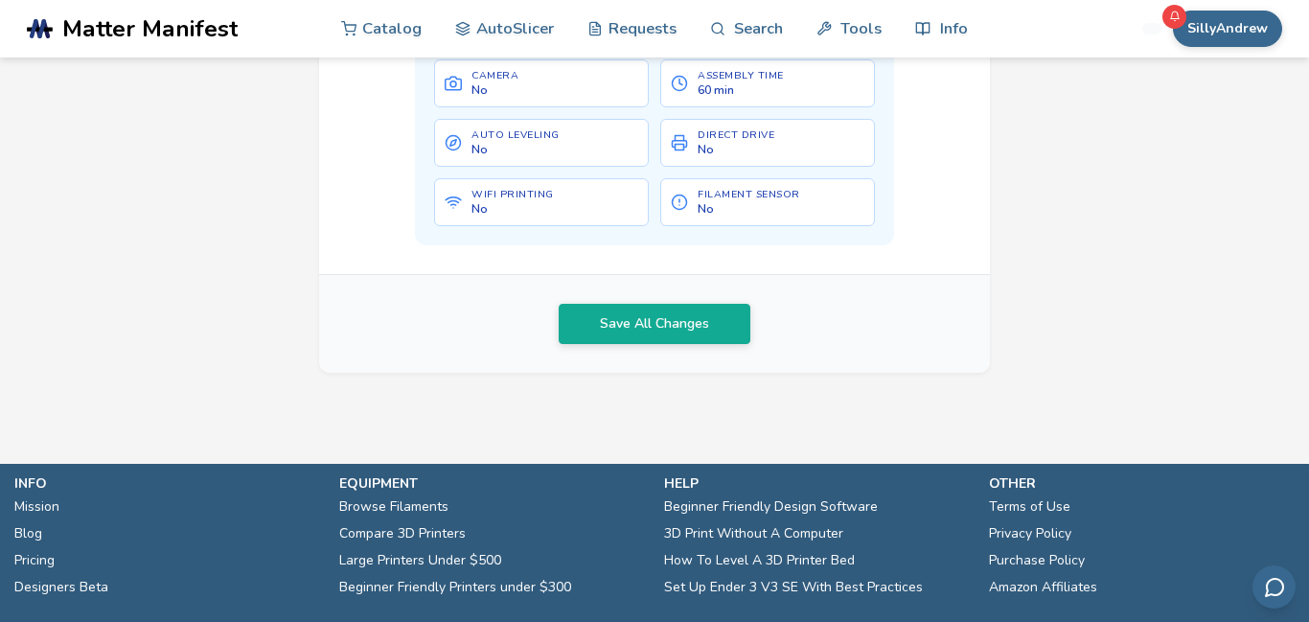
scroll to position [1081, 0]
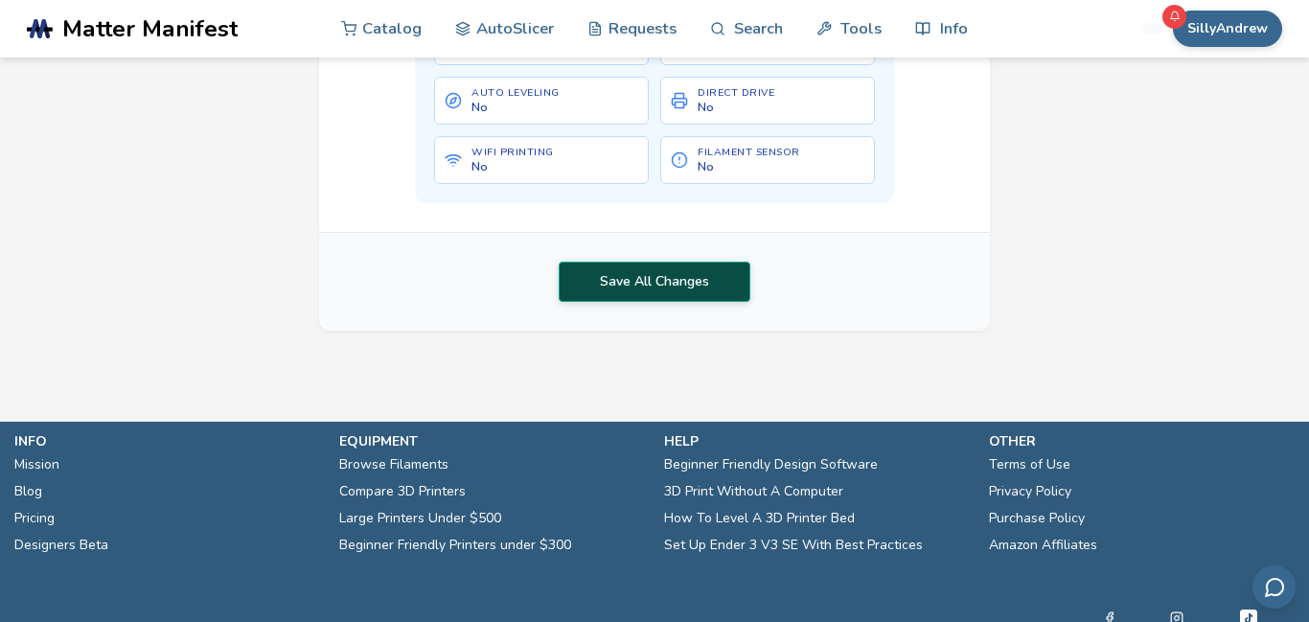
click at [729, 302] on button "Save All Changes" at bounding box center [655, 282] width 192 height 40
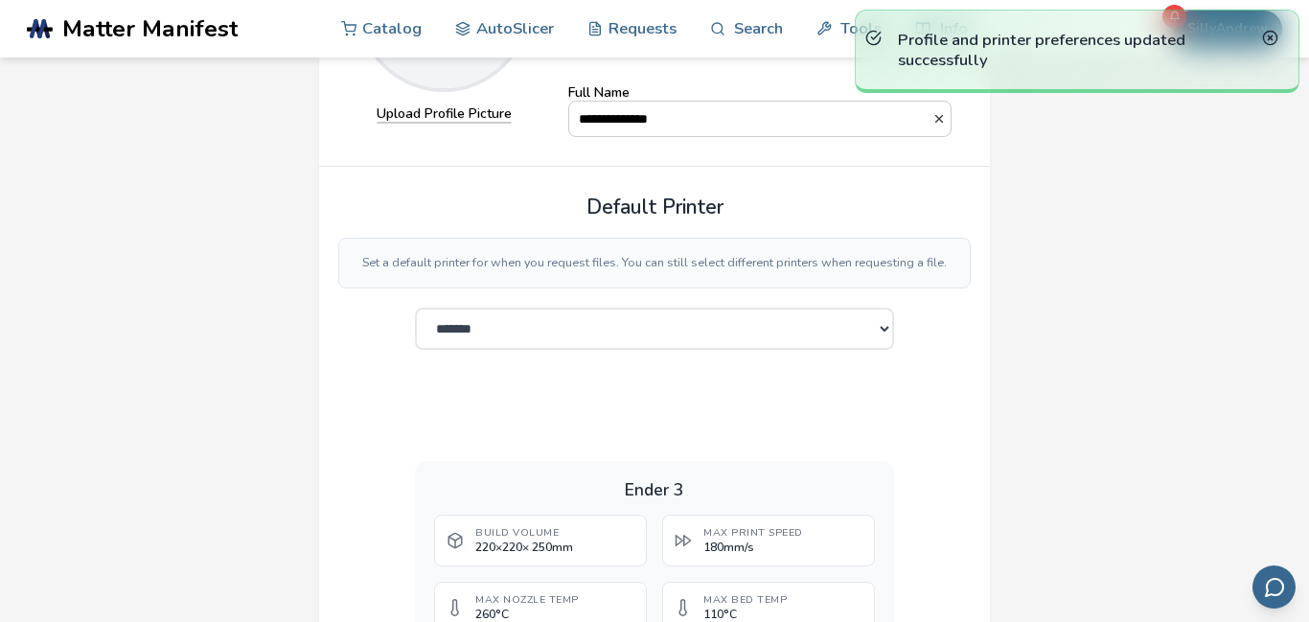
scroll to position [0, 0]
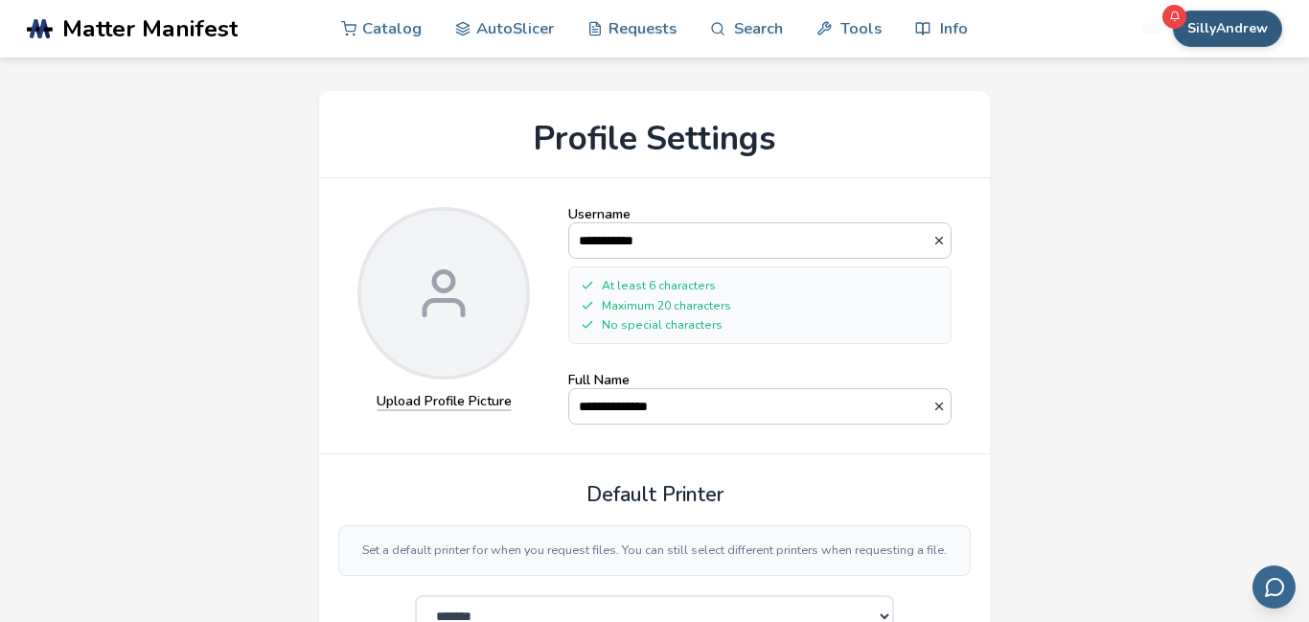
click at [1258, 37] on button "SillyAndrew" at bounding box center [1227, 29] width 109 height 36
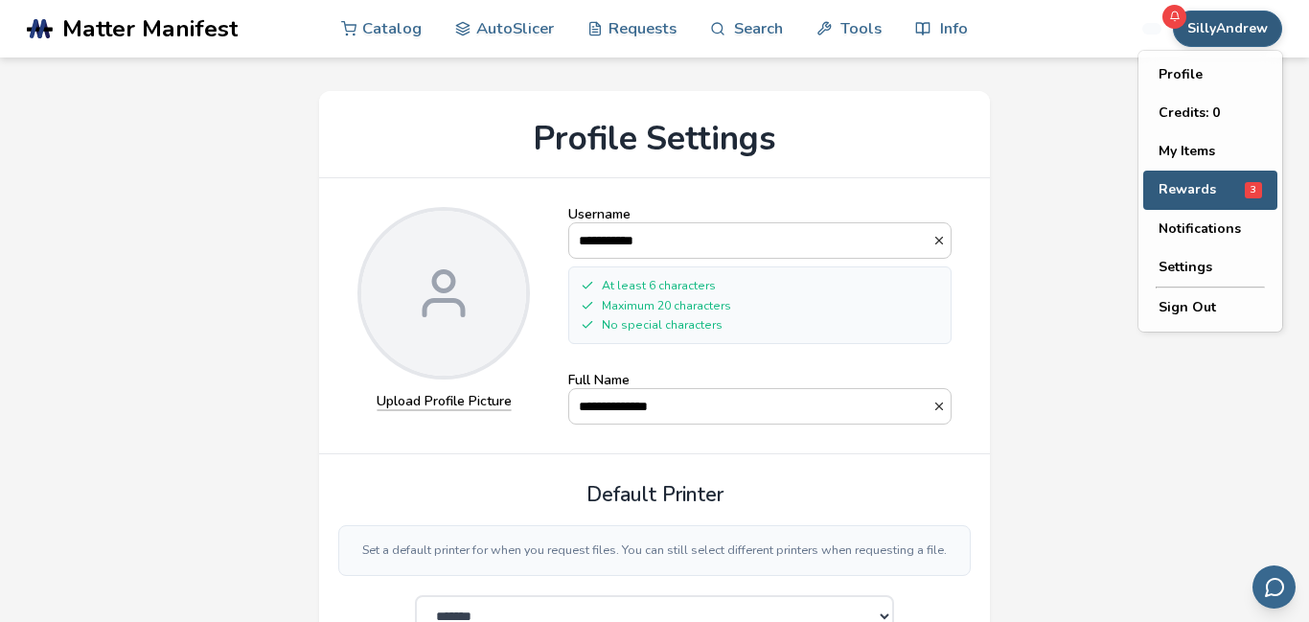
click at [1231, 180] on button "Rewards 3" at bounding box center [1210, 190] width 134 height 39
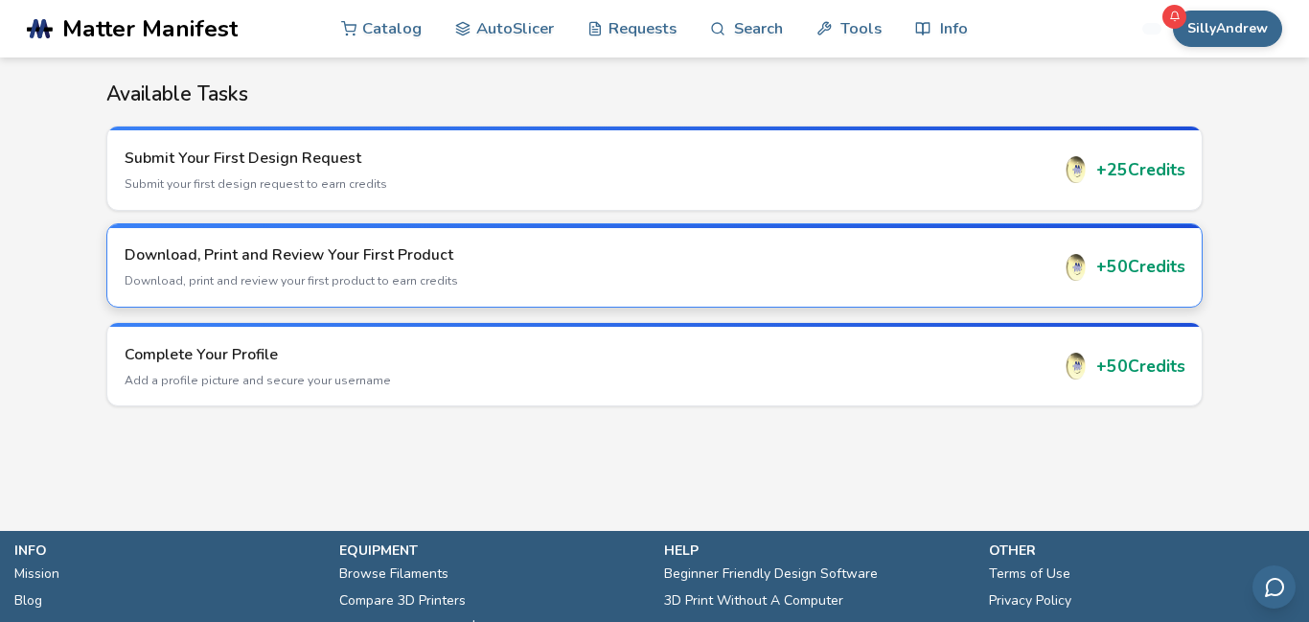
scroll to position [269, 0]
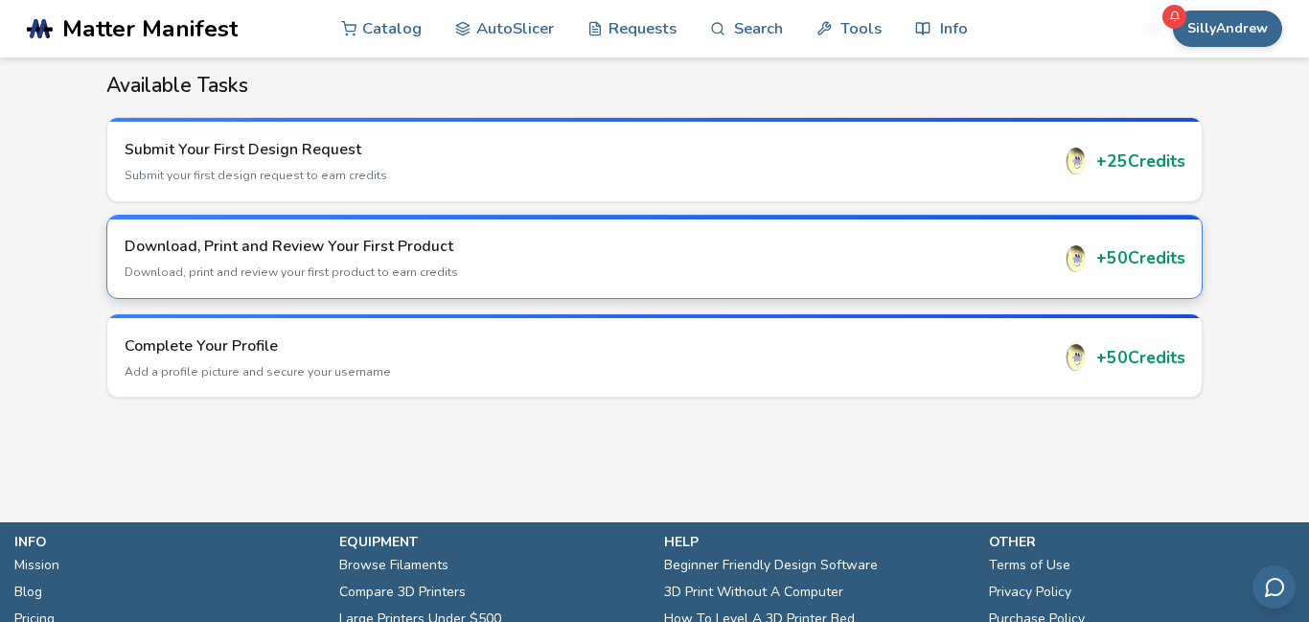
click at [801, 255] on h3 "Download, Print and Review Your First Product" at bounding box center [587, 246] width 925 height 21
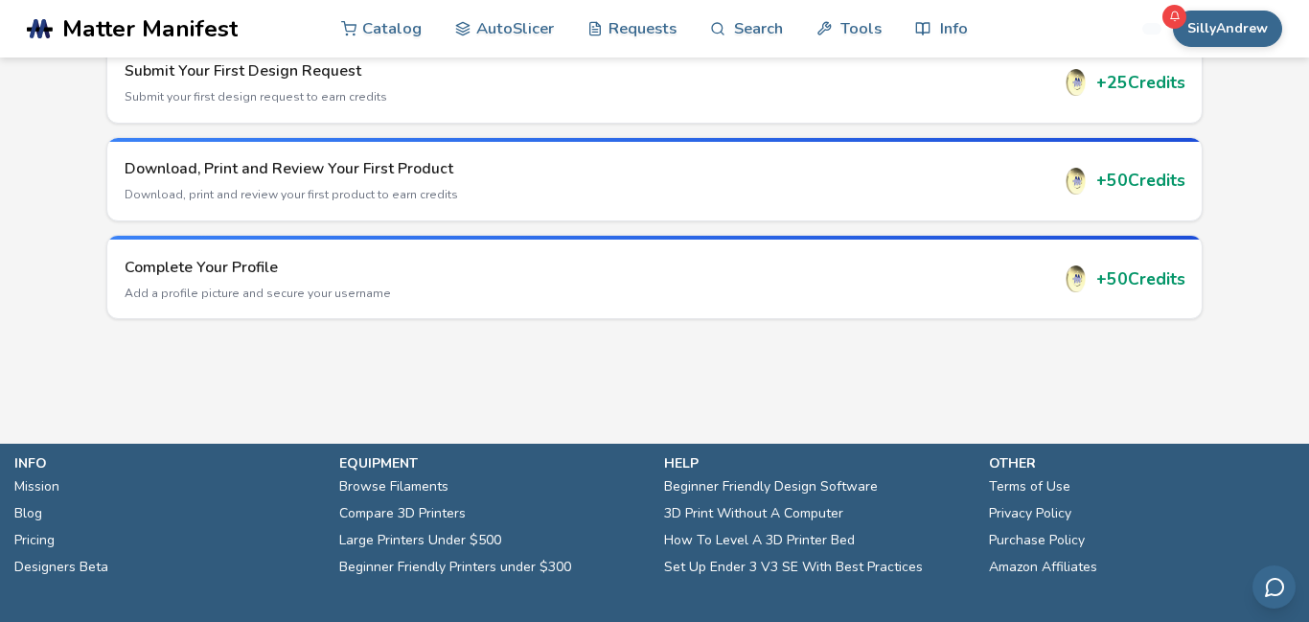
scroll to position [432, 0]
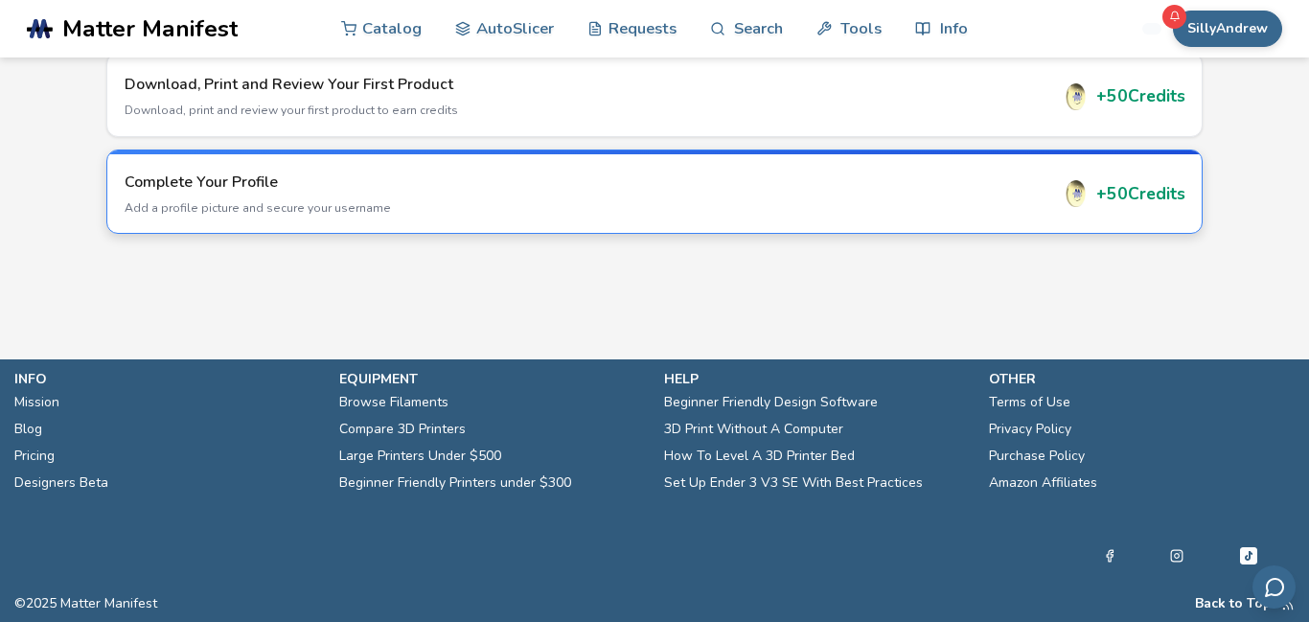
click at [982, 209] on p "Add a profile picture and secure your username" at bounding box center [587, 207] width 925 height 17
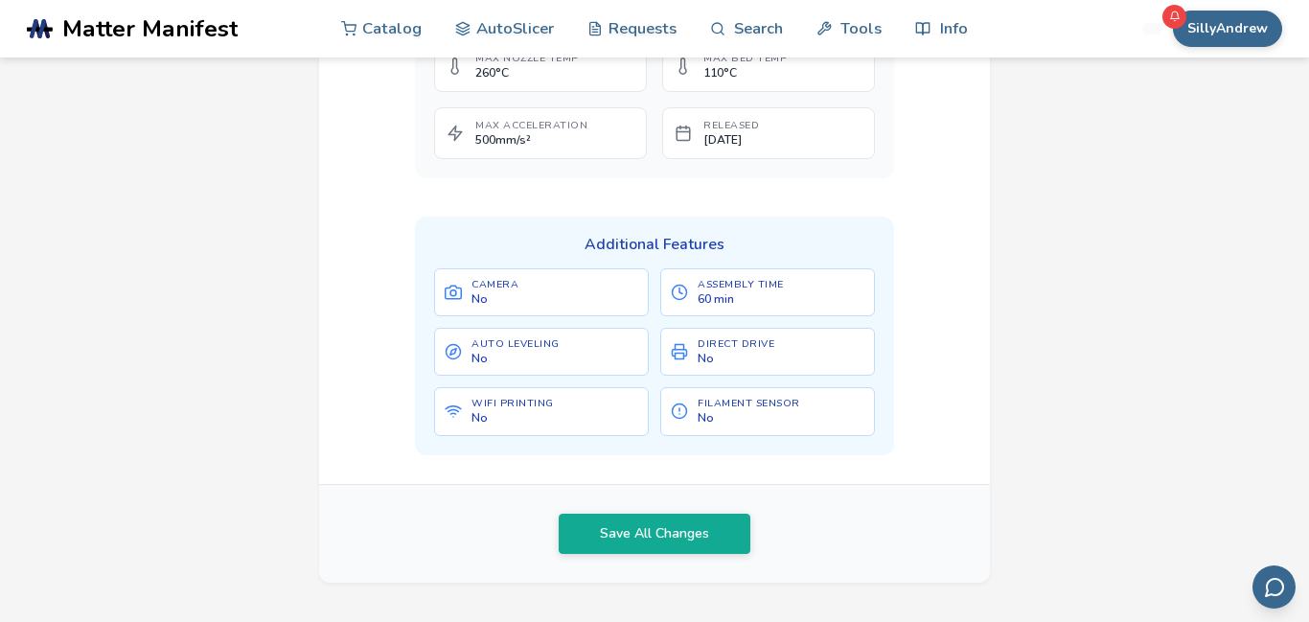
scroll to position [1017, 0]
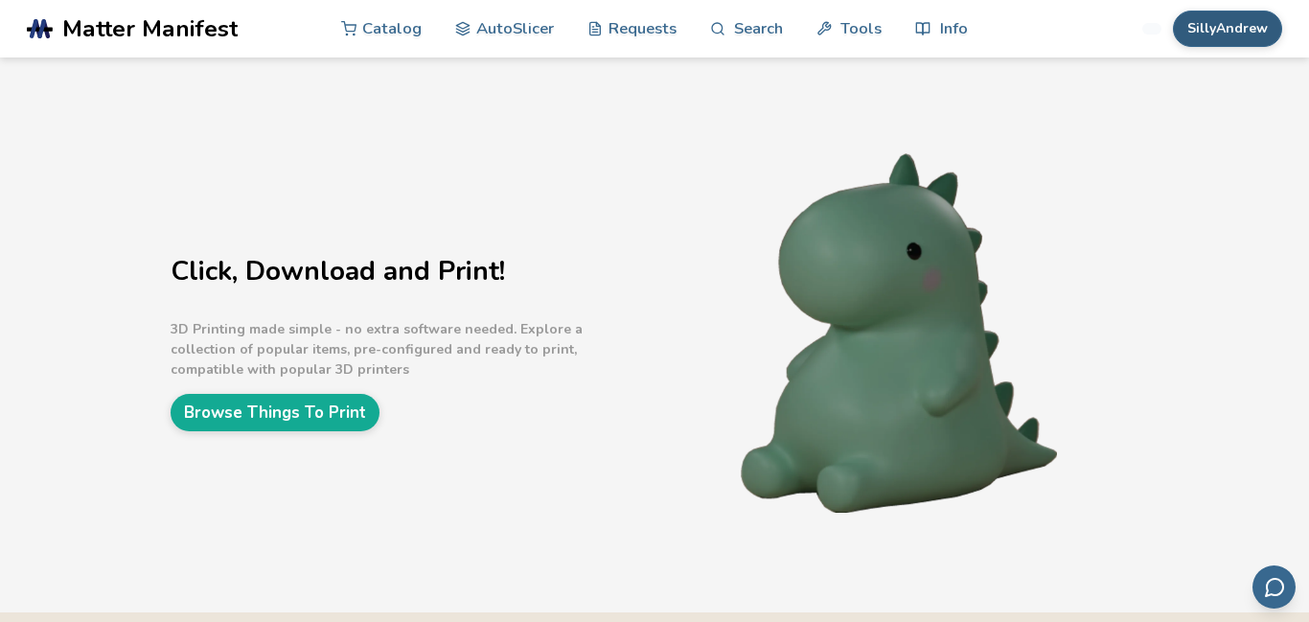
click at [1265, 28] on button "SillyAndrew" at bounding box center [1227, 29] width 109 height 36
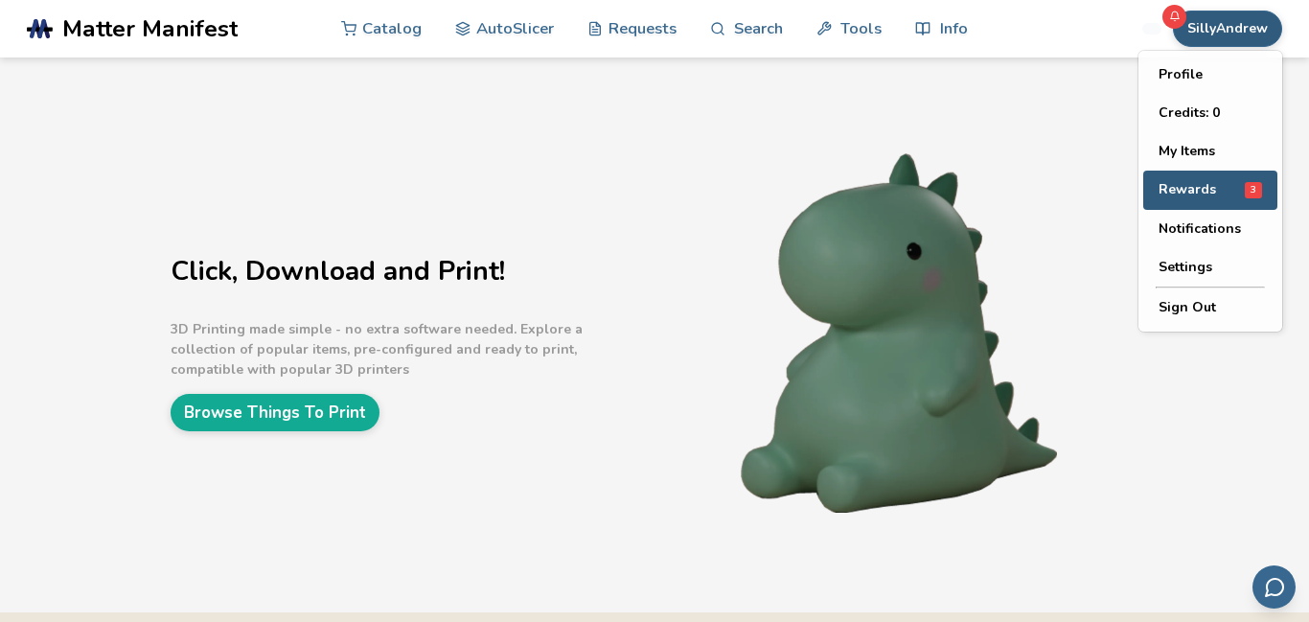
click at [1226, 191] on div "Rewards 3" at bounding box center [1211, 190] width 104 height 16
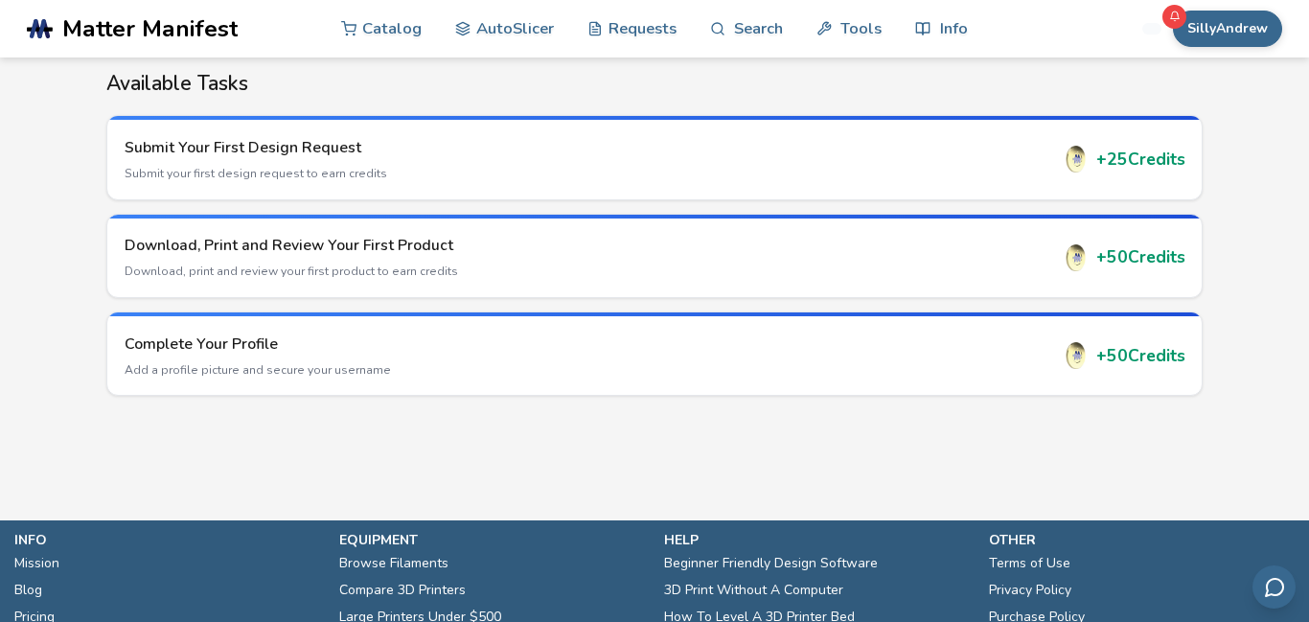
scroll to position [280, 0]
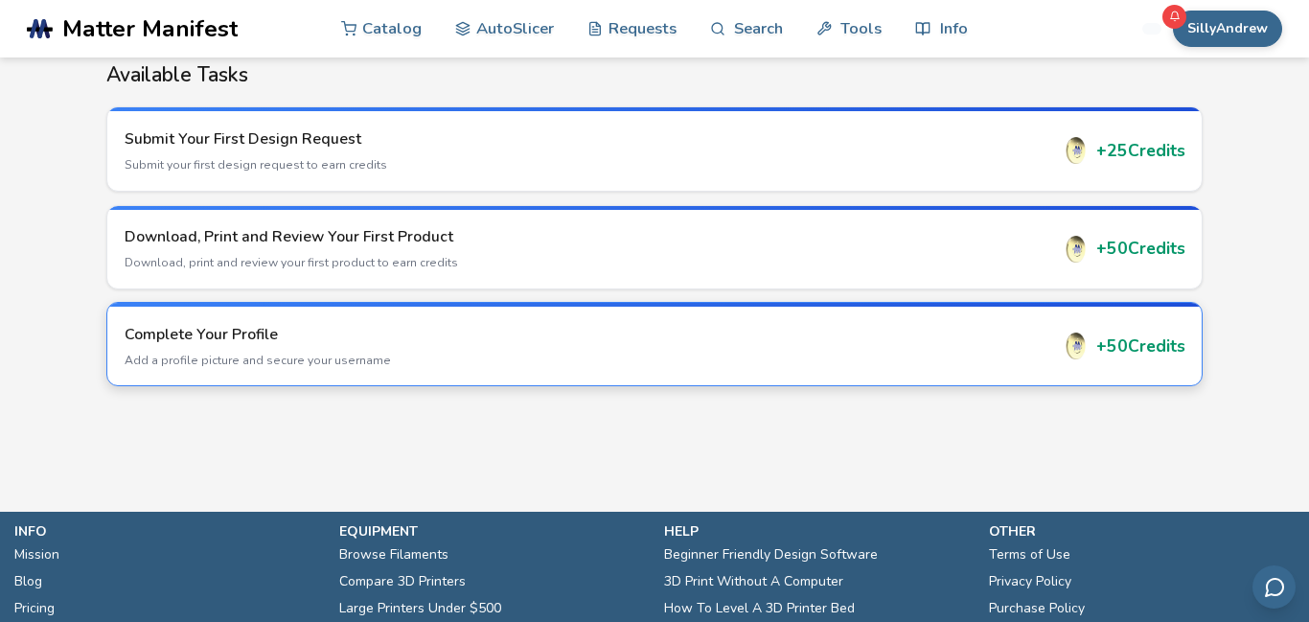
click at [1100, 340] on div "+ 50 Credits" at bounding box center [1124, 346] width 123 height 27
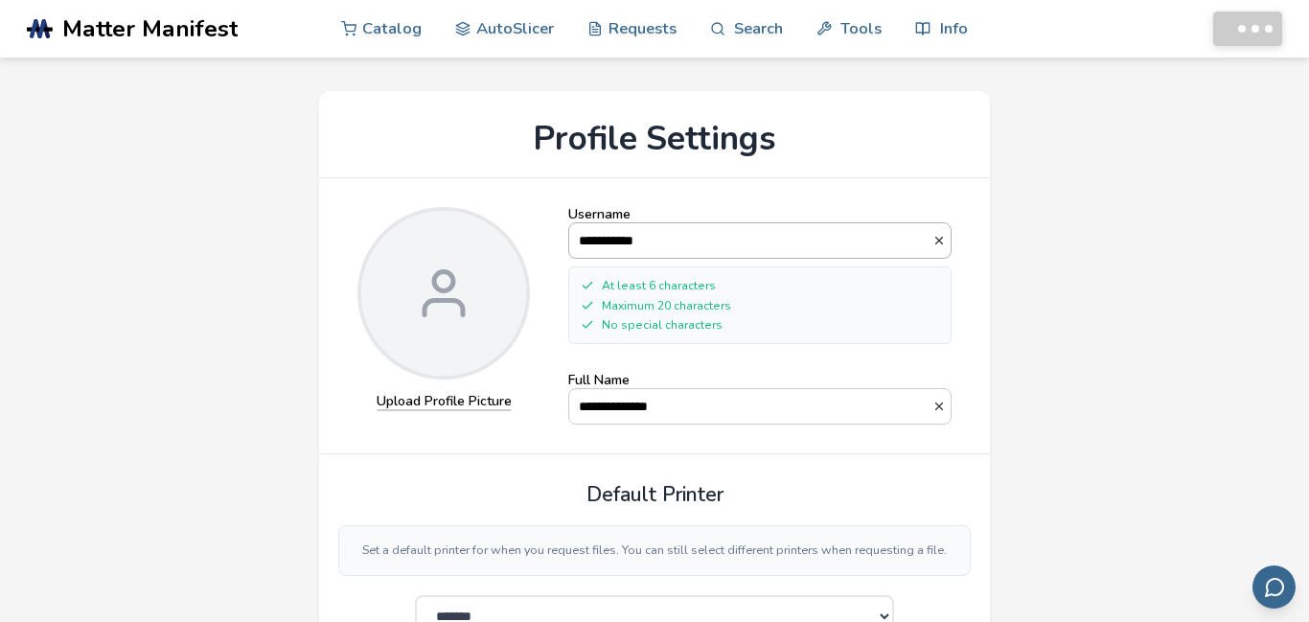
click at [899, 244] on input "**********" at bounding box center [750, 240] width 363 height 35
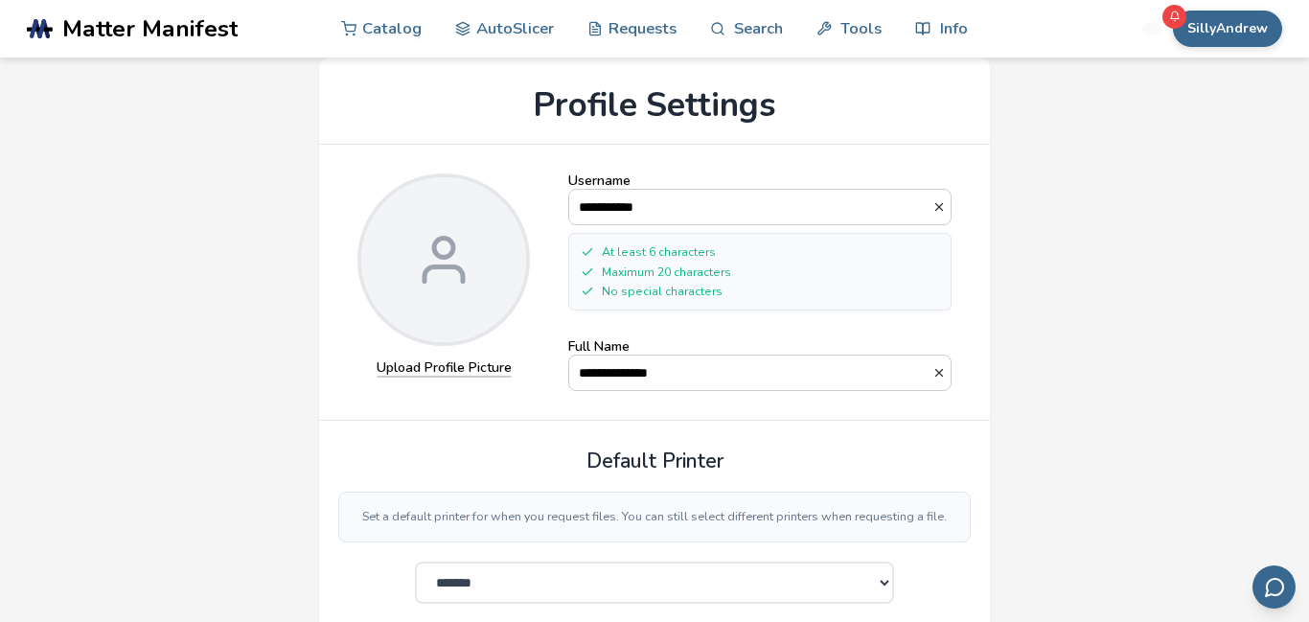
scroll to position [36, 0]
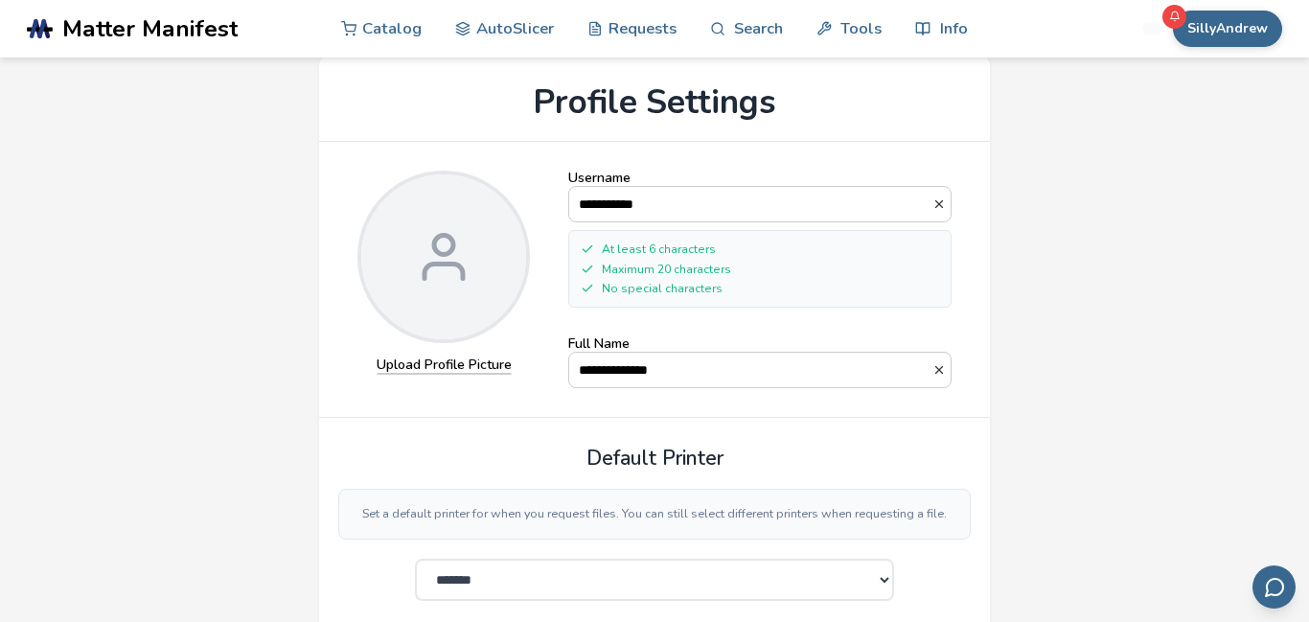
click at [430, 358] on label "Upload Profile Picture" at bounding box center [444, 366] width 135 height 17
click at [0, 0] on input "Upload Profile Picture" at bounding box center [0, 0] width 0 height 0
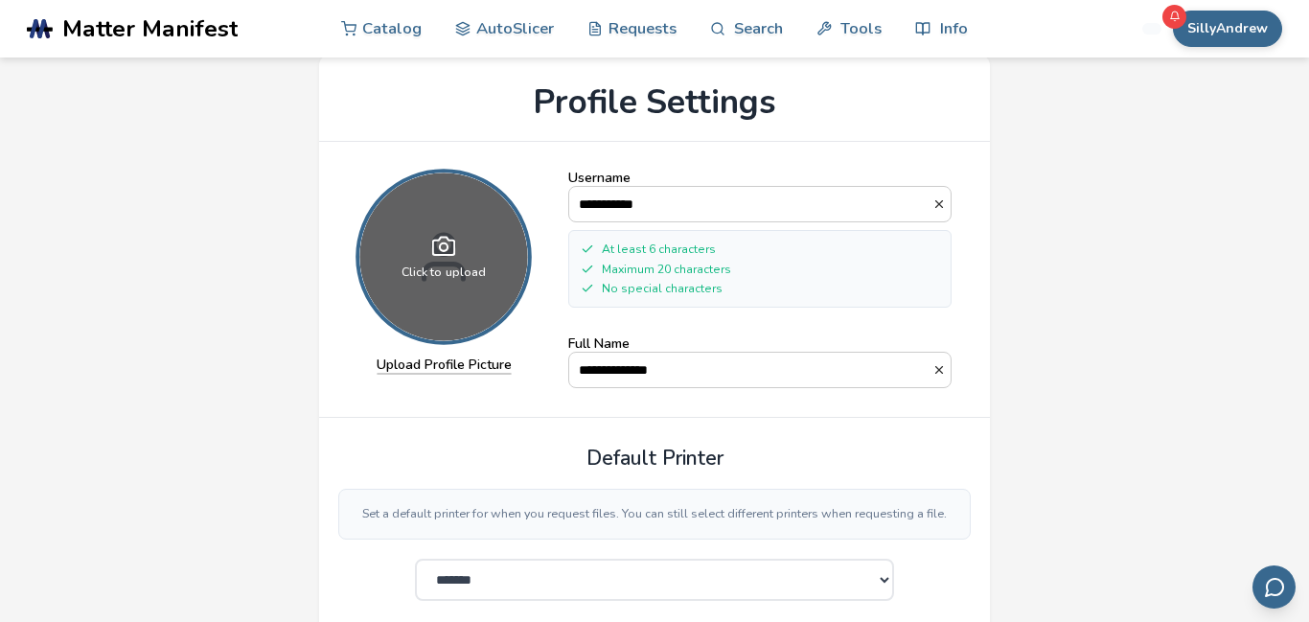
click at [488, 263] on div "Click to upload" at bounding box center [443, 257] width 168 height 168
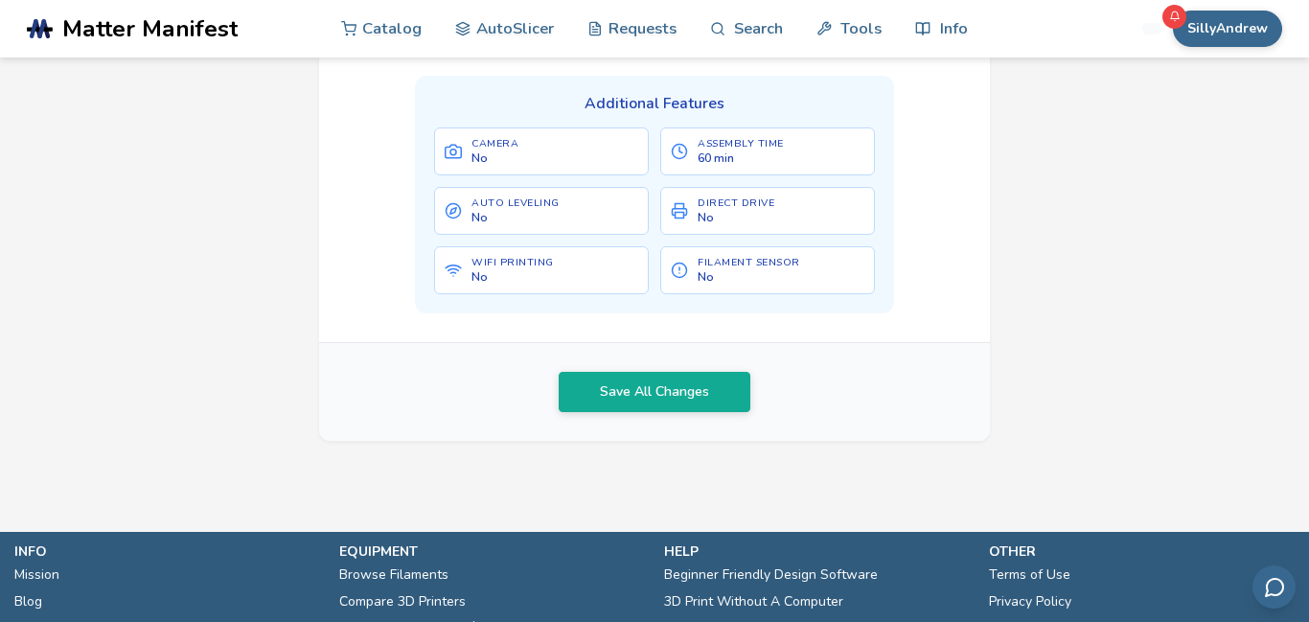
scroll to position [976, 0]
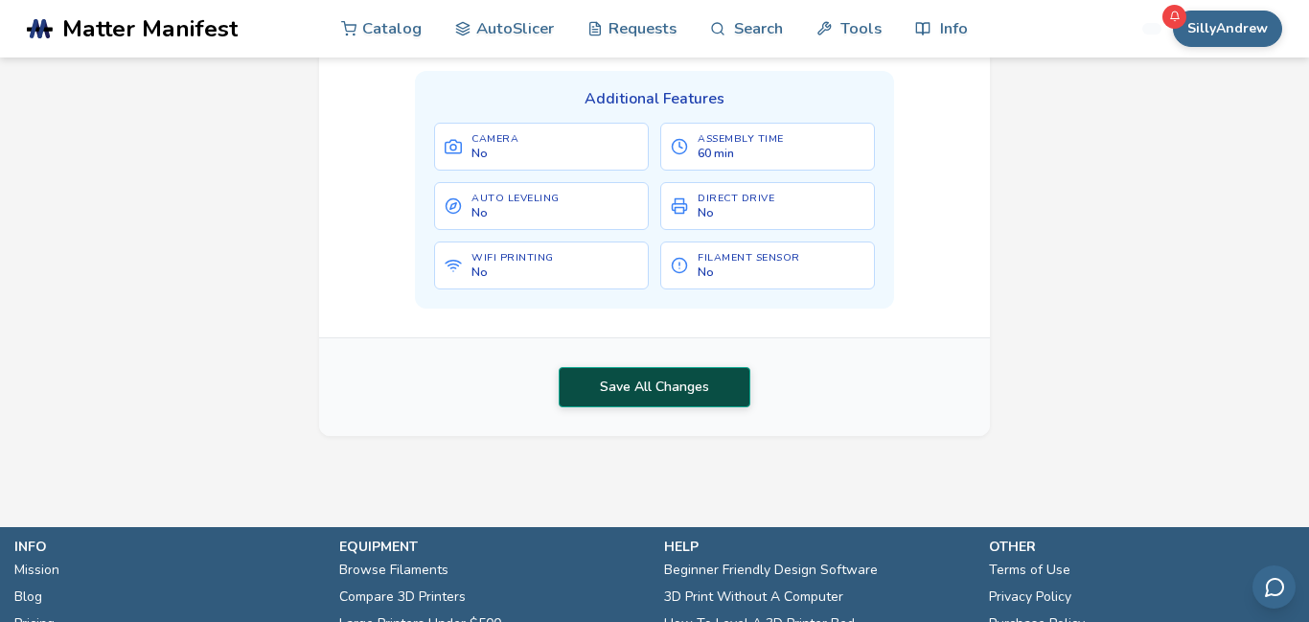
click at [580, 407] on button "Save All Changes" at bounding box center [655, 387] width 192 height 40
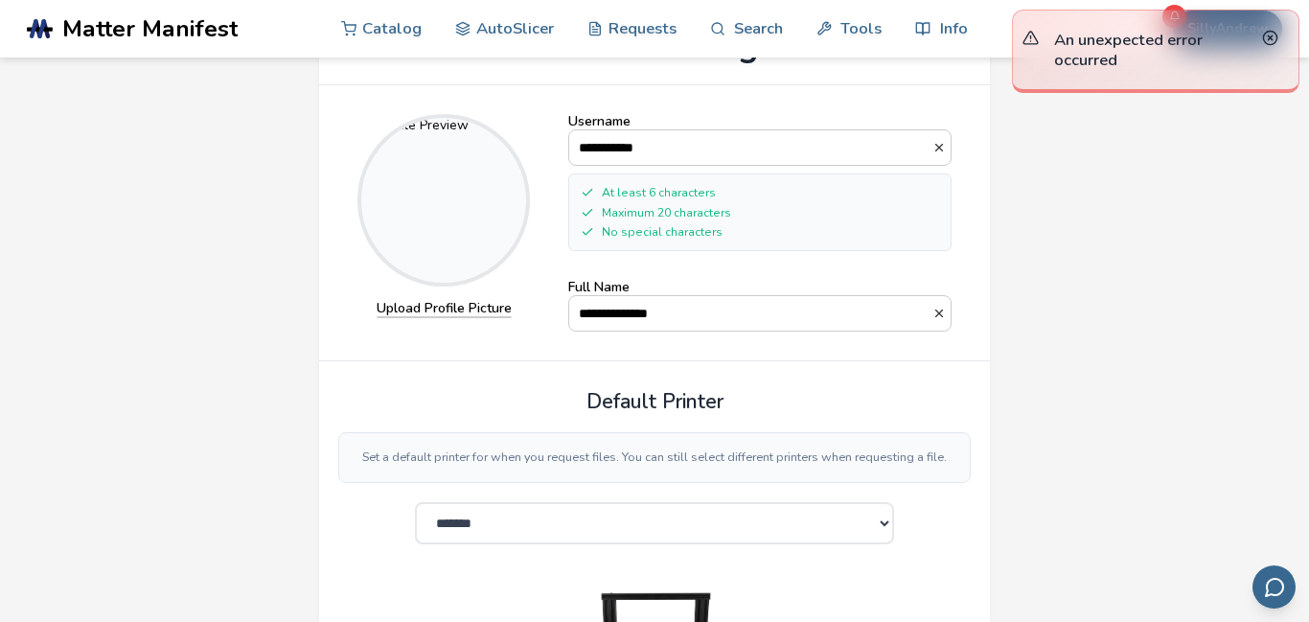
scroll to position [0, 0]
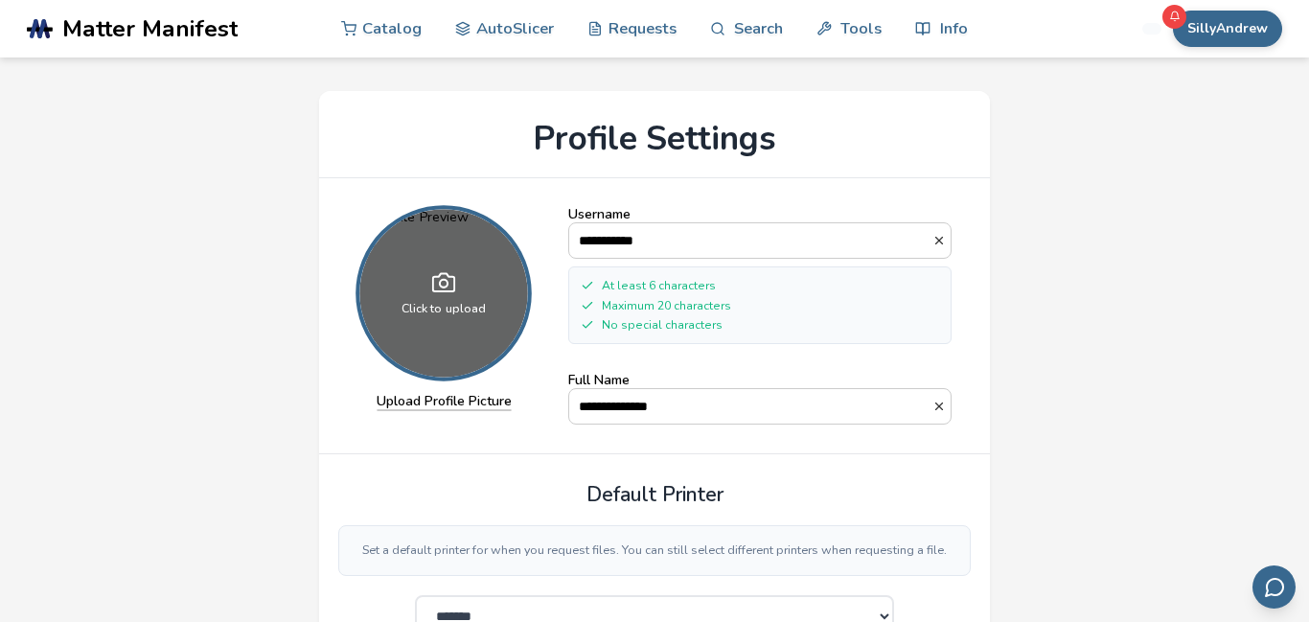
click at [465, 281] on div "Click to upload" at bounding box center [443, 294] width 168 height 168
